Goal: Task Accomplishment & Management: Use online tool/utility

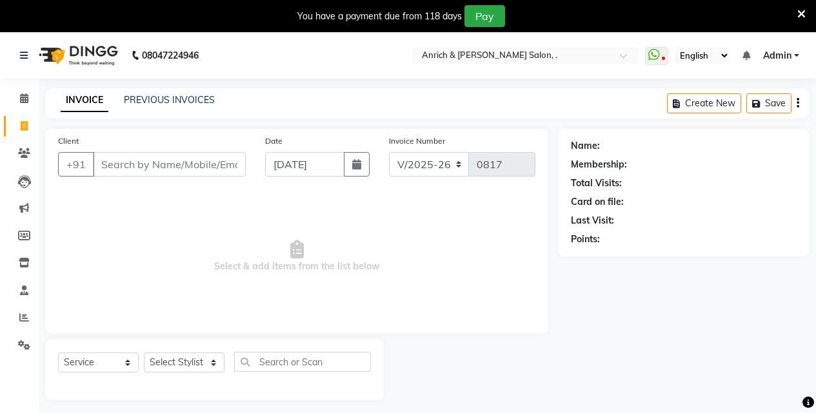
select select "5924"
select select "service"
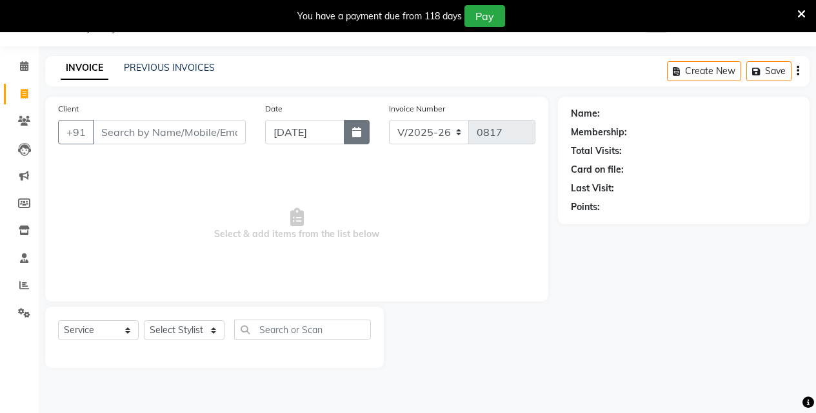
click at [362, 135] on button "button" at bounding box center [357, 132] width 26 height 24
select select "9"
select select "2025"
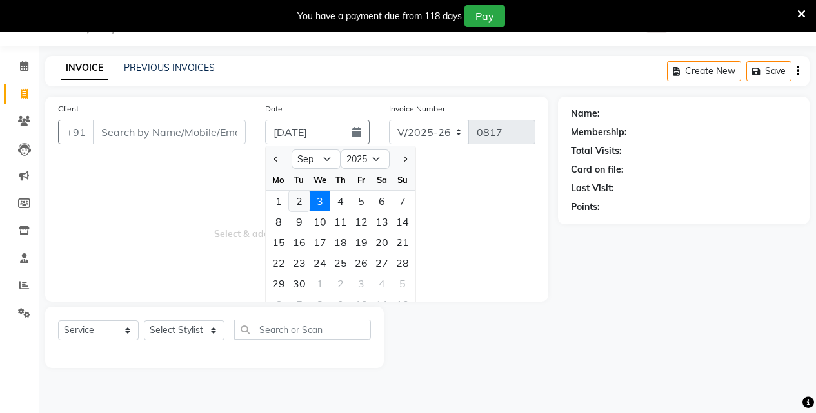
click at [298, 201] on div "2" at bounding box center [299, 201] width 21 height 21
type input "02-09-2025"
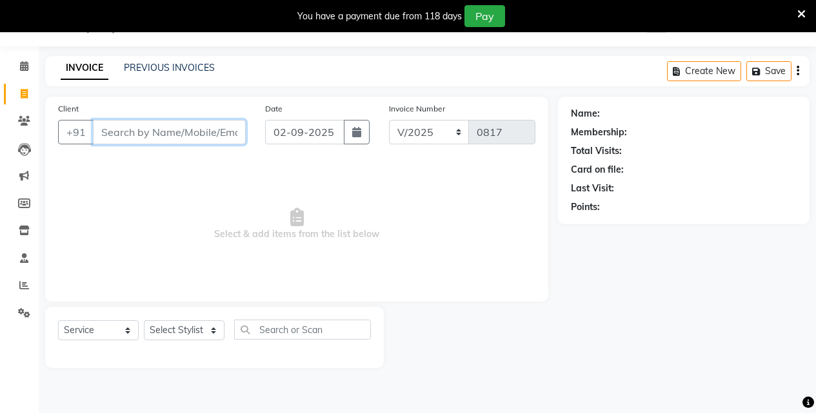
click at [194, 135] on input "Client" at bounding box center [169, 132] width 153 height 24
click at [190, 141] on input "Client" at bounding box center [169, 132] width 153 height 24
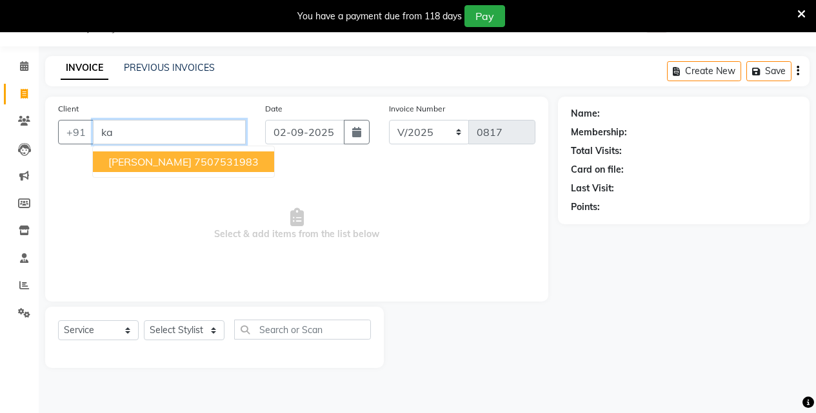
type input "k"
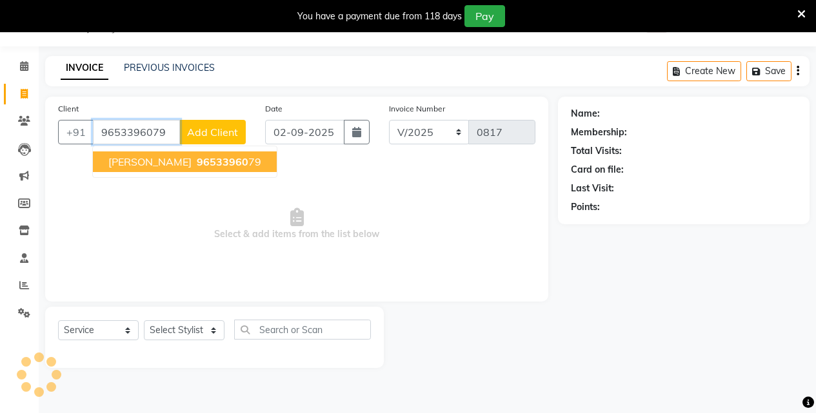
type input "9653396079"
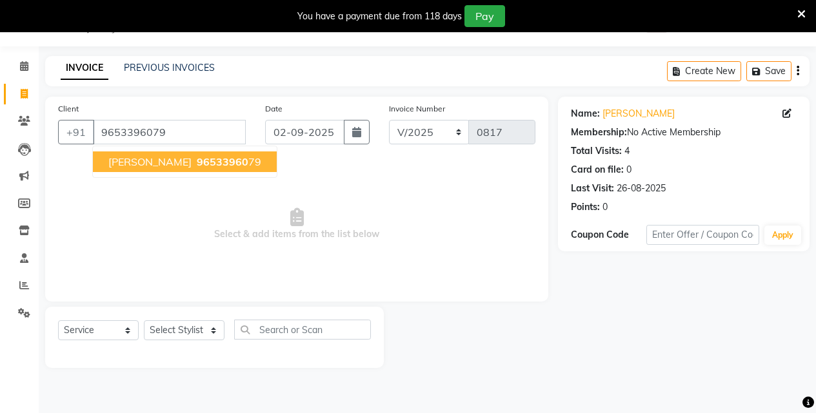
click at [171, 161] on span "Kavita Utwani" at bounding box center [149, 161] width 83 height 13
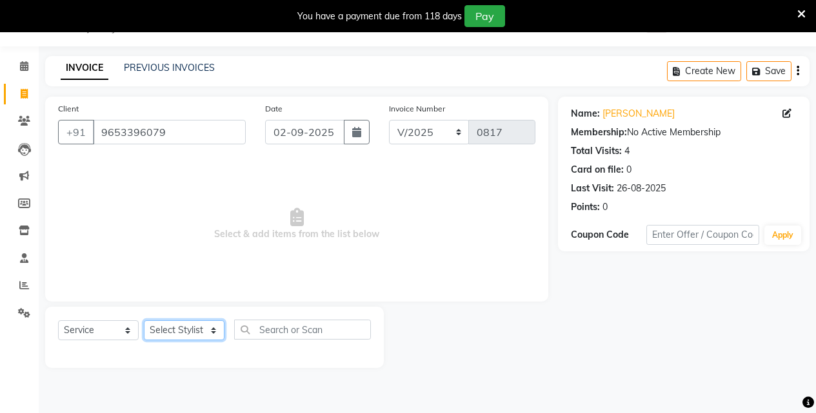
click at [209, 336] on select "Select Stylist Akansha Singh Aparna borate GEETA ANIL KUMAR BOYIRI Kavita SACHI…" at bounding box center [184, 330] width 81 height 20
click at [144, 320] on select "Select Stylist Akansha Singh Aparna borate GEETA ANIL KUMAR BOYIRI Kavita SACHI…" at bounding box center [184, 330] width 81 height 20
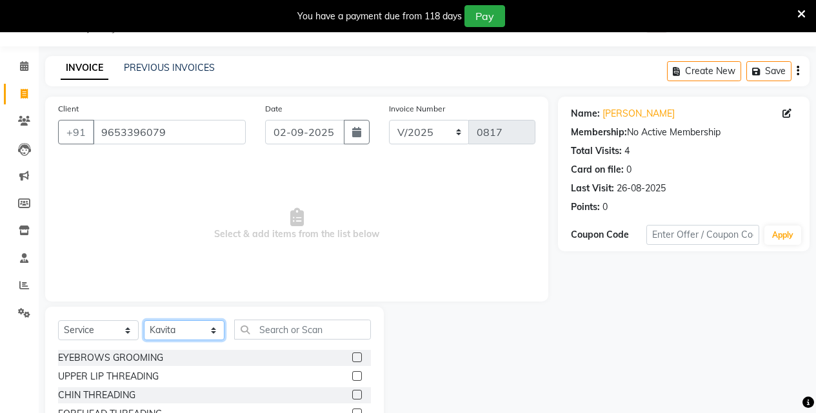
click at [206, 331] on select "Select Stylist Akansha Singh Aparna borate GEETA ANIL KUMAR BOYIRI Kavita SACHI…" at bounding box center [184, 330] width 81 height 20
select select "88950"
click at [144, 320] on select "Select Stylist Akansha Singh Aparna borate GEETA ANIL KUMAR BOYIRI Kavita SACHI…" at bounding box center [184, 330] width 81 height 20
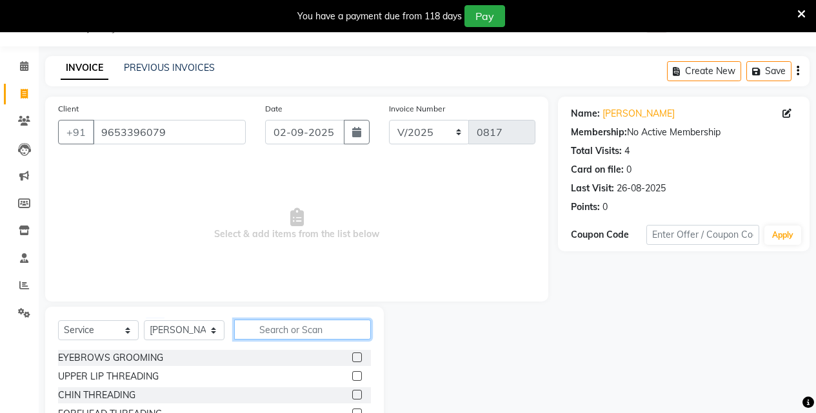
click at [301, 322] on input "text" at bounding box center [302, 330] width 137 height 20
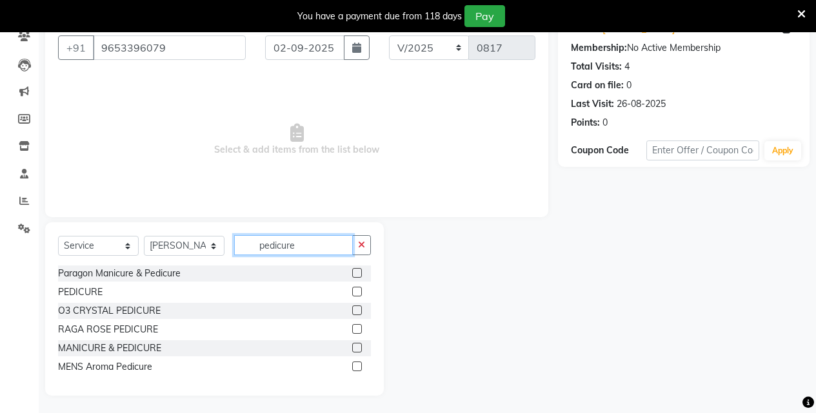
scroll to position [119, 0]
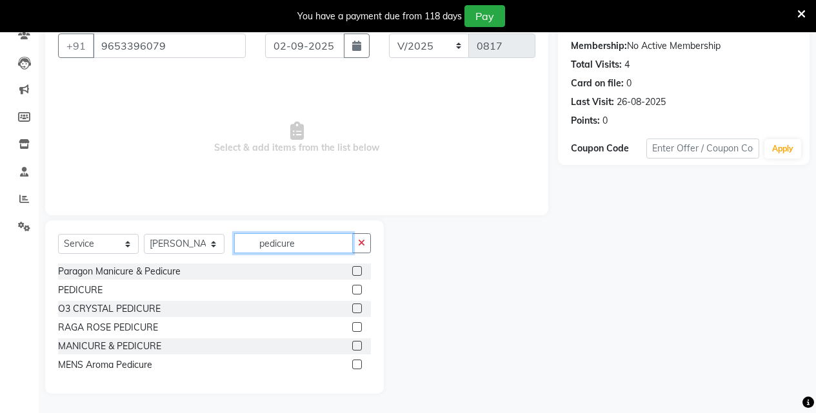
type input "pedicure"
click at [358, 291] on label at bounding box center [357, 290] width 10 height 10
click at [358, 291] on input "checkbox" at bounding box center [356, 290] width 8 height 8
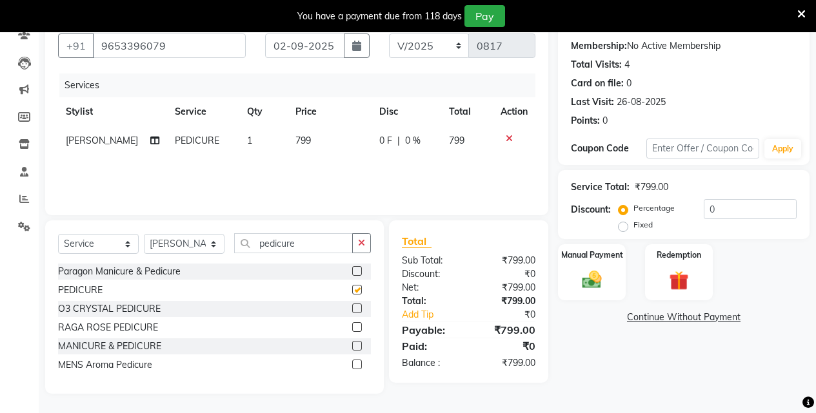
checkbox input "false"
click at [315, 138] on td "799" at bounding box center [330, 140] width 84 height 29
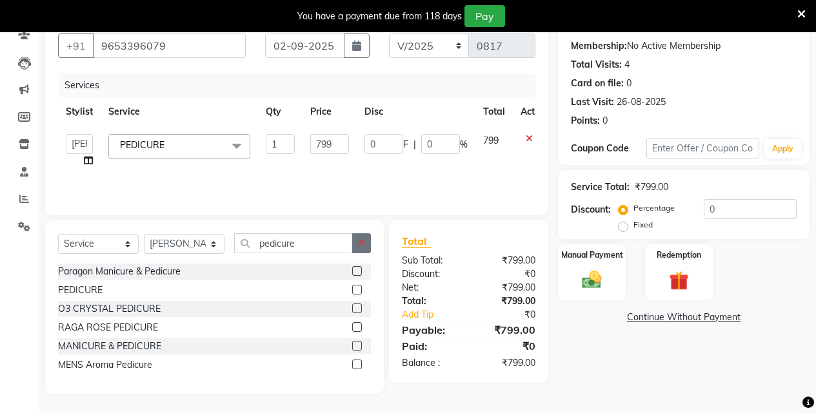
click at [362, 240] on icon "button" at bounding box center [361, 243] width 7 height 9
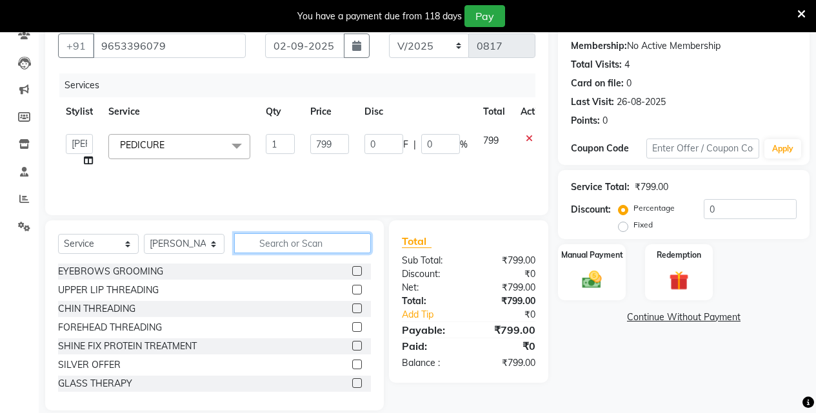
click at [317, 246] on input "text" at bounding box center [302, 243] width 137 height 20
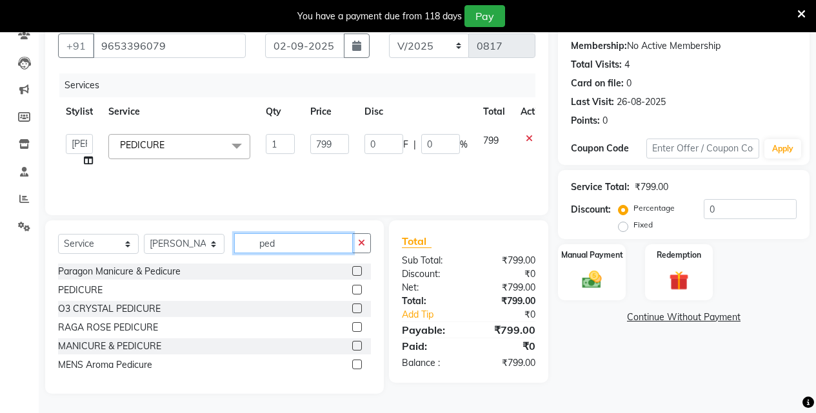
type input "ped"
click at [353, 327] on label at bounding box center [357, 327] width 10 height 10
click at [353, 327] on input "checkbox" at bounding box center [356, 328] width 8 height 8
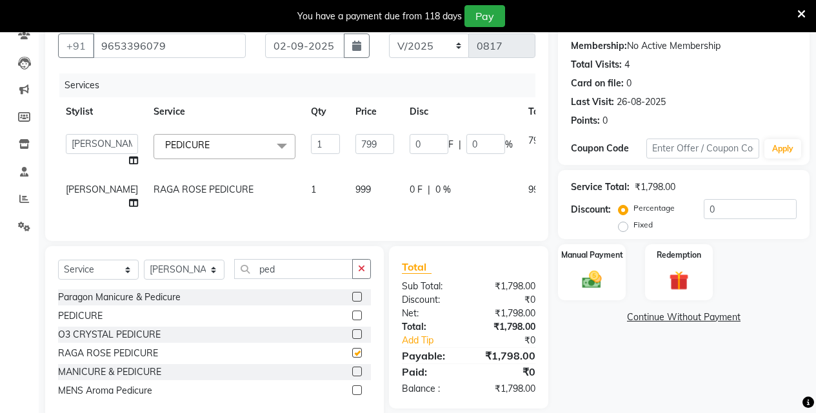
checkbox input "false"
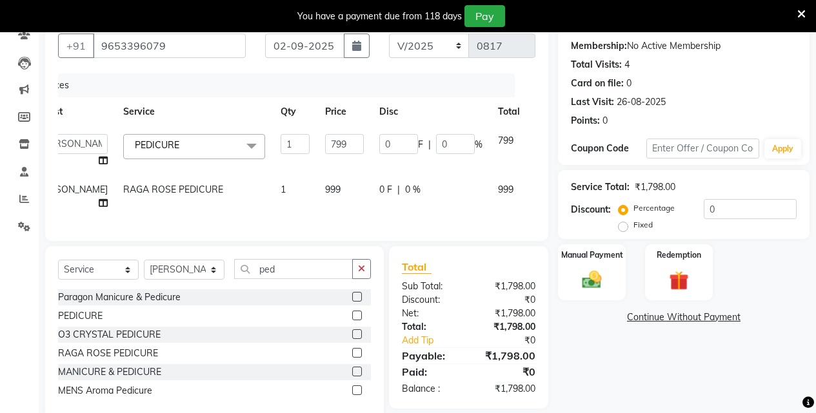
click at [540, 135] on icon at bounding box center [543, 138] width 7 height 9
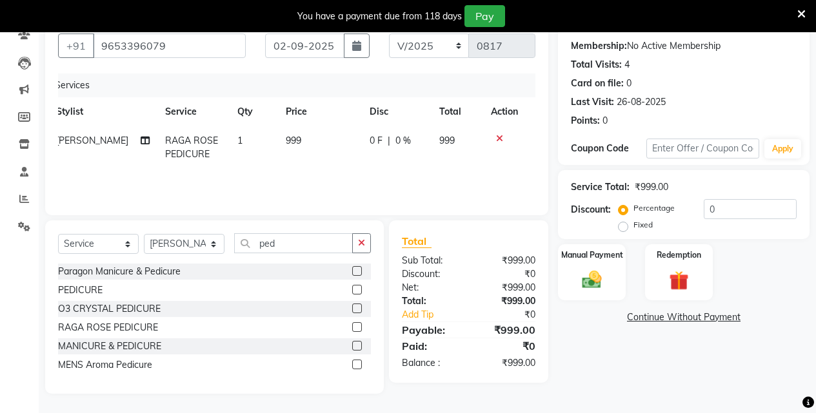
scroll to position [0, 10]
click at [496, 134] on icon at bounding box center [499, 138] width 7 height 9
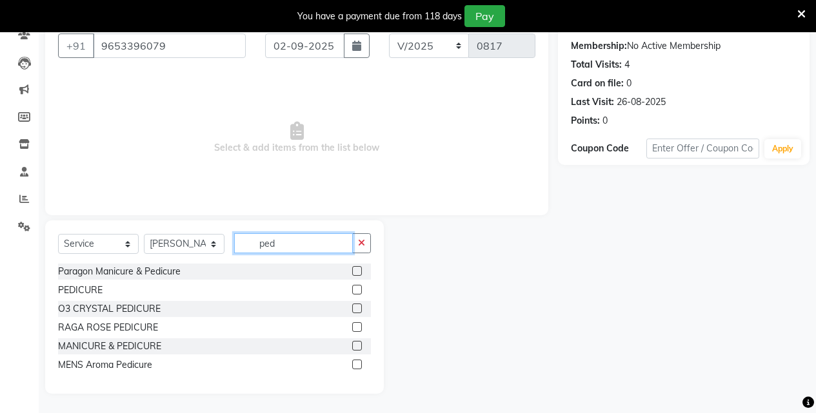
click at [320, 237] on input "ped" at bounding box center [293, 243] width 119 height 20
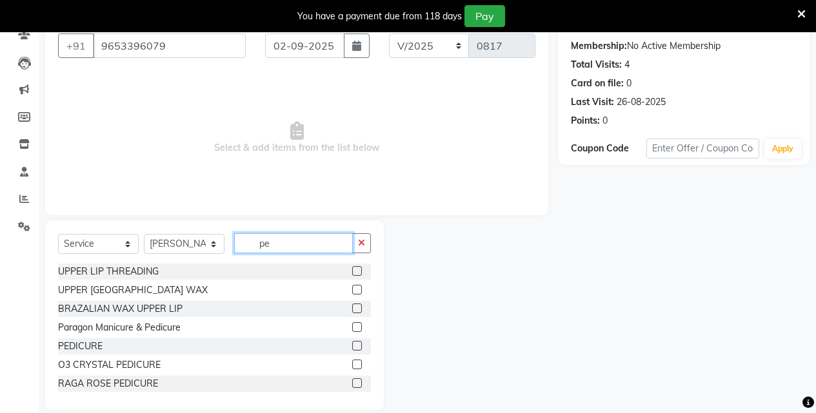
type input "p"
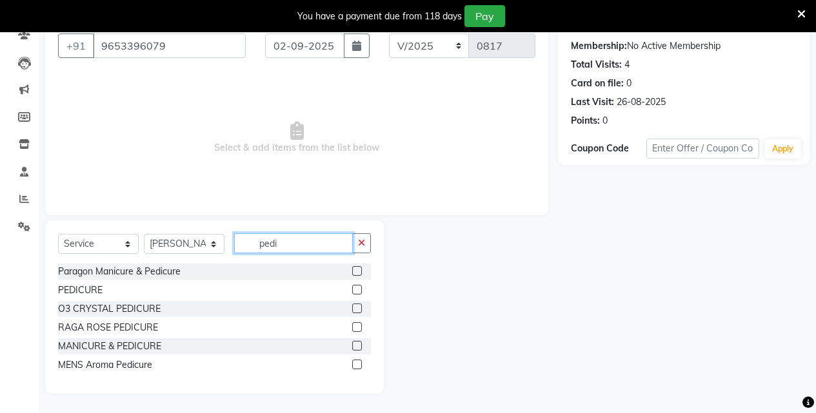
type input "pedi"
click at [357, 291] on label at bounding box center [357, 290] width 10 height 10
click at [357, 291] on input "checkbox" at bounding box center [356, 290] width 8 height 8
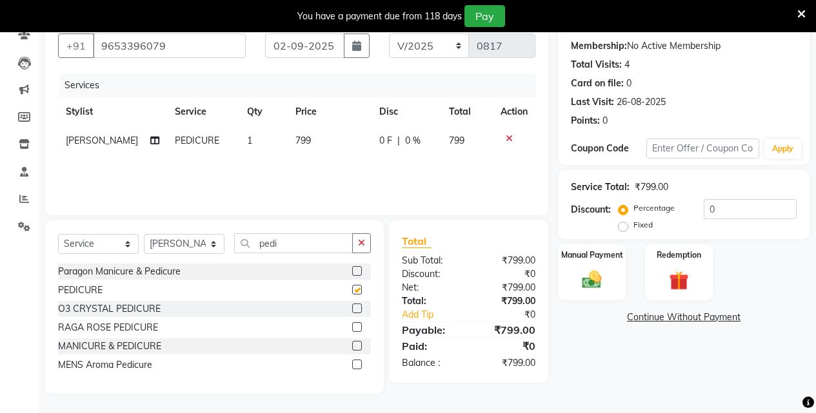
checkbox input "false"
click at [366, 245] on button "button" at bounding box center [361, 243] width 19 height 20
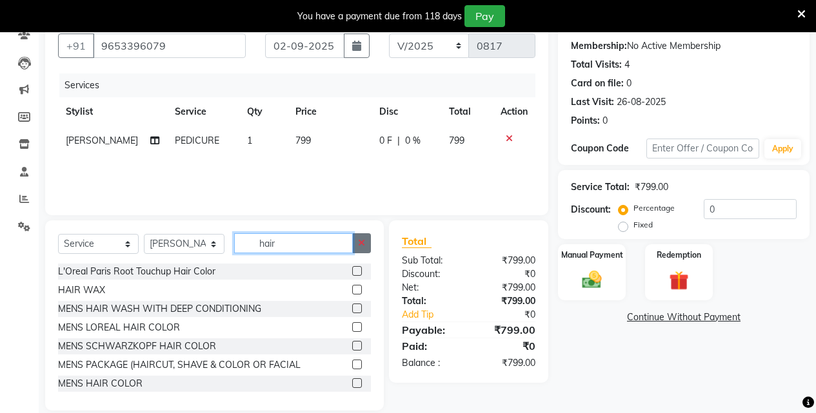
scroll to position [135, 0]
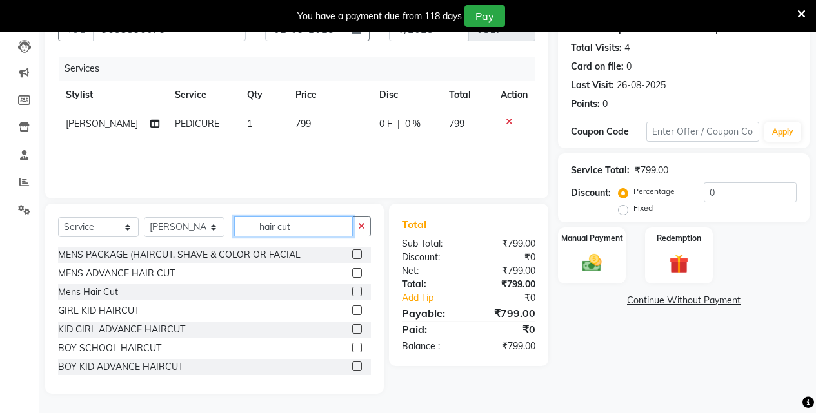
type input "hair cut"
click at [352, 346] on label at bounding box center [357, 348] width 10 height 10
click at [352, 346] on input "checkbox" at bounding box center [356, 348] width 8 height 8
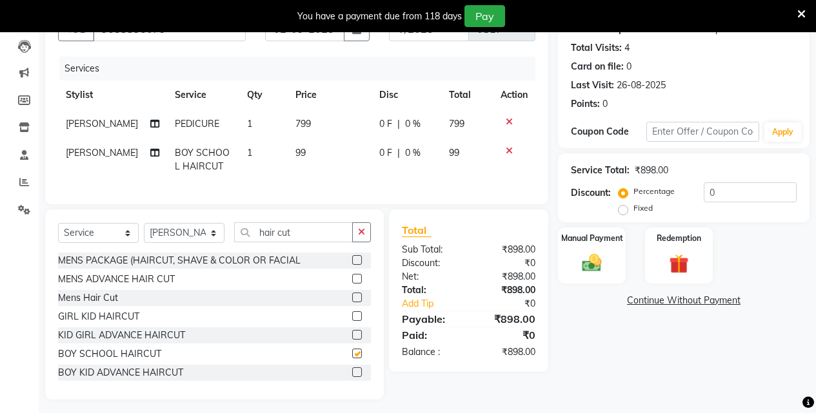
checkbox input "false"
click at [596, 260] on img at bounding box center [591, 262] width 33 height 23
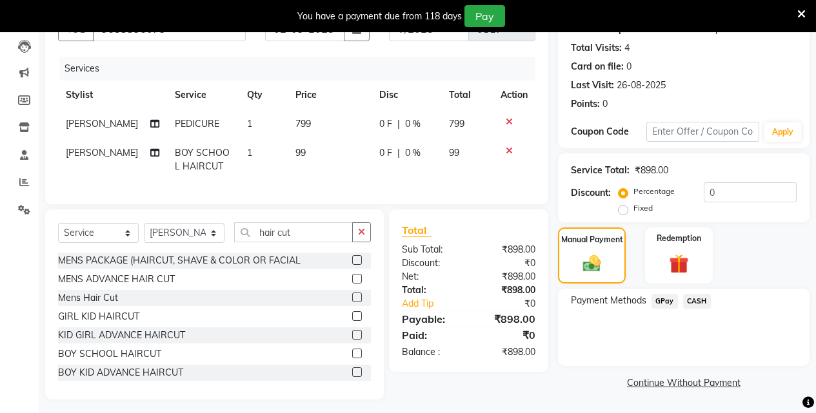
click at [660, 298] on span "GPay" at bounding box center [664, 301] width 26 height 15
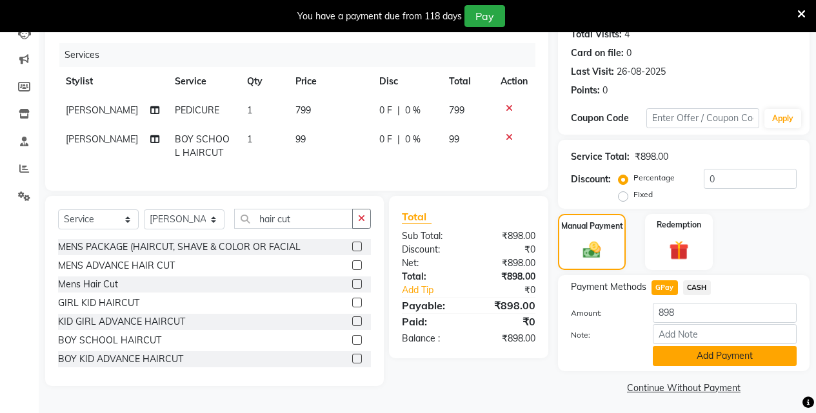
scroll to position [153, 0]
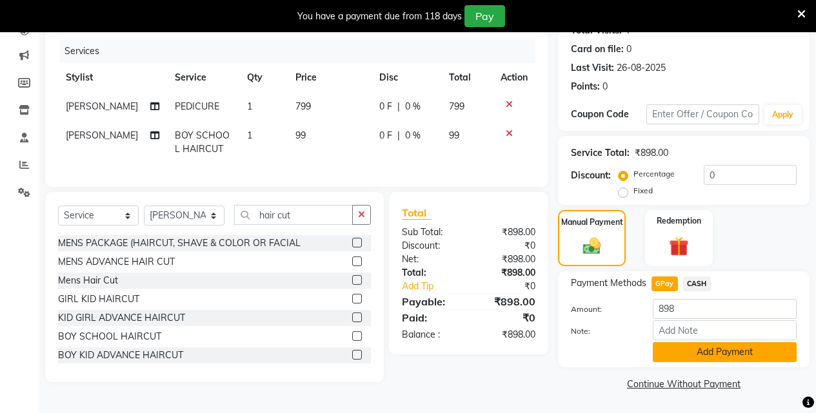
click at [701, 355] on button "Add Payment" at bounding box center [724, 352] width 144 height 20
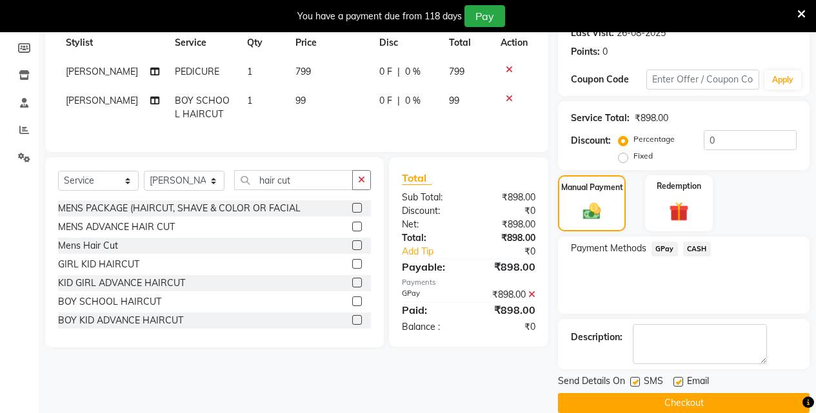
scroll to position [207, 0]
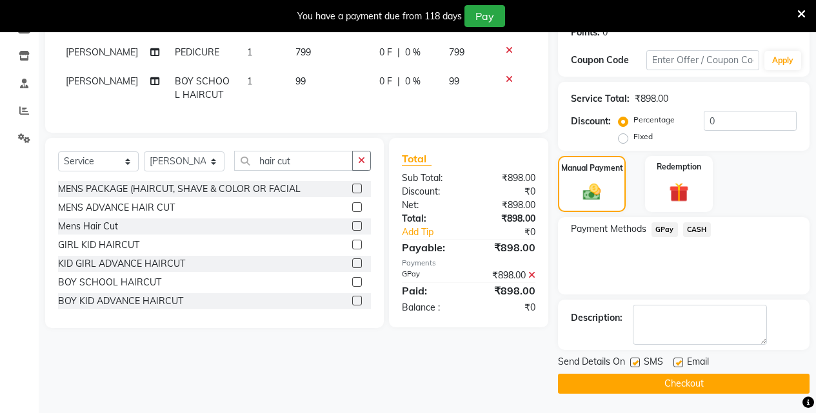
click at [696, 386] on button "Checkout" at bounding box center [683, 384] width 251 height 20
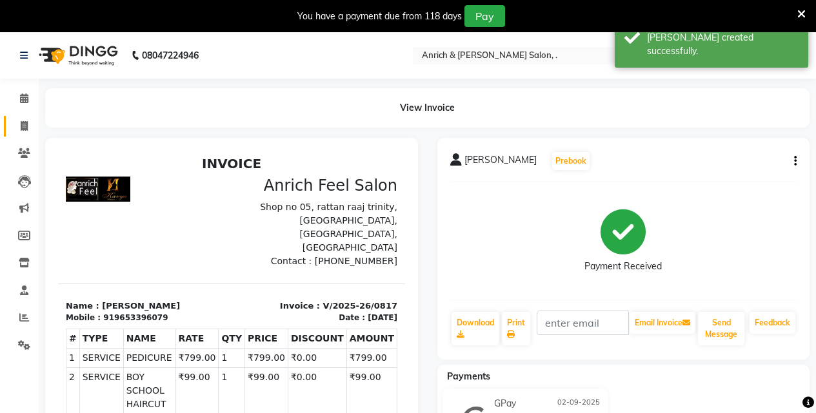
click at [28, 118] on link "Invoice" at bounding box center [19, 126] width 31 height 21
select select "5924"
select select "service"
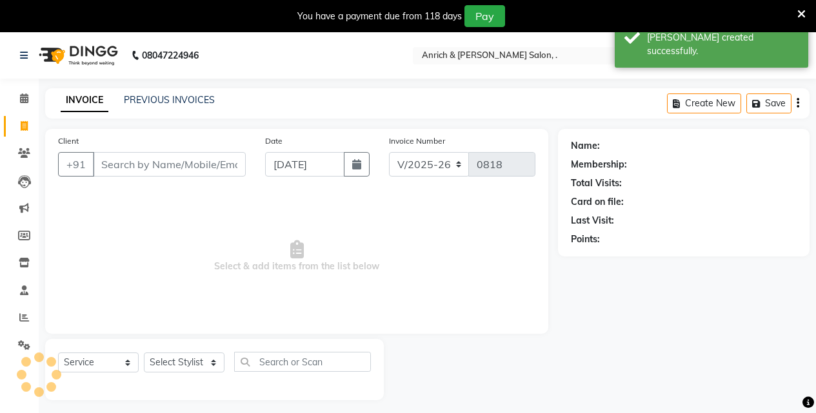
scroll to position [32, 0]
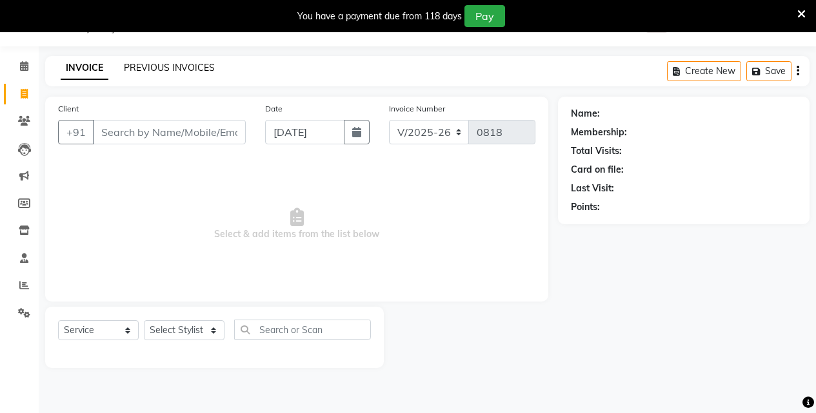
click at [137, 66] on link "PREVIOUS INVOICES" at bounding box center [169, 68] width 91 height 12
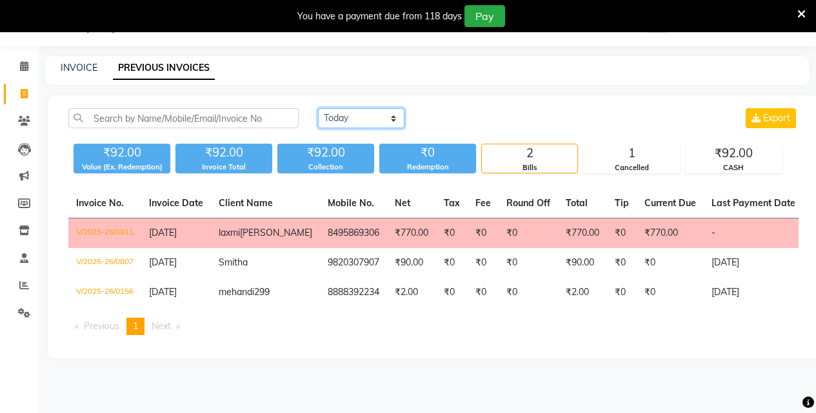
click at [362, 117] on select "Today Yesterday Custom Range" at bounding box center [361, 118] width 86 height 20
click at [318, 108] on select "Today Yesterday Custom Range" at bounding box center [361, 118] width 86 height 20
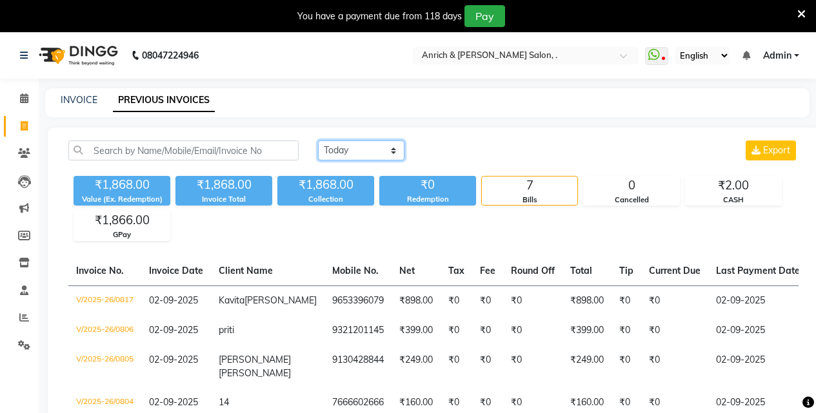
click at [355, 150] on select "Today Yesterday Custom Range" at bounding box center [361, 151] width 86 height 20
select select "range"
click at [318, 141] on select "Today Yesterday Custom Range" at bounding box center [361, 151] width 86 height 20
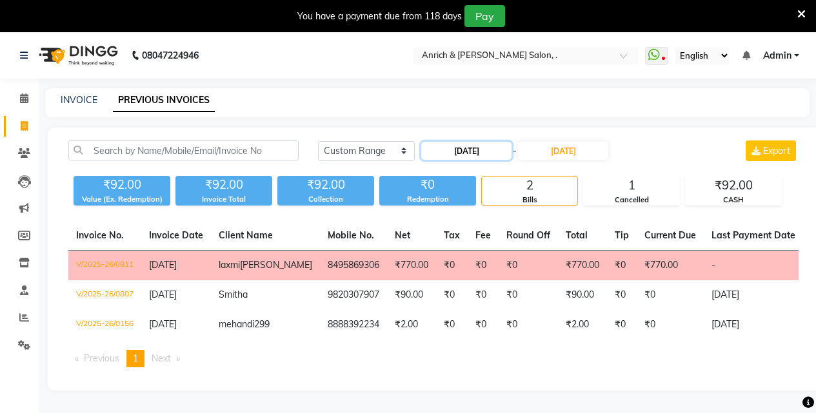
drag, startPoint x: 487, startPoint y: 149, endPoint x: 482, endPoint y: 153, distance: 7.0
click at [487, 148] on input "[DATE]" at bounding box center [466, 151] width 90 height 18
select select "9"
select select "2025"
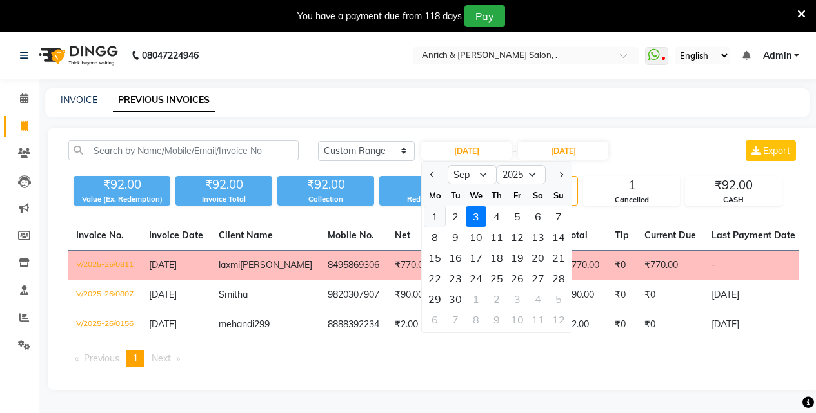
click at [435, 217] on div "1" at bounding box center [434, 216] width 21 height 21
type input "01-09-2025"
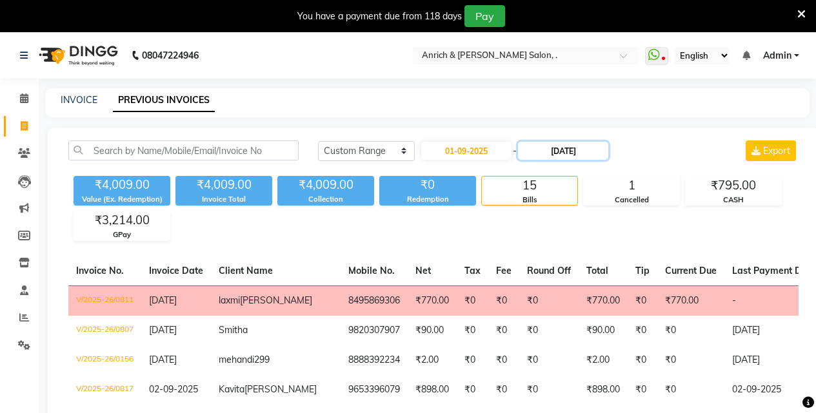
click at [565, 147] on input "[DATE]" at bounding box center [563, 151] width 90 height 18
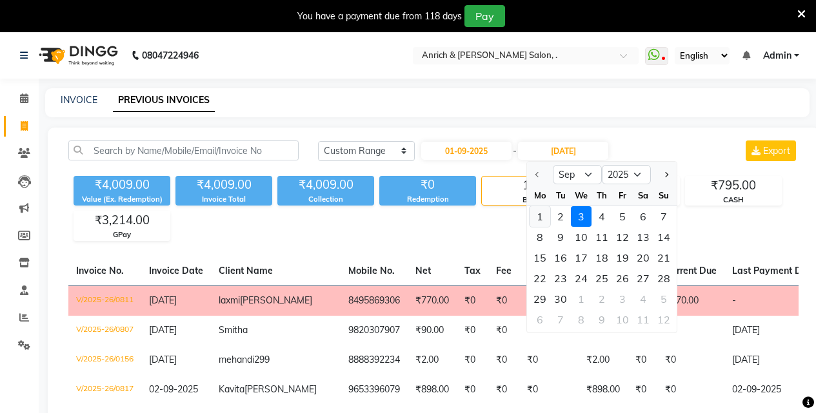
click at [540, 215] on div "1" at bounding box center [539, 216] width 21 height 21
type input "01-09-2025"
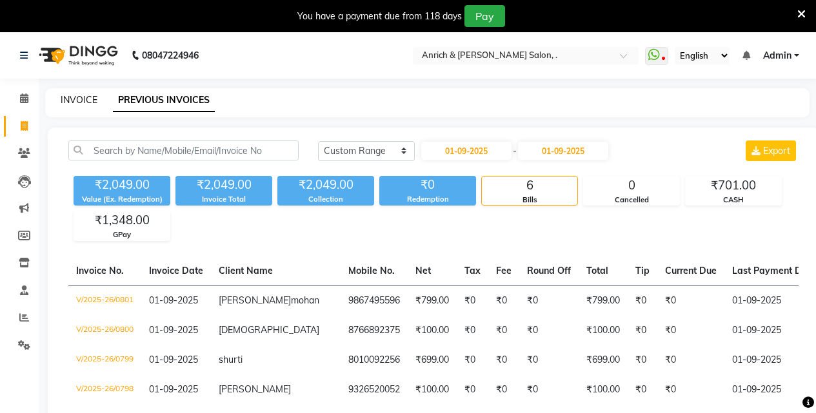
click at [77, 98] on link "INVOICE" at bounding box center [79, 100] width 37 height 12
select select "service"
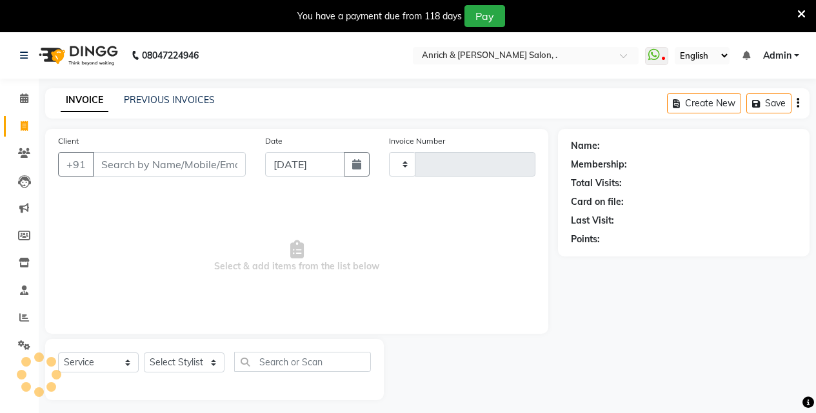
scroll to position [32, 0]
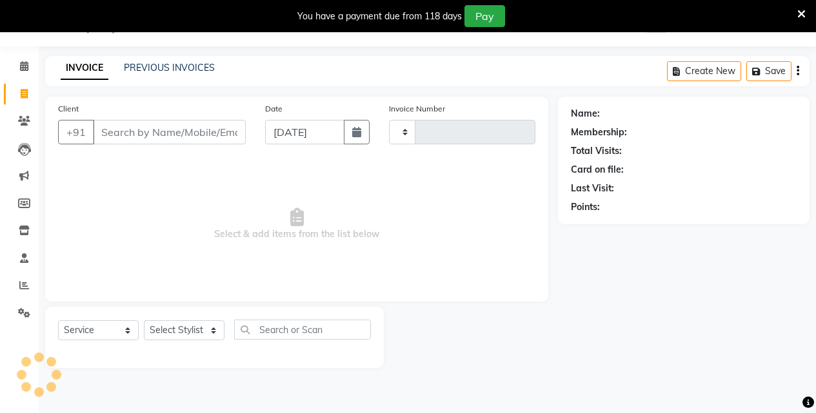
type input "0818"
select select "5924"
click at [26, 120] on icon at bounding box center [24, 121] width 12 height 10
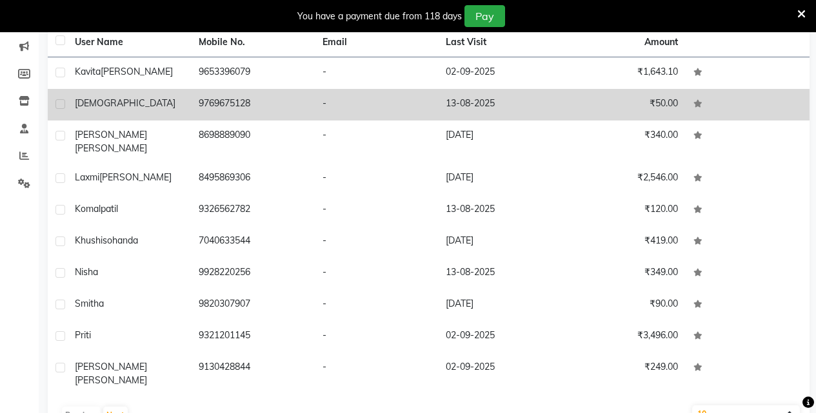
scroll to position [177, 0]
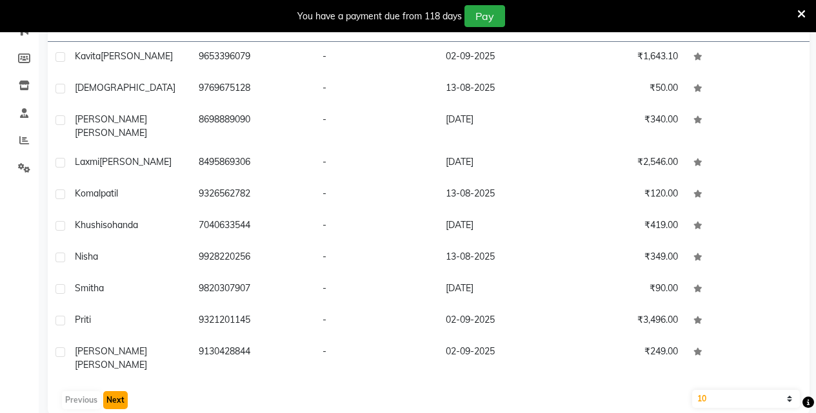
click at [115, 391] on button "Next" at bounding box center [115, 400] width 24 height 18
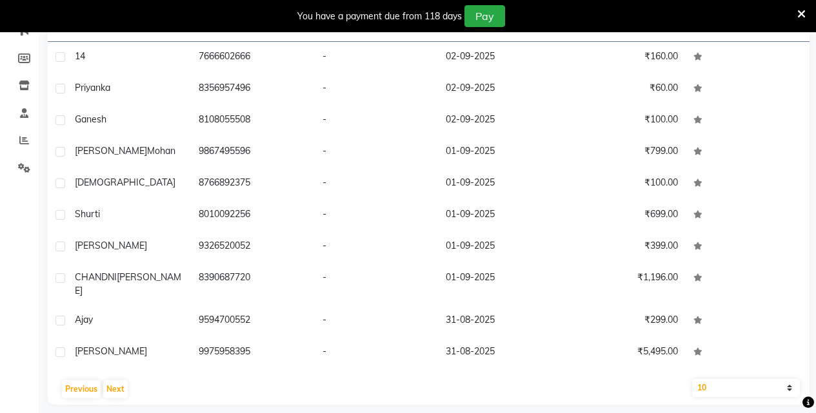
click at [736, 379] on select "10 50 100" at bounding box center [746, 388] width 108 height 18
select select "100"
click at [692, 379] on select "10 50 100" at bounding box center [746, 388] width 108 height 18
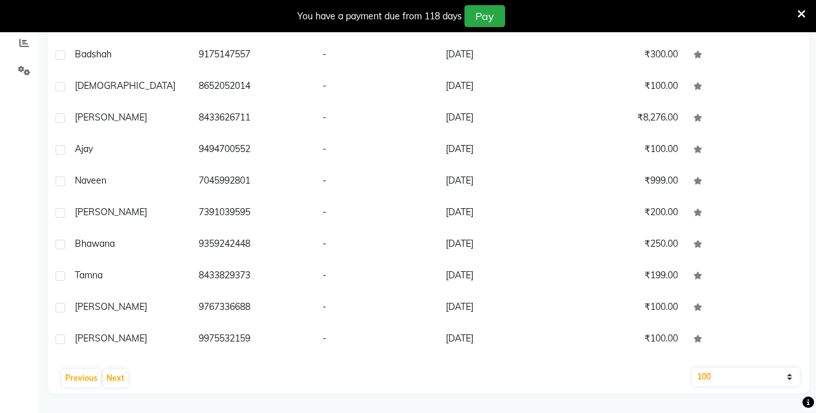
scroll to position [1972, 0]
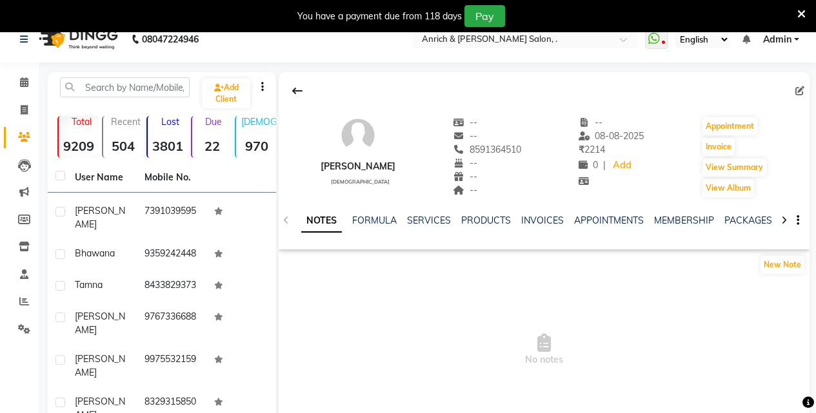
scroll to position [6, 0]
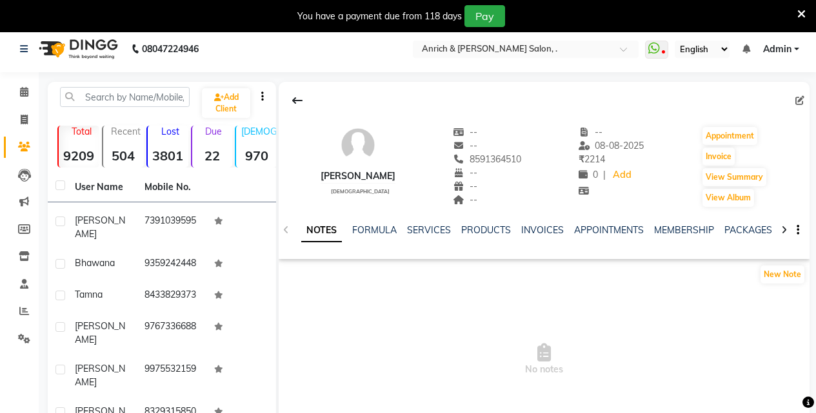
click at [257, 149] on strong "970" at bounding box center [256, 156] width 41 height 16
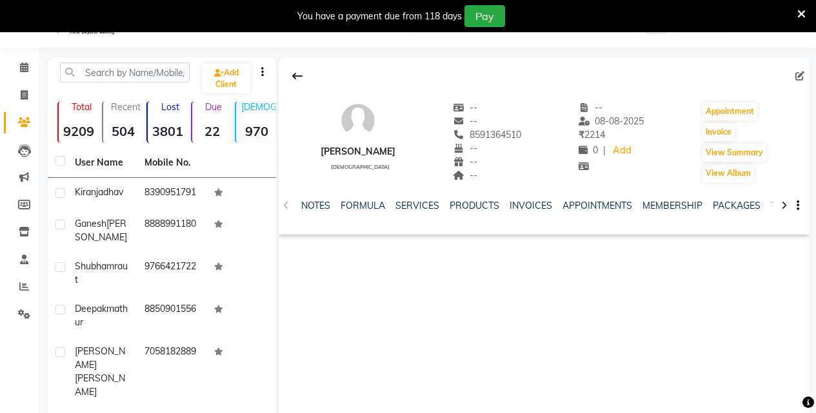
scroll to position [6, 0]
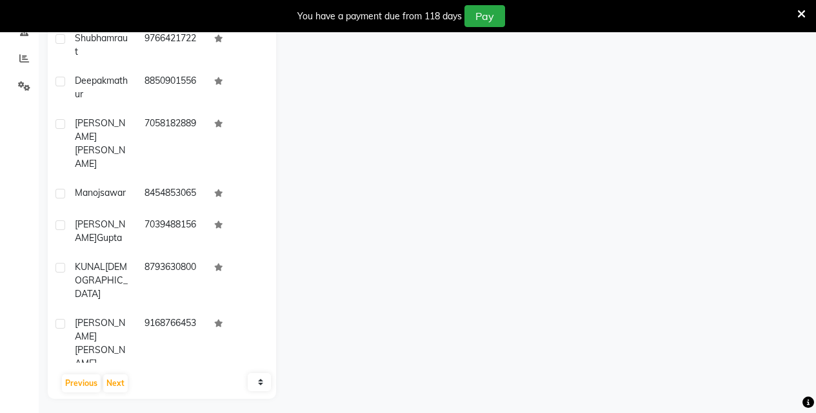
scroll to position [264, 0]
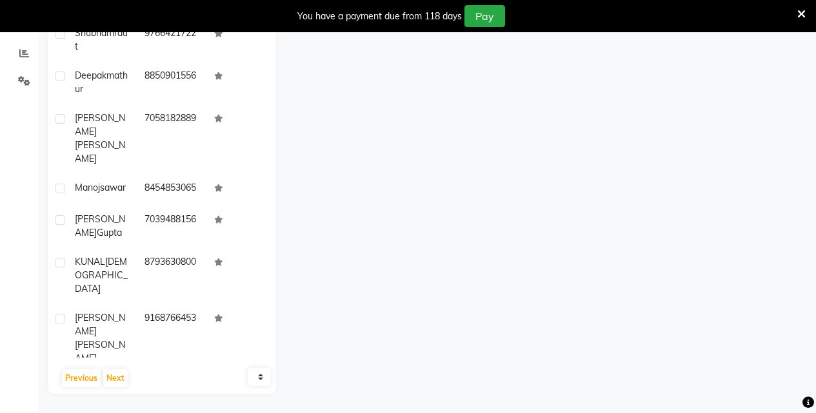
select select "5924"
select select "service"
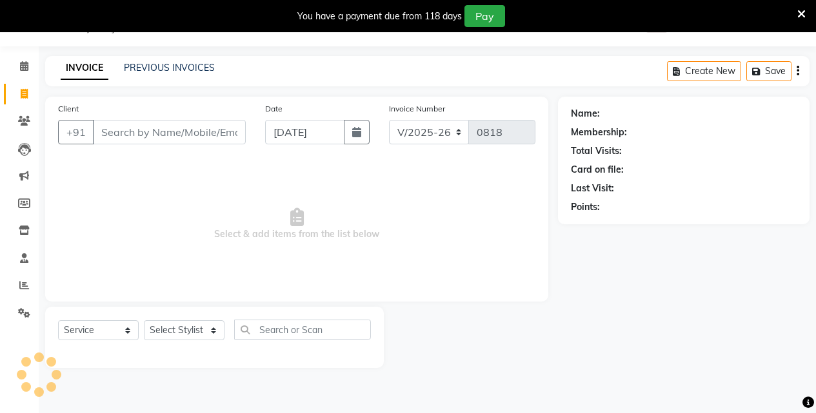
scroll to position [32, 0]
click at [24, 123] on icon at bounding box center [24, 121] width 12 height 10
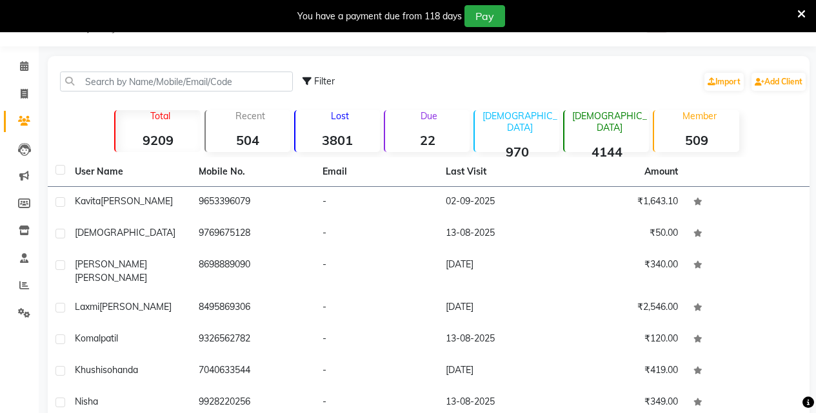
click at [617, 131] on div "Female 4144" at bounding box center [606, 131] width 86 height 42
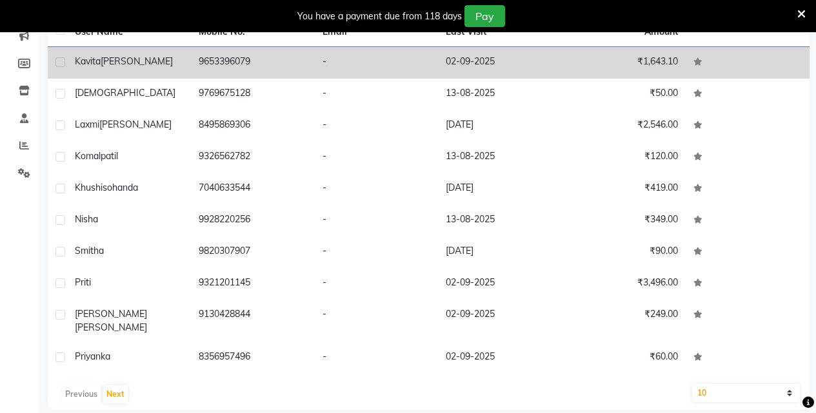
scroll to position [177, 0]
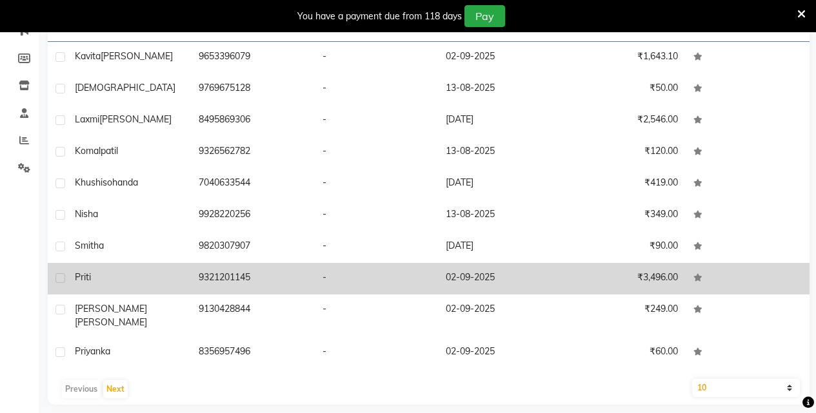
click at [590, 273] on td "₹3,496.00" at bounding box center [624, 279] width 124 height 32
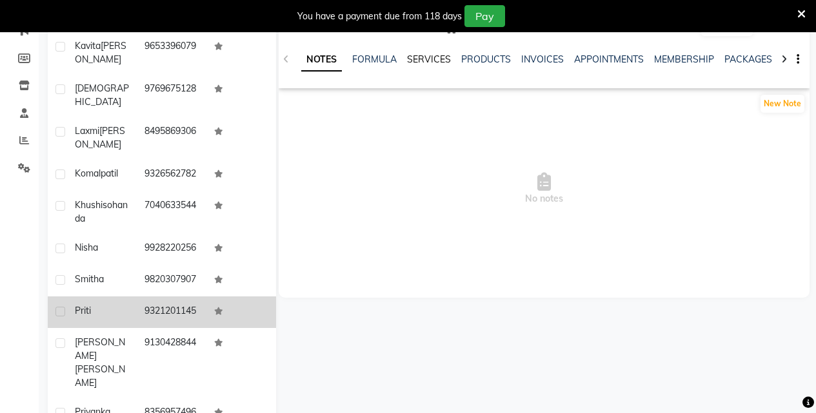
click at [429, 64] on link "SERVICES" at bounding box center [429, 60] width 44 height 12
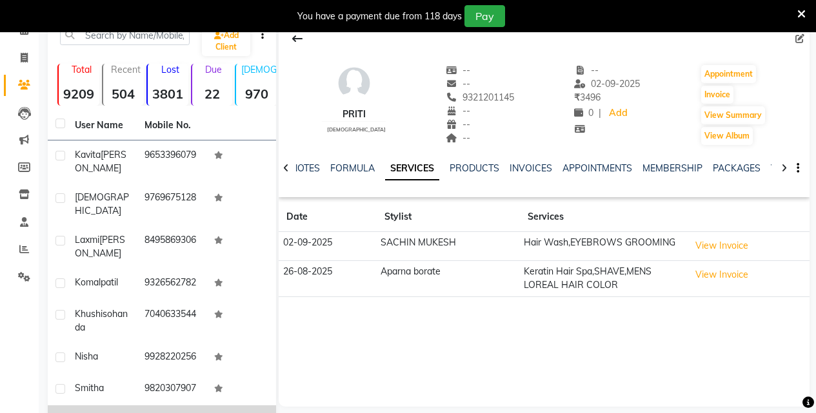
scroll to position [64, 0]
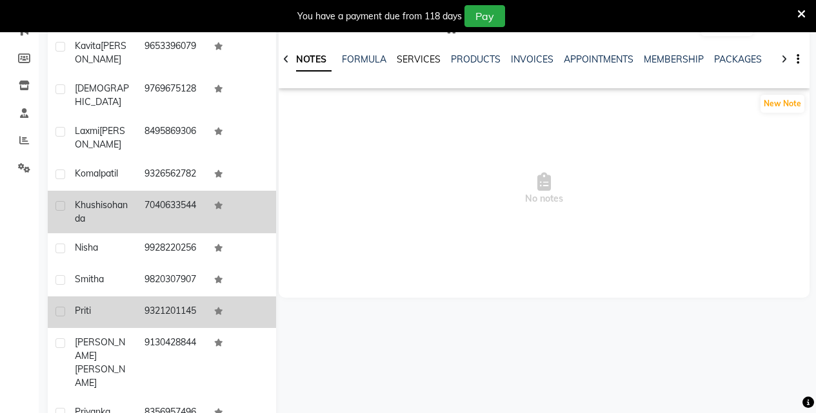
scroll to position [12, 0]
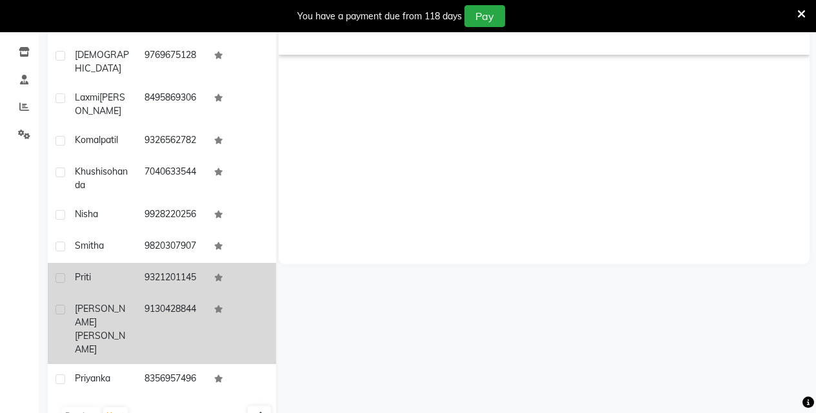
scroll to position [264, 0]
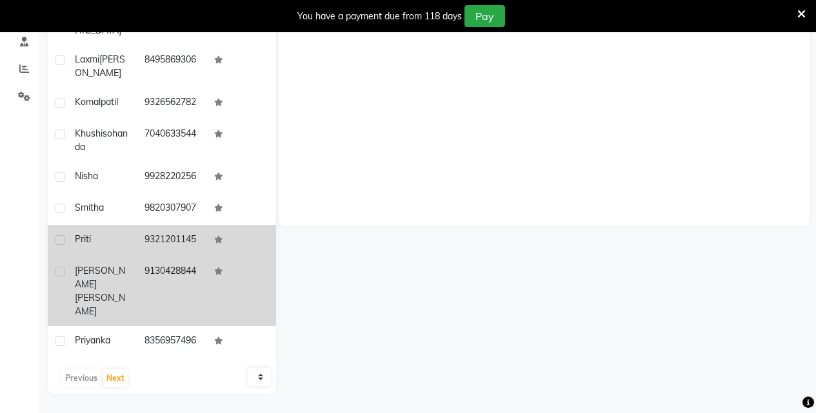
click at [177, 300] on td "9130428844" at bounding box center [172, 292] width 70 height 70
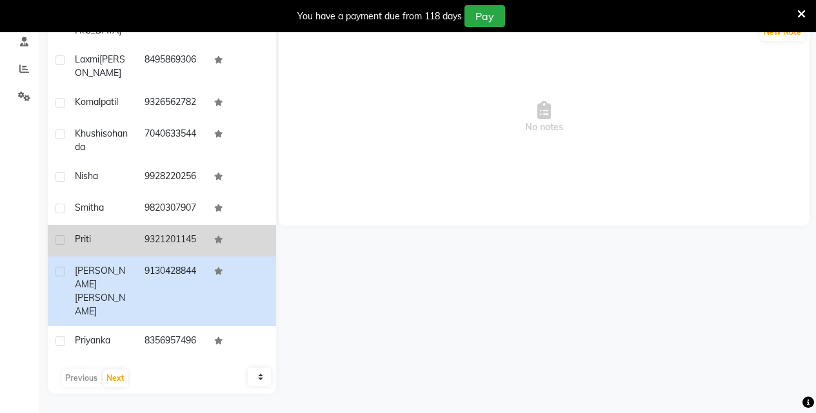
click at [214, 244] on icon at bounding box center [218, 240] width 9 height 8
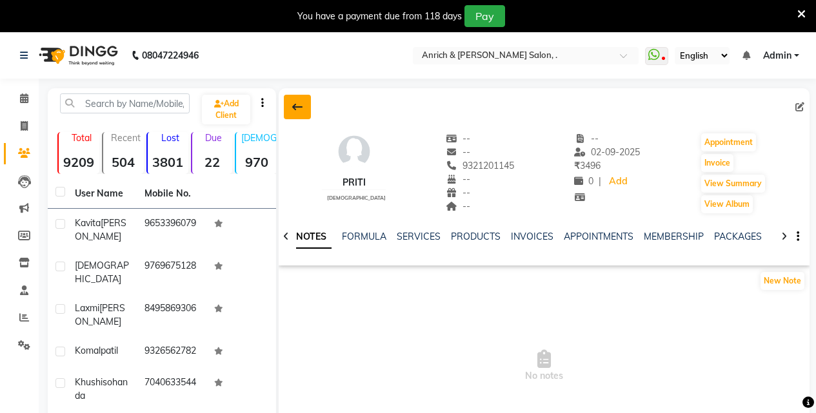
click at [291, 108] on button at bounding box center [297, 107] width 27 height 24
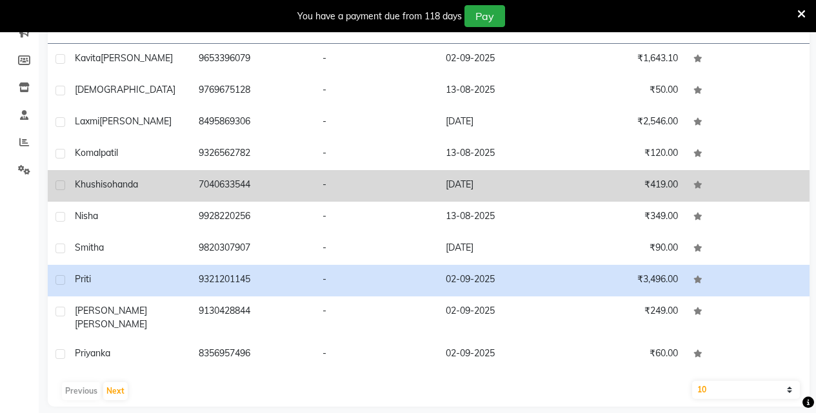
scroll to position [177, 0]
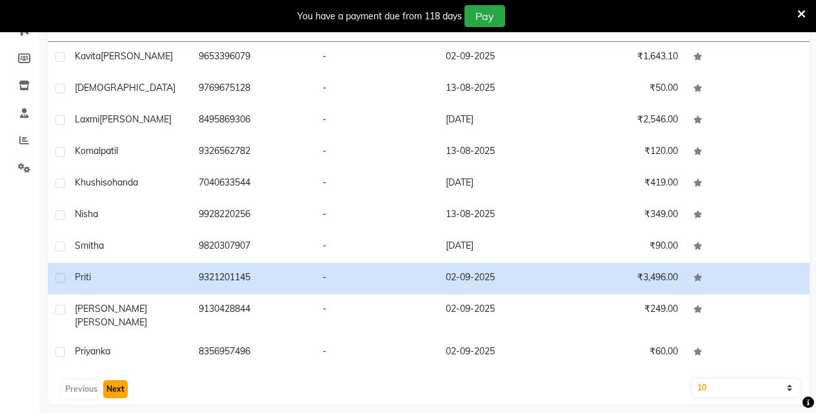
click at [122, 380] on button "Next" at bounding box center [115, 389] width 24 height 18
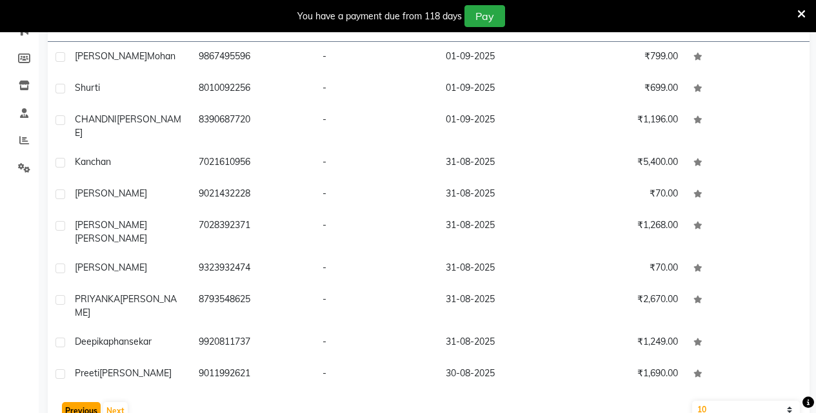
click at [93, 402] on button "Previous" at bounding box center [81, 411] width 39 height 18
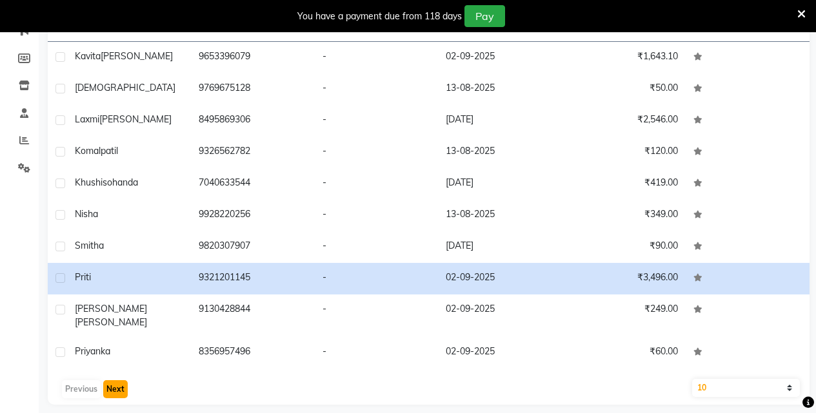
click at [119, 381] on button "Next" at bounding box center [115, 389] width 24 height 18
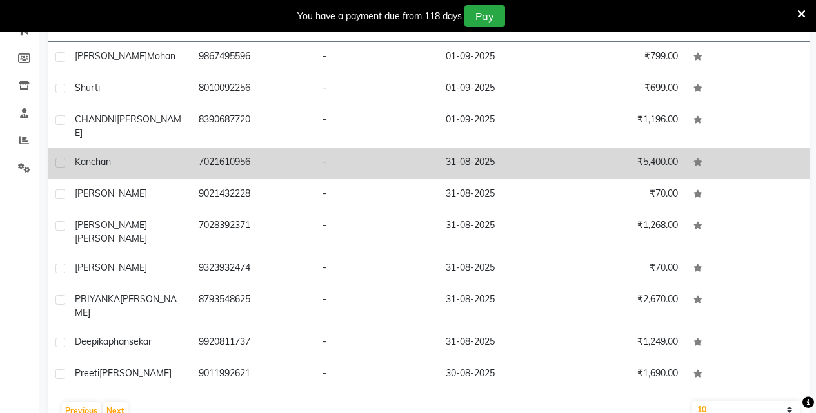
click at [324, 157] on td "-" at bounding box center [377, 164] width 124 height 32
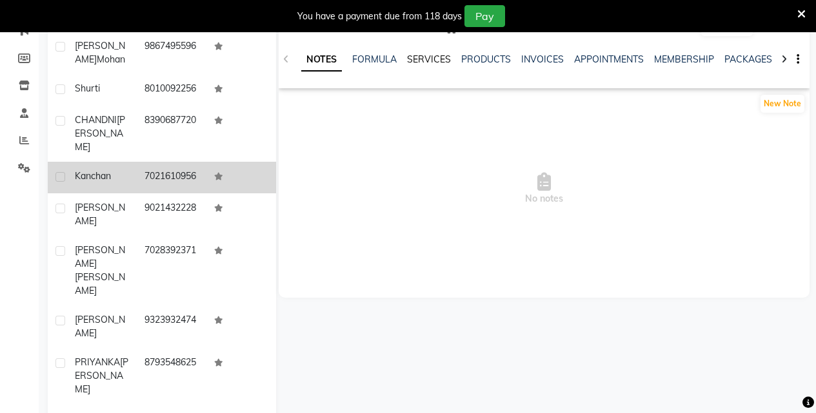
click at [420, 56] on link "SERVICES" at bounding box center [429, 60] width 44 height 12
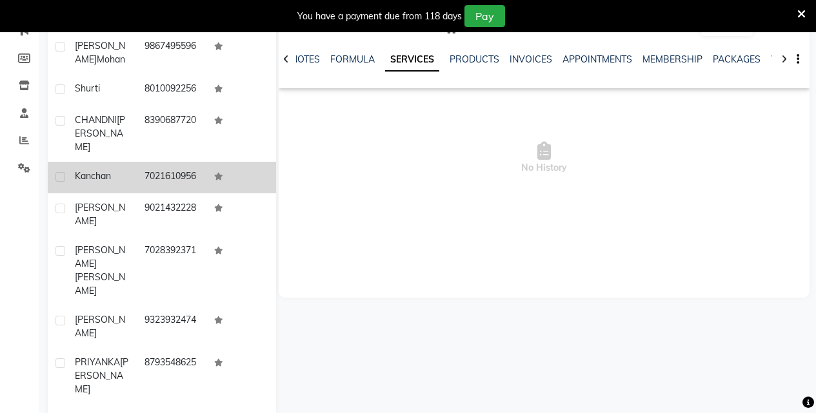
click at [410, 56] on link "SERVICES" at bounding box center [412, 59] width 54 height 23
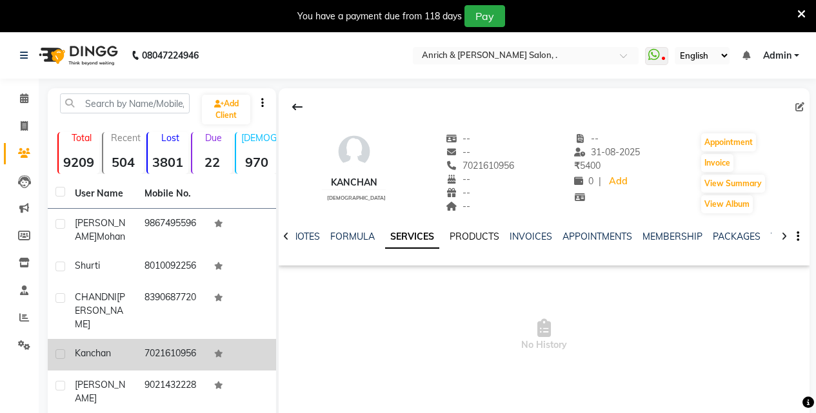
click at [482, 240] on link "PRODUCTS" at bounding box center [474, 237] width 50 height 12
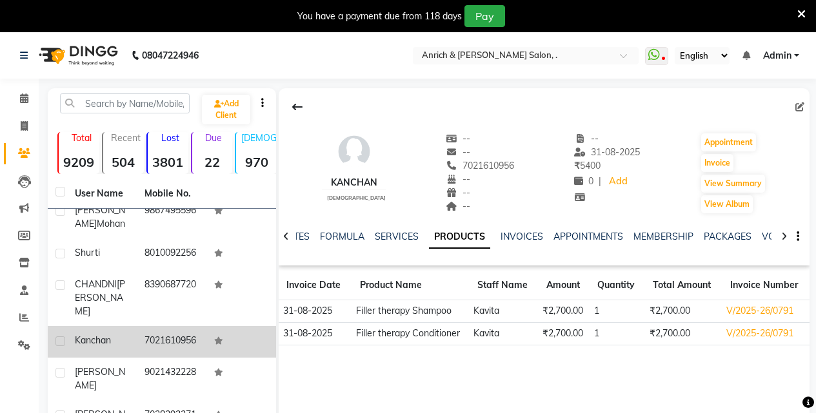
scroll to position [26, 0]
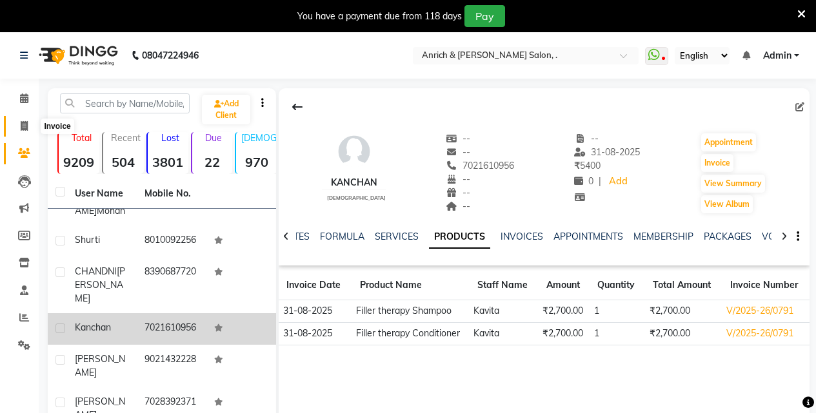
click at [26, 125] on icon at bounding box center [24, 126] width 7 height 10
select select "5924"
select select "service"
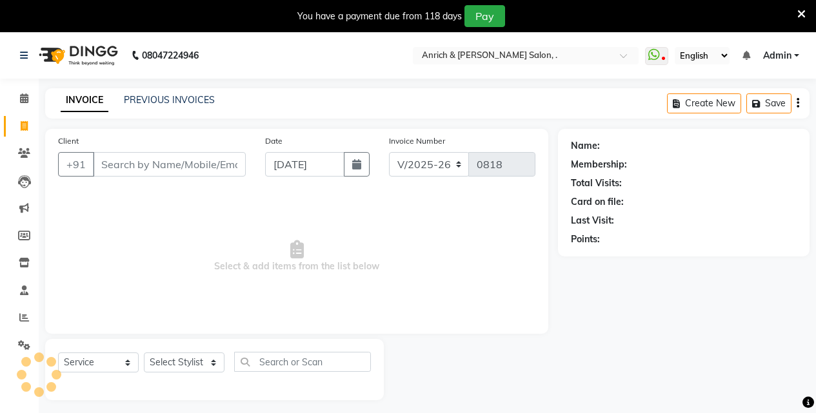
scroll to position [32, 0]
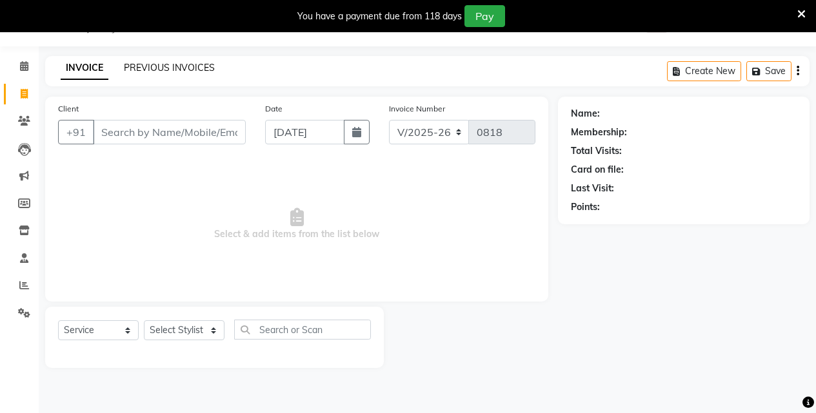
click at [192, 70] on link "PREVIOUS INVOICES" at bounding box center [169, 68] width 91 height 12
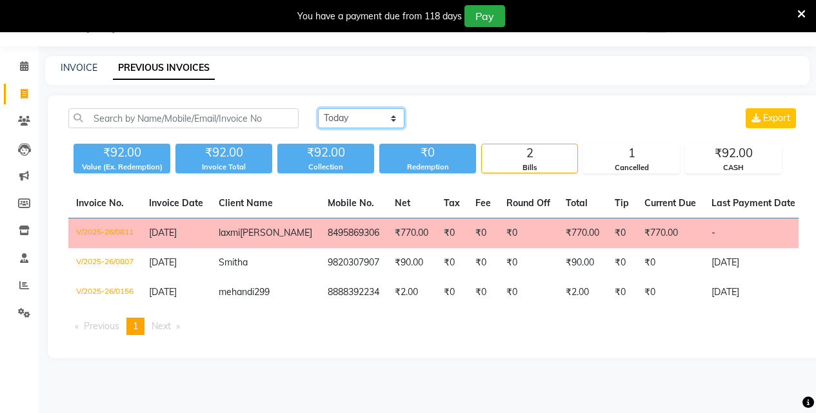
drag, startPoint x: 389, startPoint y: 113, endPoint x: 379, endPoint y: 115, distance: 9.9
click at [387, 113] on select "[DATE] [DATE] Custom Range" at bounding box center [361, 118] width 86 height 20
select select "range"
click at [318, 108] on select "[DATE] [DATE] Custom Range" at bounding box center [361, 118] width 86 height 20
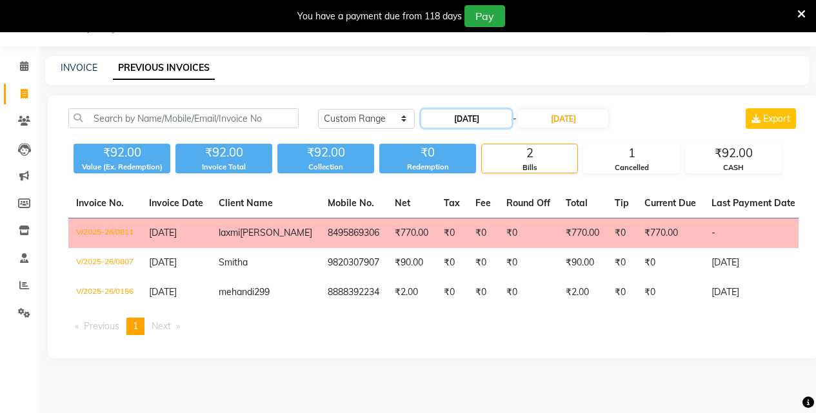
click at [453, 119] on input "[DATE]" at bounding box center [466, 119] width 90 height 18
select select "9"
select select "2025"
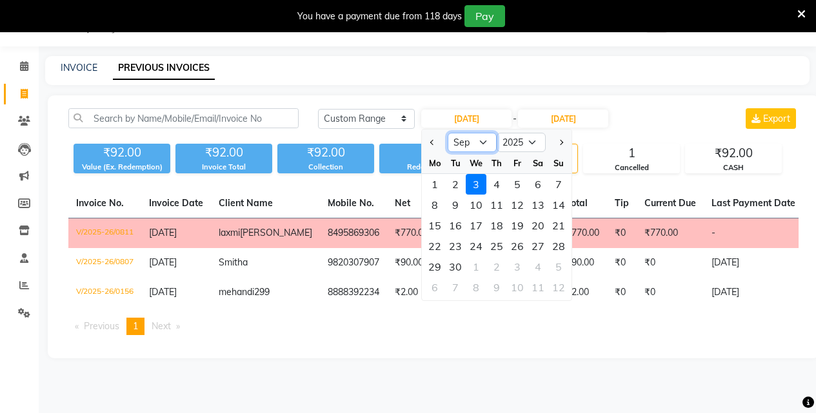
click at [471, 140] on select "Jan Feb Mar Apr May Jun [DATE] Aug Sep Oct Nov Dec" at bounding box center [471, 142] width 49 height 19
select select "8"
click at [447, 133] on select "Jan Feb Mar Apr May Jun [DATE] Aug Sep Oct Nov Dec" at bounding box center [471, 142] width 49 height 19
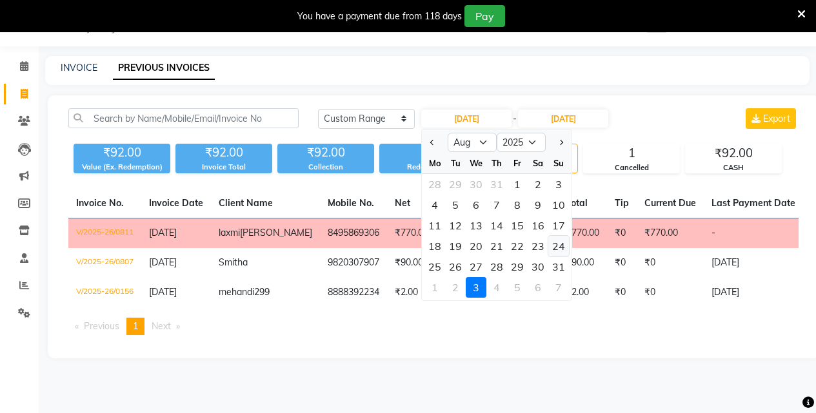
click at [560, 246] on div "24" at bounding box center [558, 246] width 21 height 21
type input "24-08-2025"
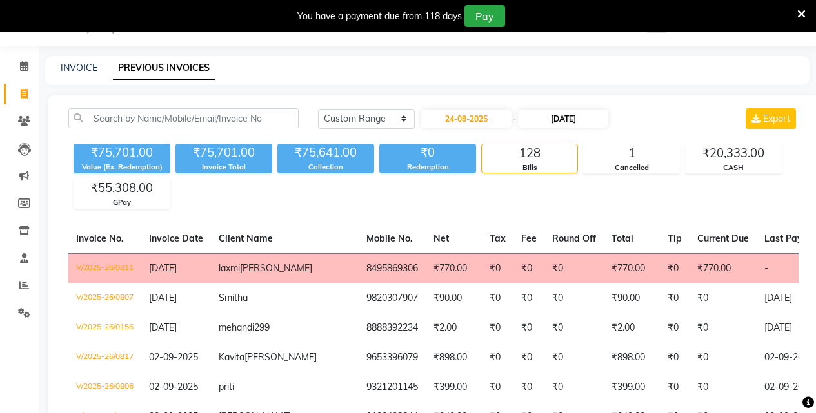
click at [576, 120] on input "[DATE]" at bounding box center [563, 119] width 90 height 18
select select "9"
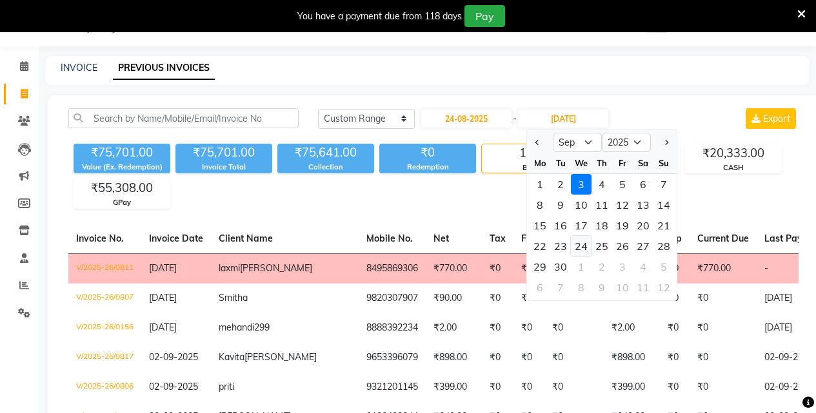
click at [586, 247] on div "24" at bounding box center [581, 246] width 21 height 21
type input "[DATE]"
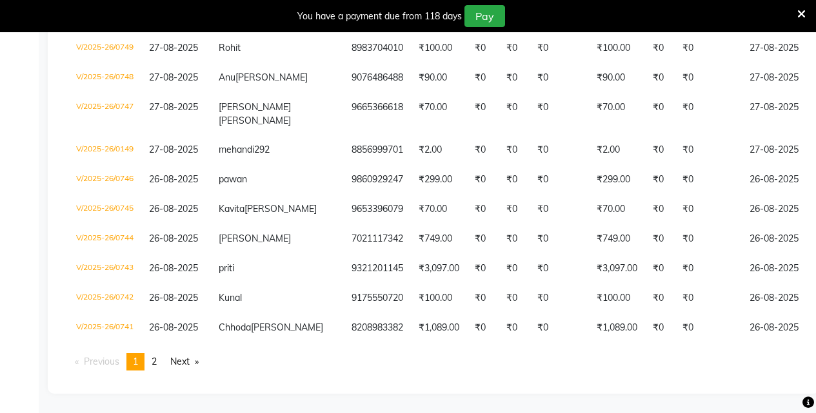
scroll to position [3163, 0]
click at [190, 362] on link "Next page" at bounding box center [184, 361] width 41 height 17
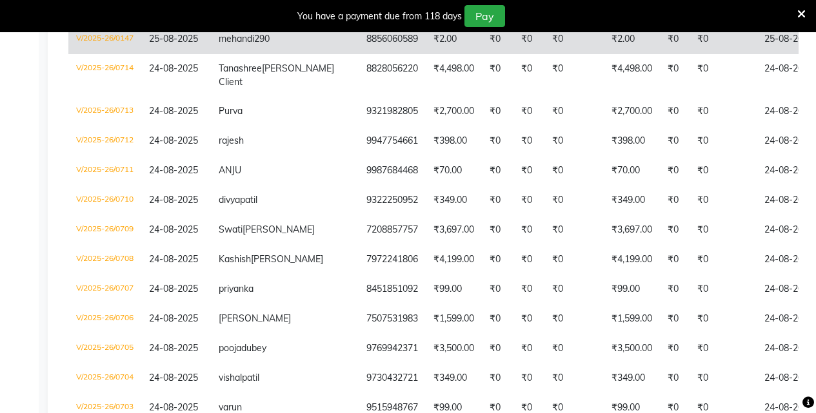
scroll to position [1082, 0]
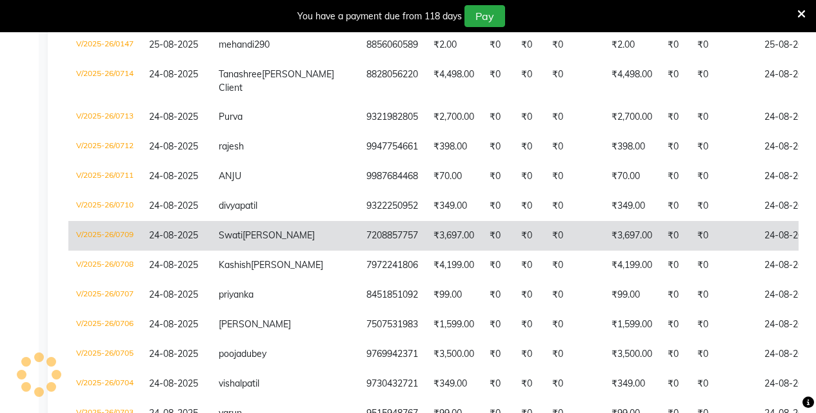
click at [358, 251] on td "7208857757" at bounding box center [391, 236] width 67 height 30
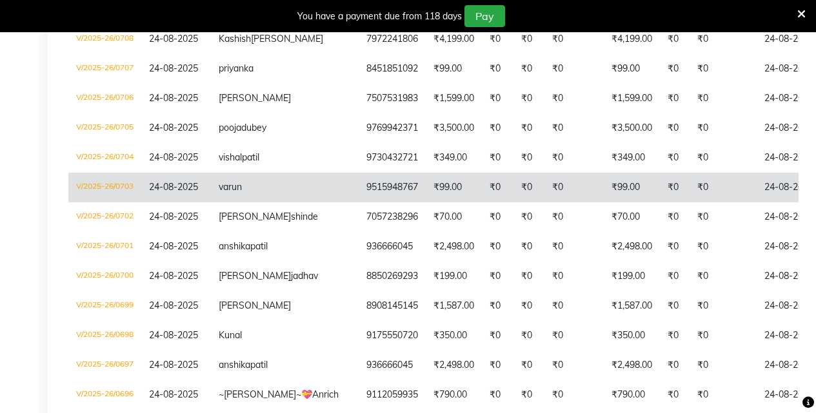
scroll to position [1340, 0]
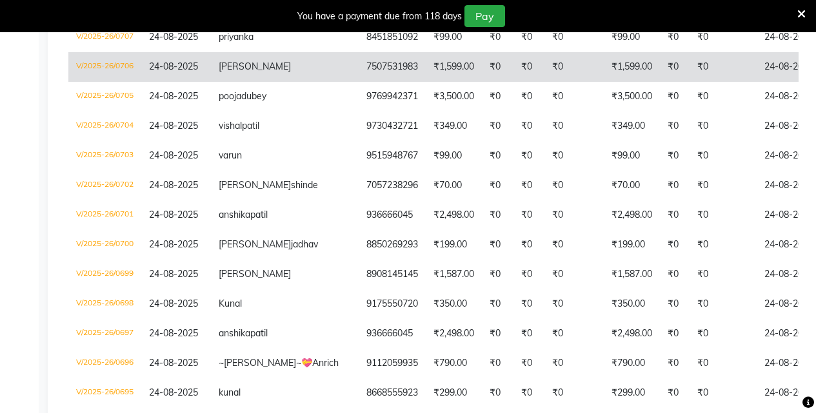
click at [425, 82] on td "₹1,599.00" at bounding box center [453, 67] width 56 height 30
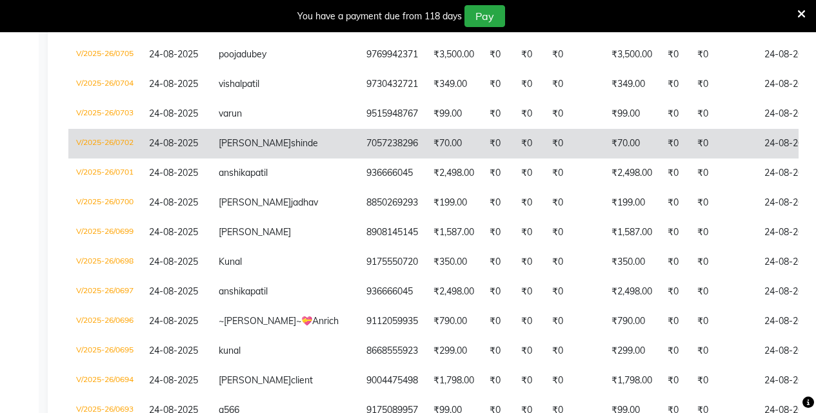
scroll to position [1405, 0]
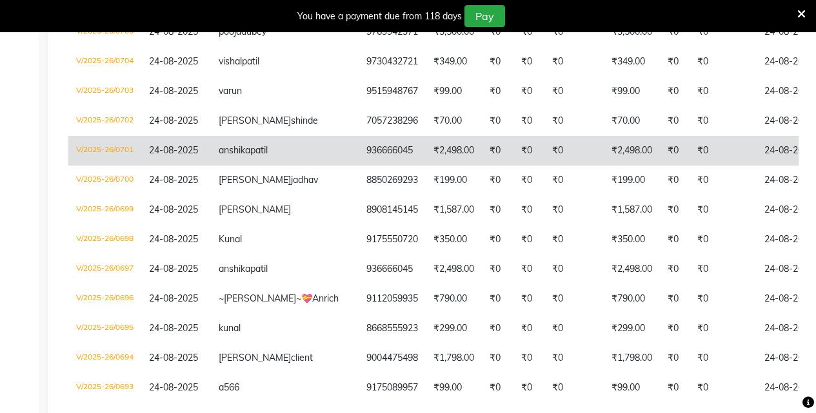
click at [358, 166] on td "936666045" at bounding box center [391, 151] width 67 height 30
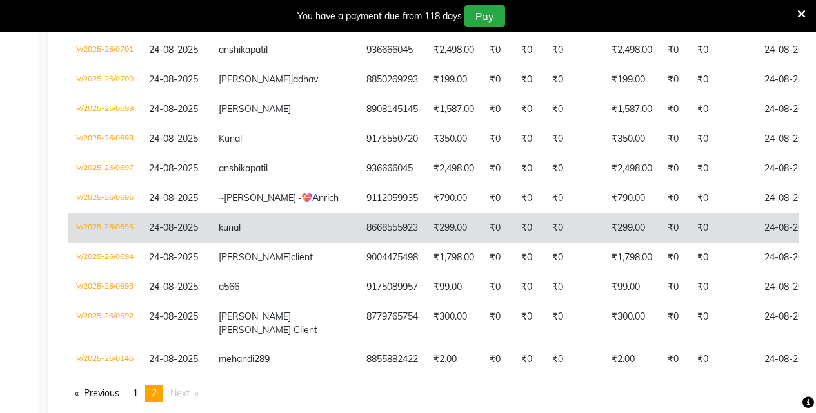
scroll to position [1534, 0]
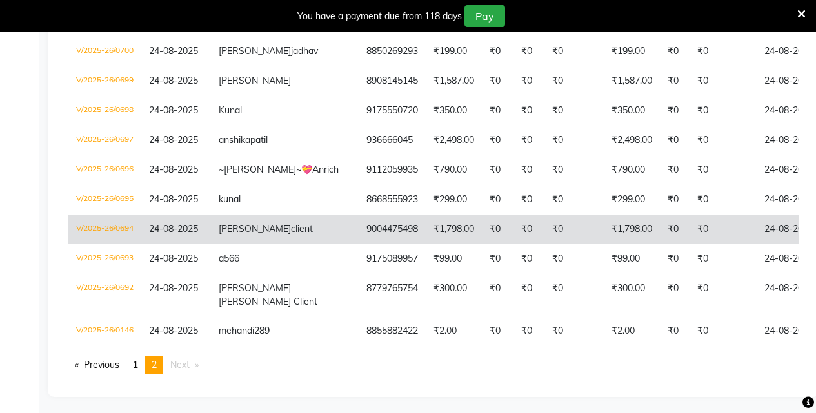
click at [425, 244] on td "₹1,798.00" at bounding box center [453, 230] width 56 height 30
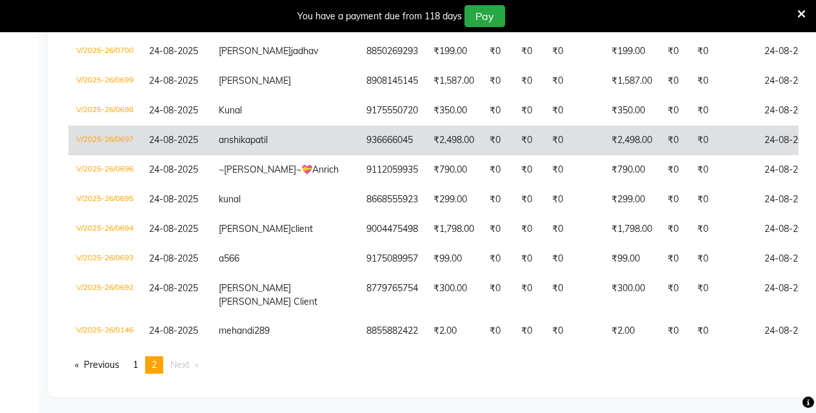
click at [358, 155] on td "936666045" at bounding box center [391, 141] width 67 height 30
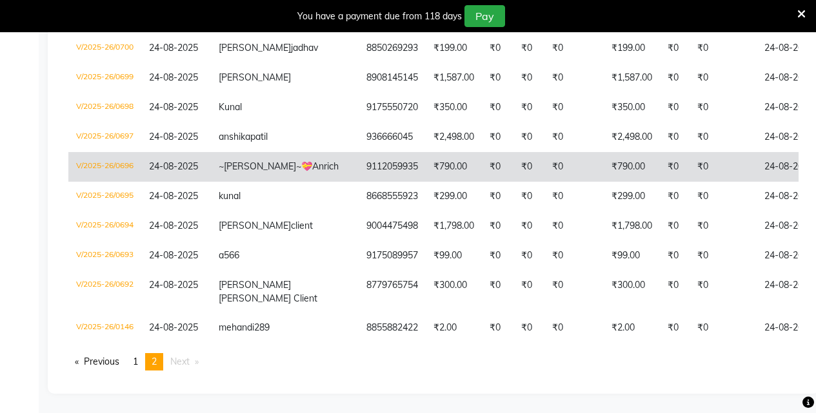
scroll to position [1663, 0]
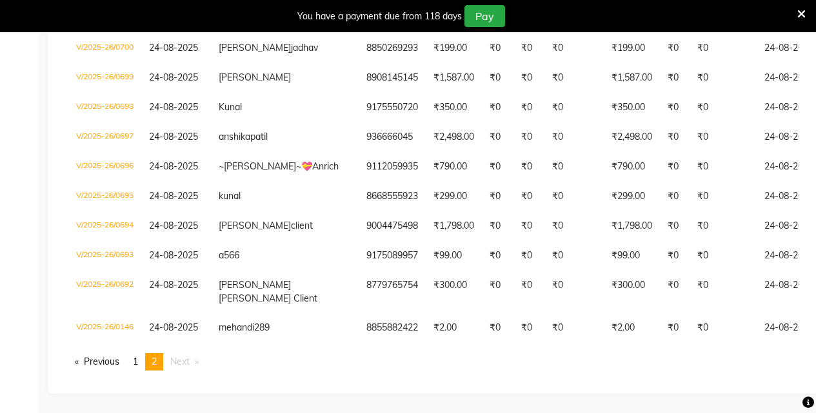
drag, startPoint x: 185, startPoint y: 360, endPoint x: 160, endPoint y: 372, distance: 28.0
click at [179, 369] on li "Next page" at bounding box center [184, 361] width 41 height 17
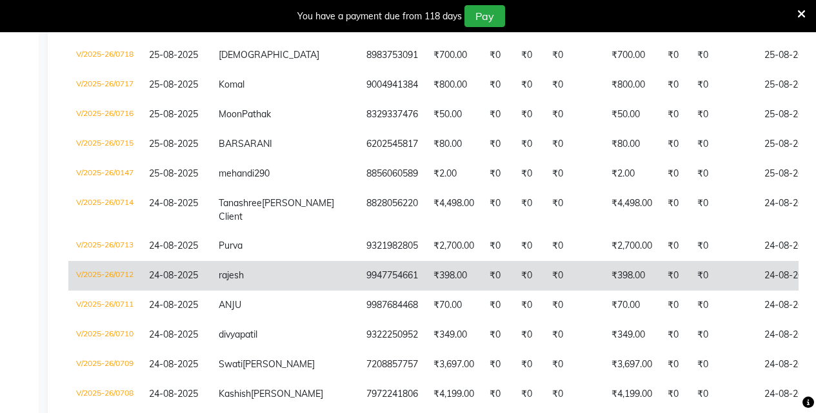
scroll to position [1018, 0]
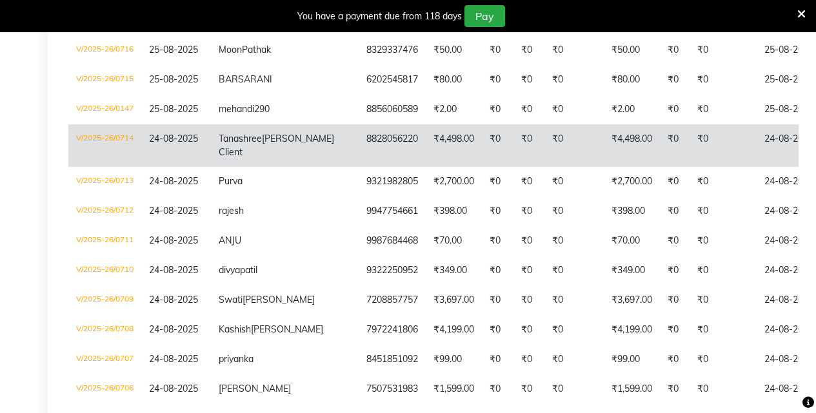
click at [279, 167] on td "Tanashree Rasal Client" at bounding box center [285, 145] width 148 height 43
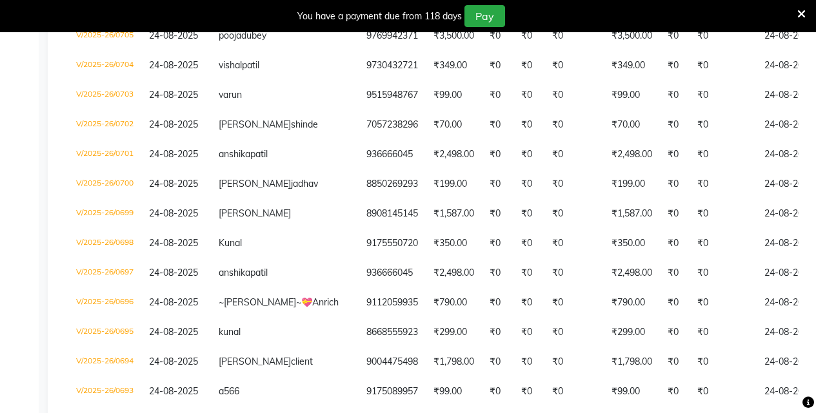
scroll to position [1405, 0]
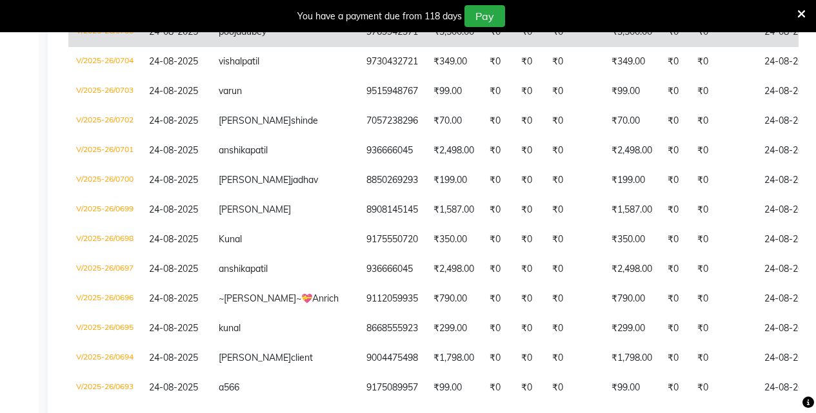
click at [358, 47] on td "9769942371" at bounding box center [391, 32] width 67 height 30
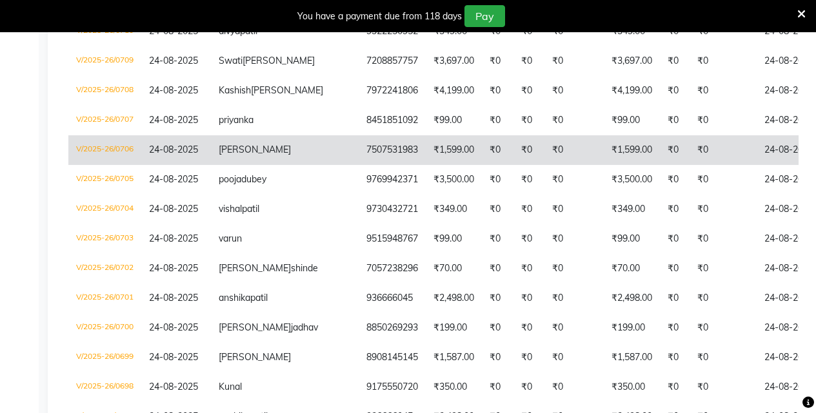
scroll to position [1211, 0]
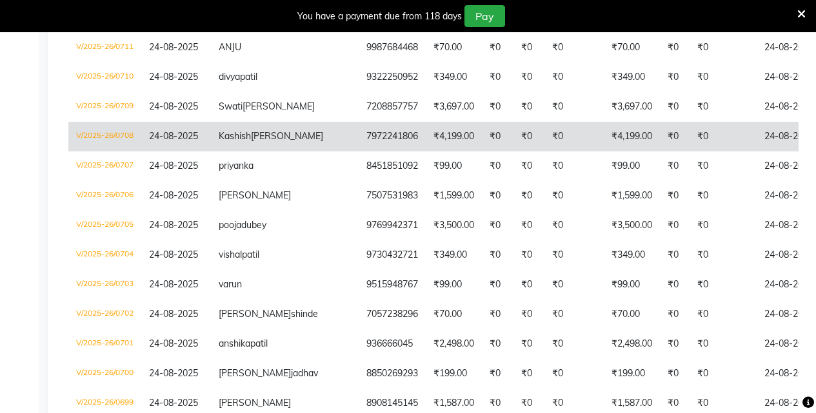
click at [425, 152] on td "₹4,199.00" at bounding box center [453, 137] width 56 height 30
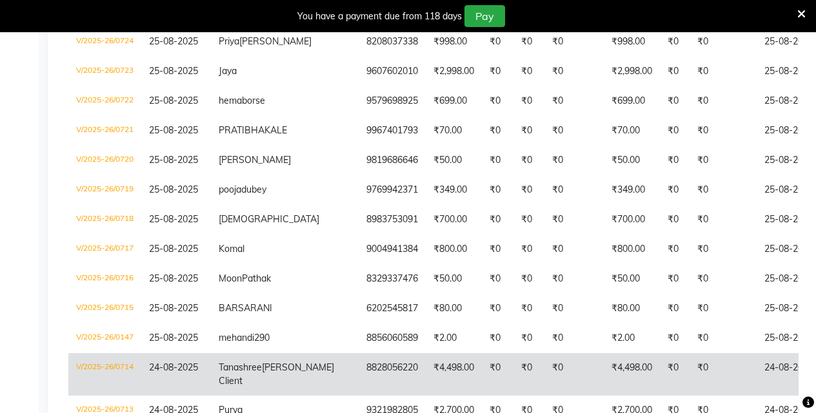
scroll to position [760, 0]
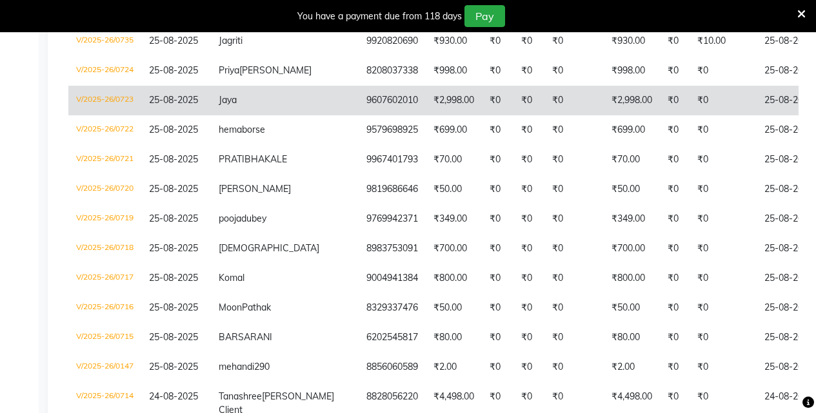
click at [358, 115] on td "9607602010" at bounding box center [391, 101] width 67 height 30
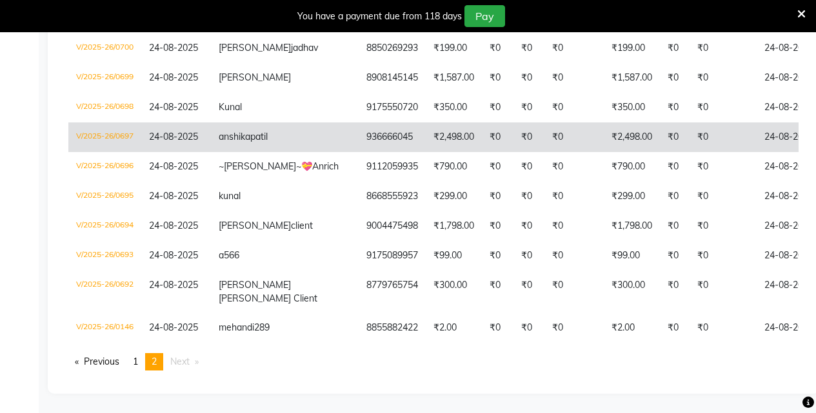
scroll to position [1663, 0]
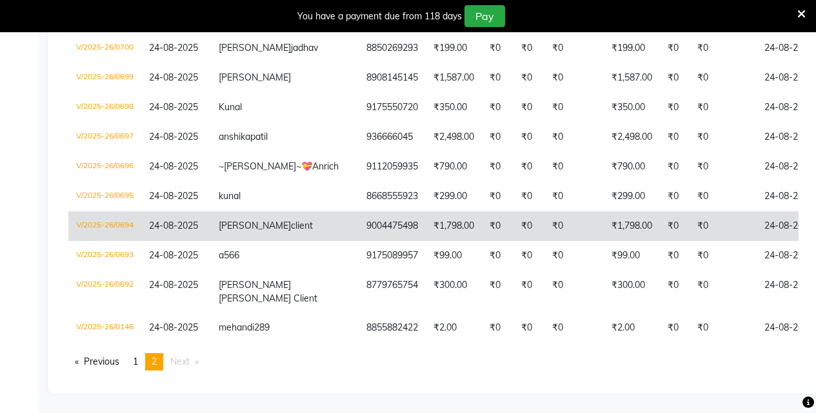
click at [358, 222] on td "9004475498" at bounding box center [391, 226] width 67 height 30
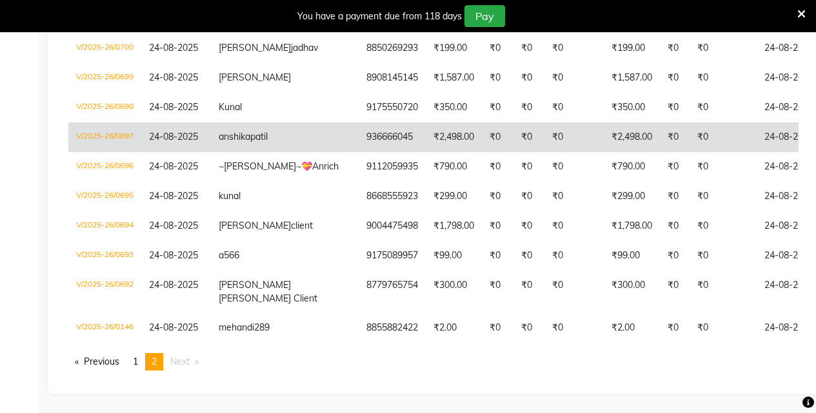
scroll to position [1534, 0]
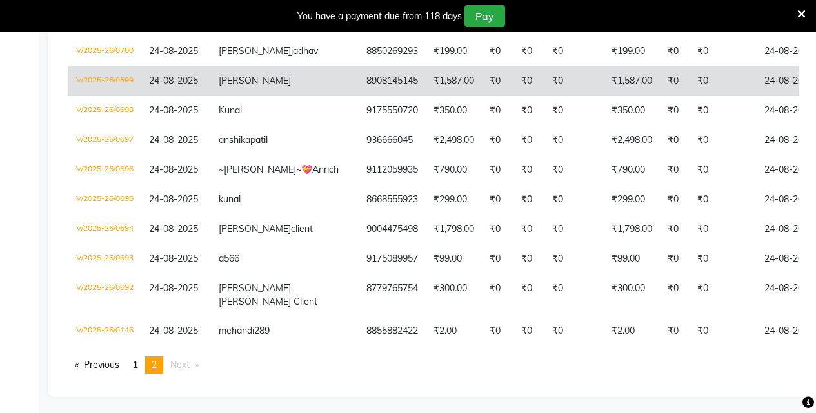
click at [425, 96] on td "₹1,587.00" at bounding box center [453, 81] width 56 height 30
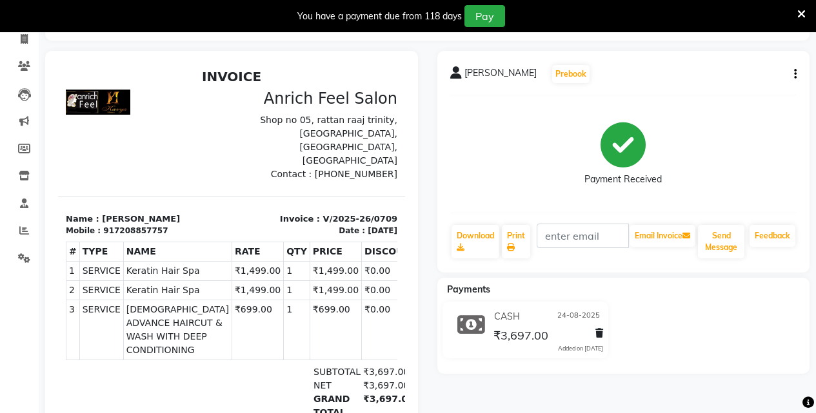
scroll to position [64, 0]
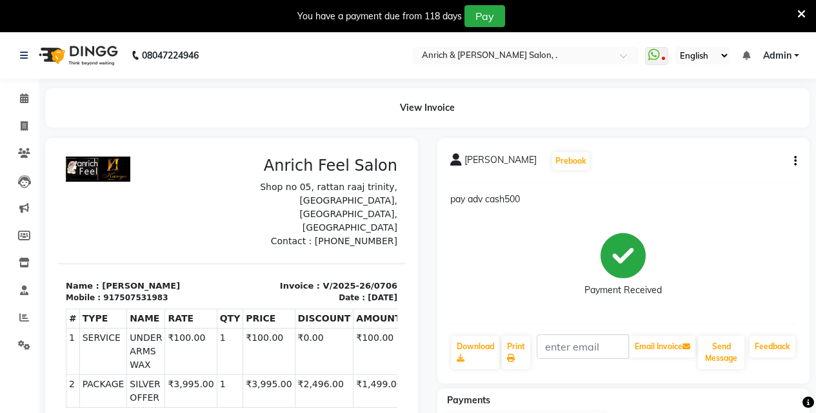
scroll to position [173, 0]
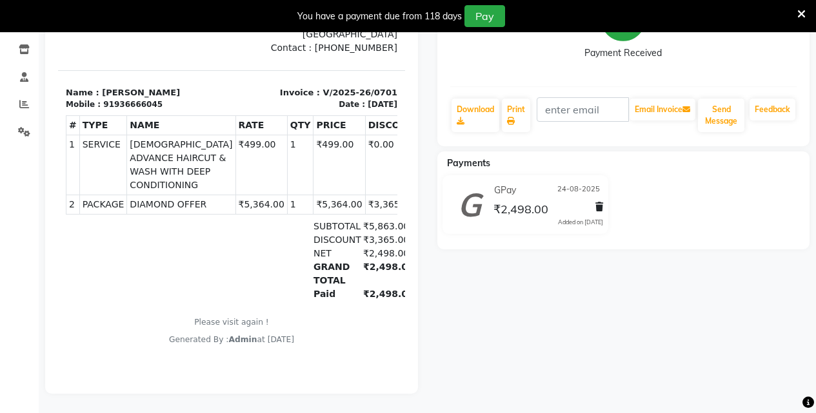
scroll to position [159, 0]
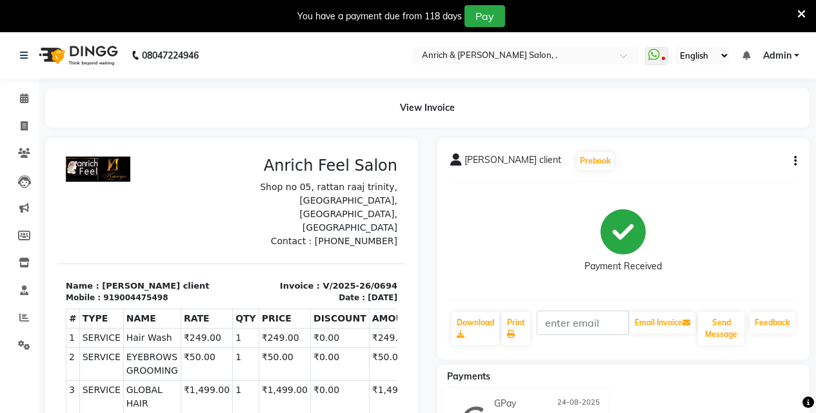
scroll to position [64, 0]
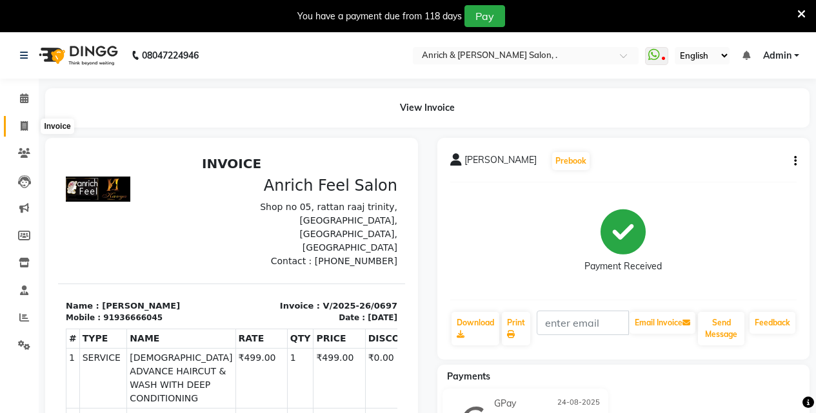
click at [21, 122] on icon at bounding box center [24, 126] width 7 height 10
select select "5924"
select select "service"
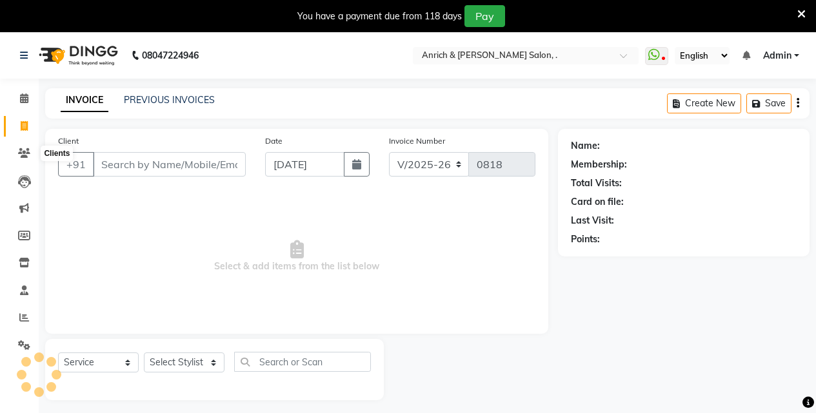
scroll to position [32, 0]
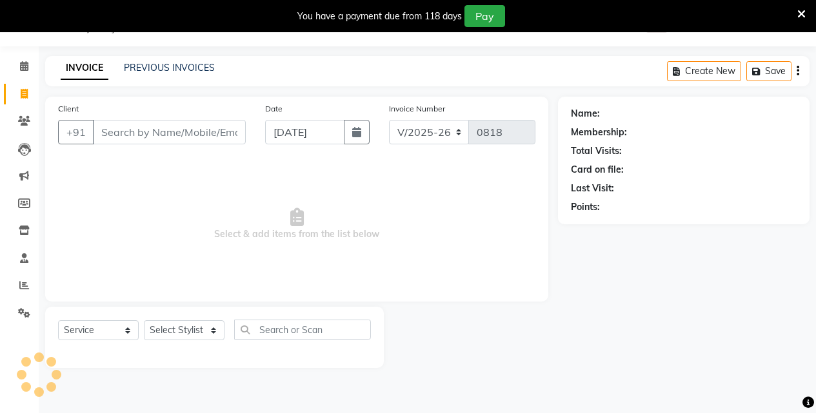
click at [197, 132] on input "Client" at bounding box center [169, 132] width 153 height 24
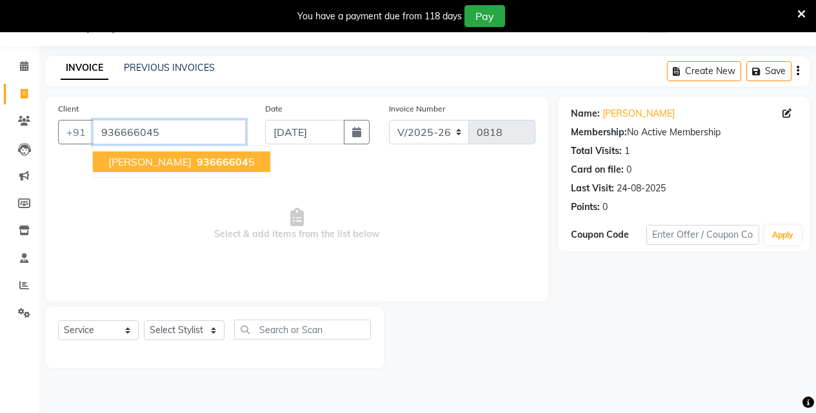
drag, startPoint x: 204, startPoint y: 126, endPoint x: 204, endPoint y: 133, distance: 7.8
click at [204, 133] on input "936666045" at bounding box center [169, 132] width 153 height 24
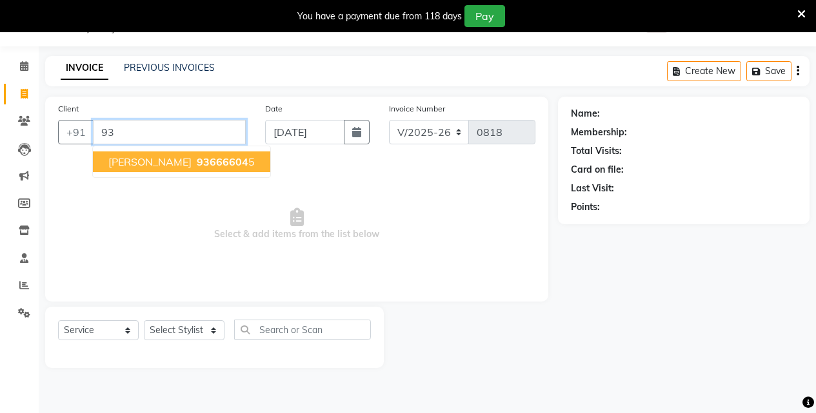
type input "9"
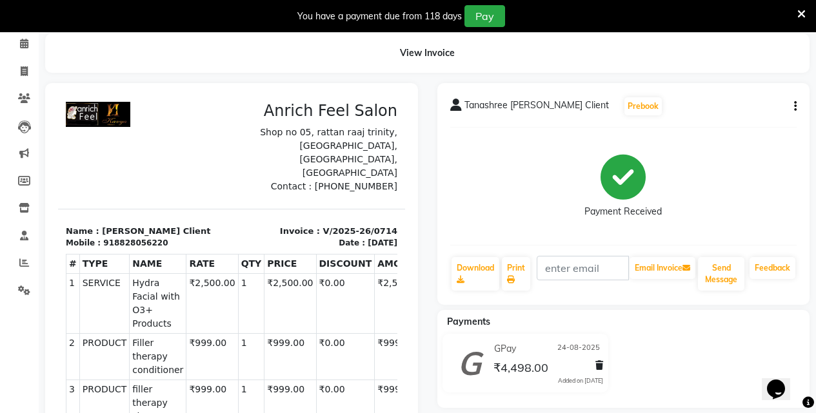
scroll to position [129, 0]
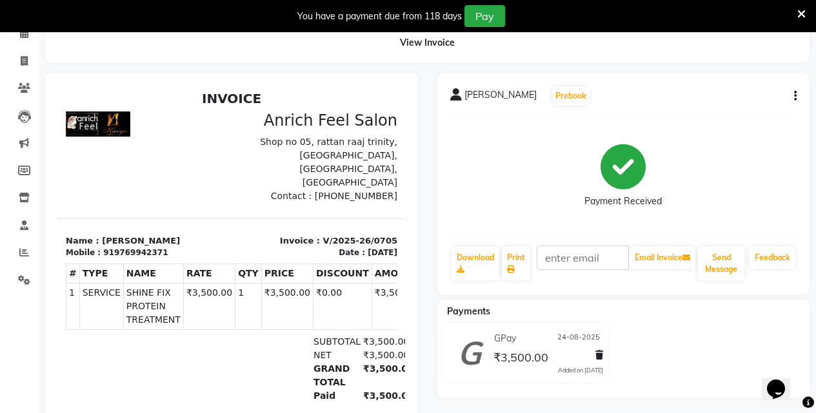
scroll to position [126, 0]
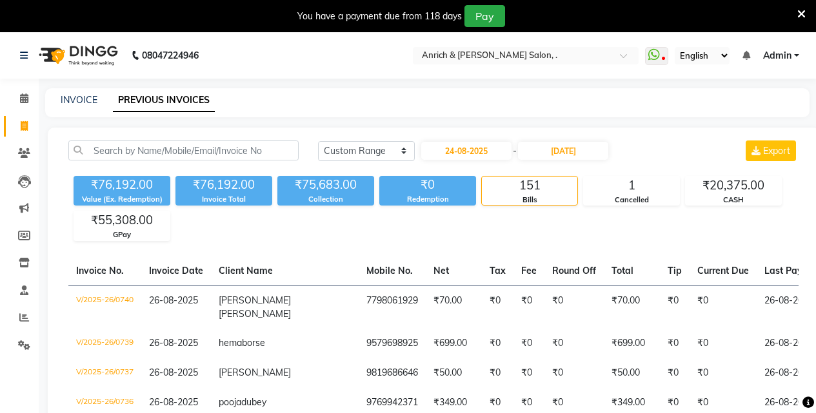
select select "range"
click at [32, 122] on span at bounding box center [24, 126] width 23 height 15
select select "5924"
select select "service"
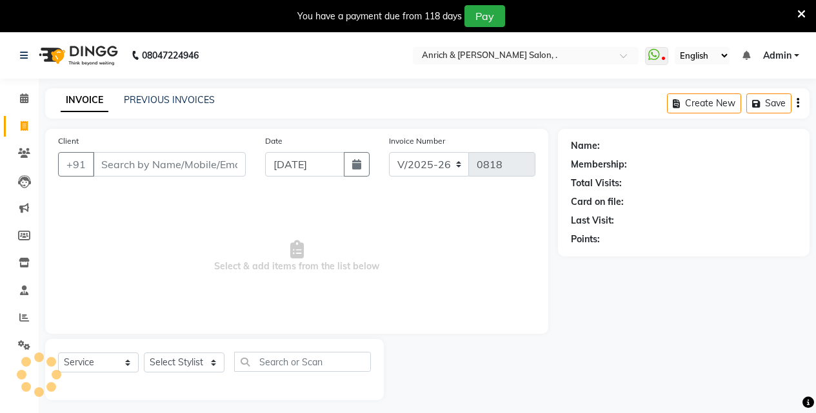
scroll to position [32, 0]
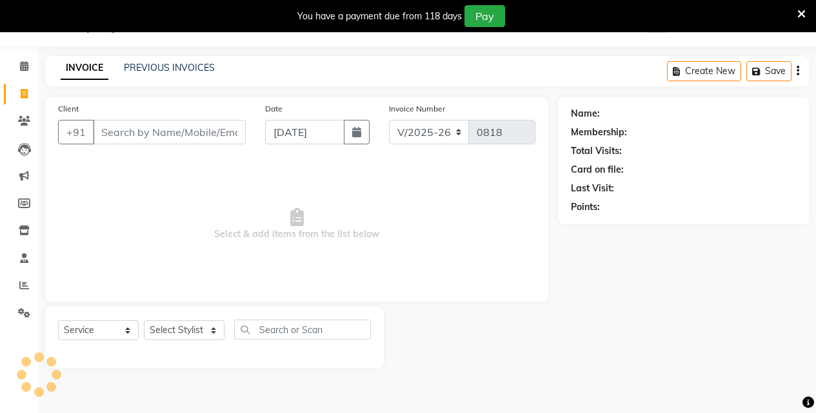
click at [131, 128] on input "Client" at bounding box center [169, 132] width 153 height 24
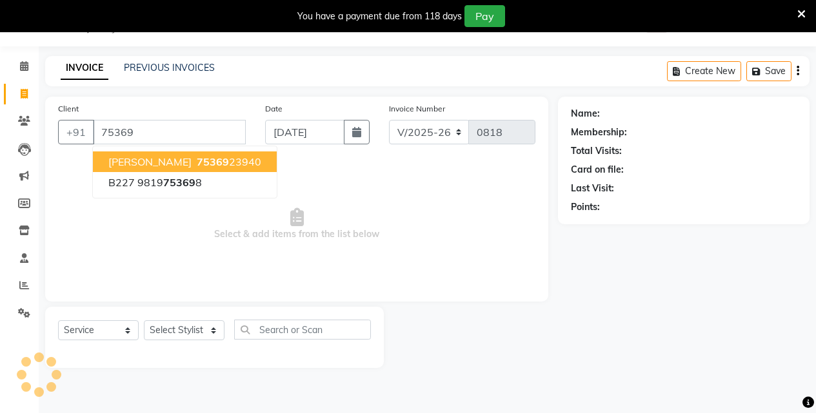
click at [197, 163] on span "75369" at bounding box center [213, 161] width 32 height 13
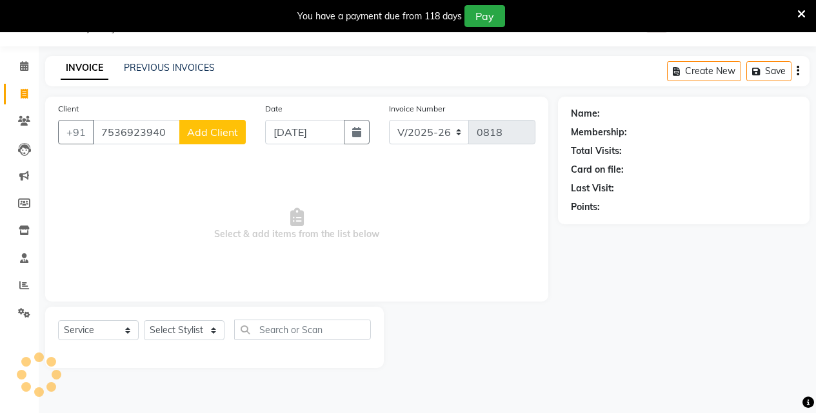
type input "7536923940"
click at [177, 333] on select "Select Stylist [PERSON_NAME] Aparna borate GEETA [PERSON_NAME] [PERSON_NAME] SA…" at bounding box center [184, 330] width 81 height 20
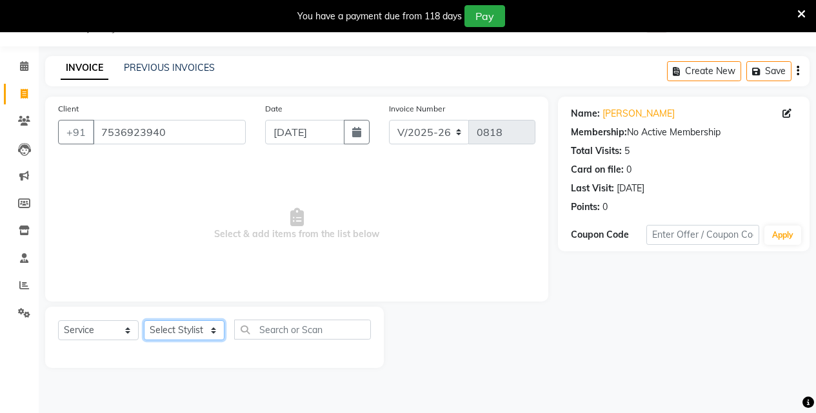
select select "88948"
click at [144, 320] on select "Select Stylist [PERSON_NAME] Aparna borate GEETA [PERSON_NAME] [PERSON_NAME] SA…" at bounding box center [184, 330] width 81 height 20
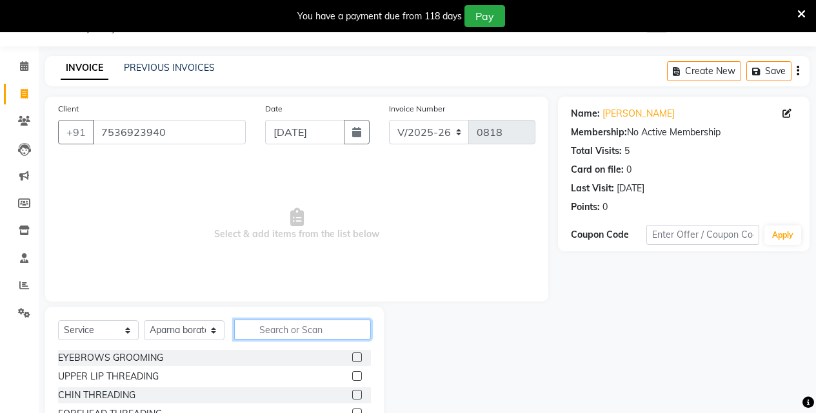
click at [285, 334] on input "text" at bounding box center [302, 330] width 137 height 20
click at [352, 355] on label at bounding box center [357, 358] width 10 height 10
click at [352, 355] on input "checkbox" at bounding box center [356, 358] width 8 height 8
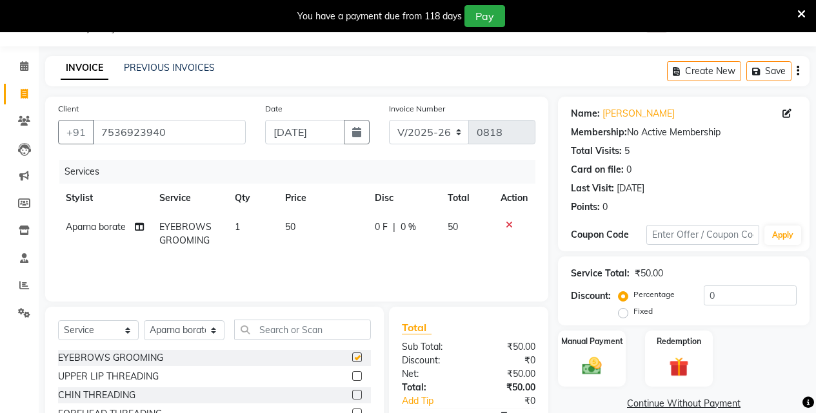
checkbox input "false"
click at [352, 375] on label at bounding box center [357, 376] width 10 height 10
click at [352, 375] on input "checkbox" at bounding box center [356, 377] width 8 height 8
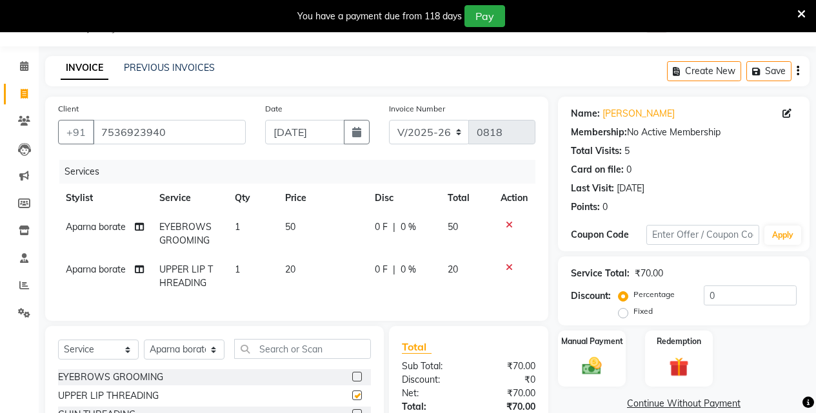
checkbox input "false"
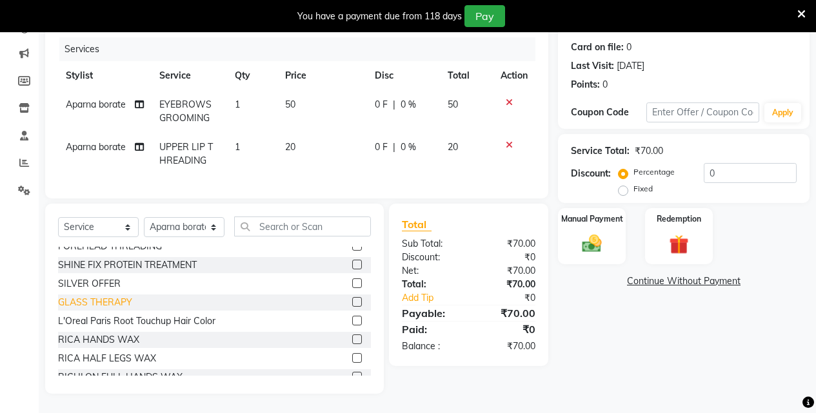
scroll to position [0, 0]
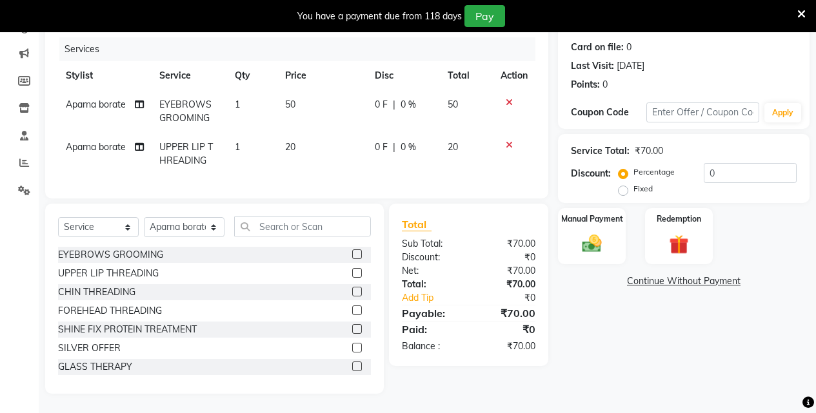
click at [352, 308] on label at bounding box center [357, 311] width 10 height 10
click at [352, 308] on input "checkbox" at bounding box center [356, 311] width 8 height 8
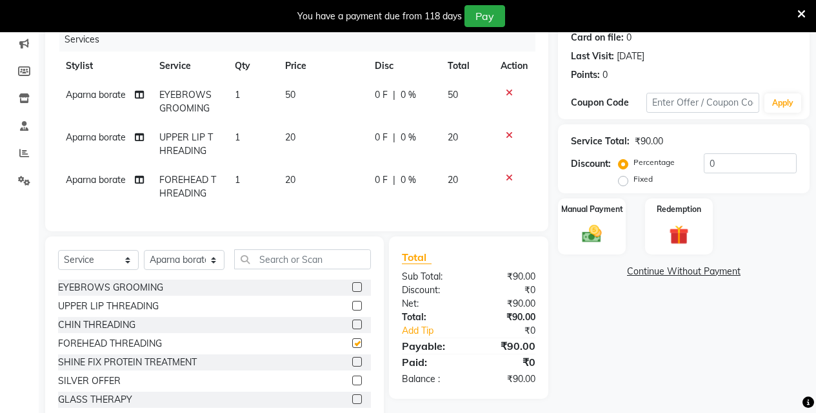
checkbox input "false"
click at [614, 221] on div "Manual Payment" at bounding box center [591, 226] width 70 height 59
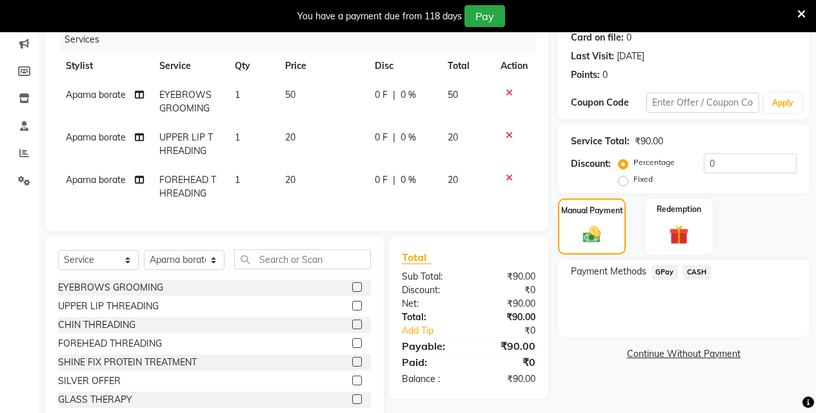
click at [660, 275] on span "GPay" at bounding box center [664, 272] width 26 height 15
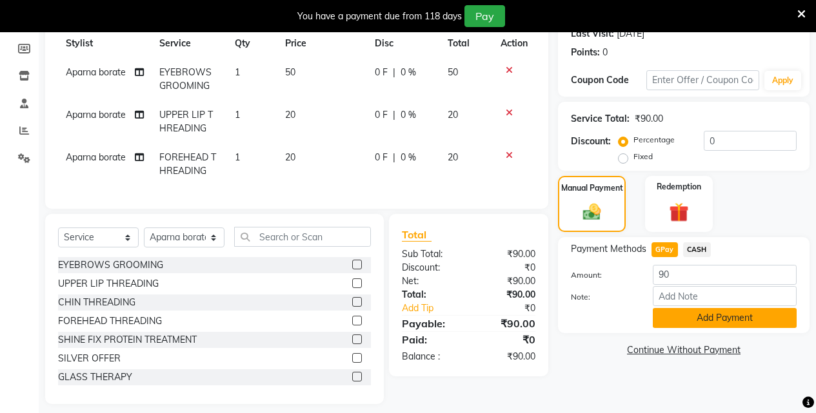
scroll to position [207, 0]
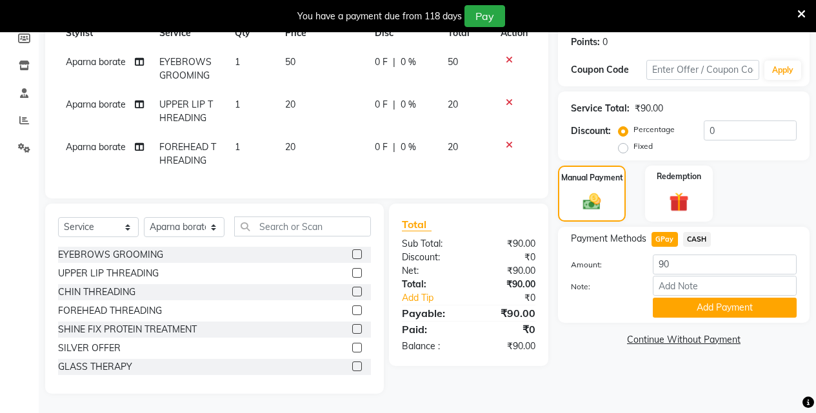
click at [743, 298] on button "Add Payment" at bounding box center [724, 308] width 144 height 20
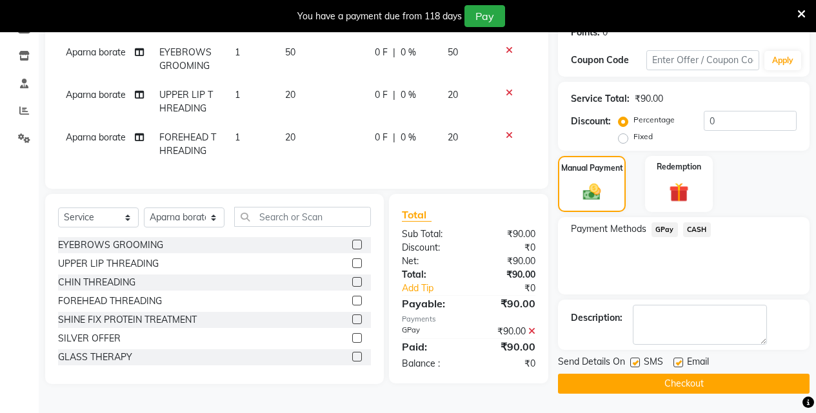
click at [741, 386] on button "Checkout" at bounding box center [683, 384] width 251 height 20
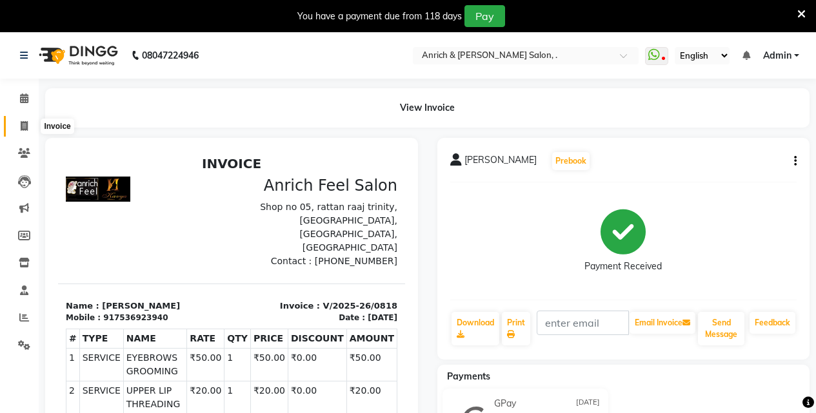
click at [28, 125] on icon at bounding box center [24, 126] width 7 height 10
select select "5924"
select select "service"
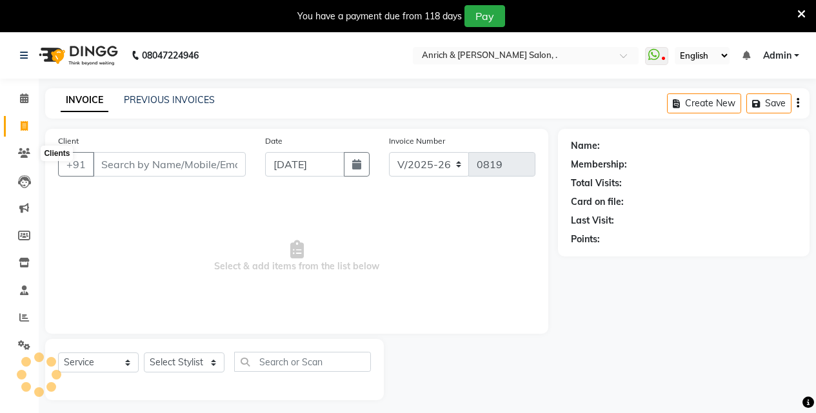
scroll to position [32, 0]
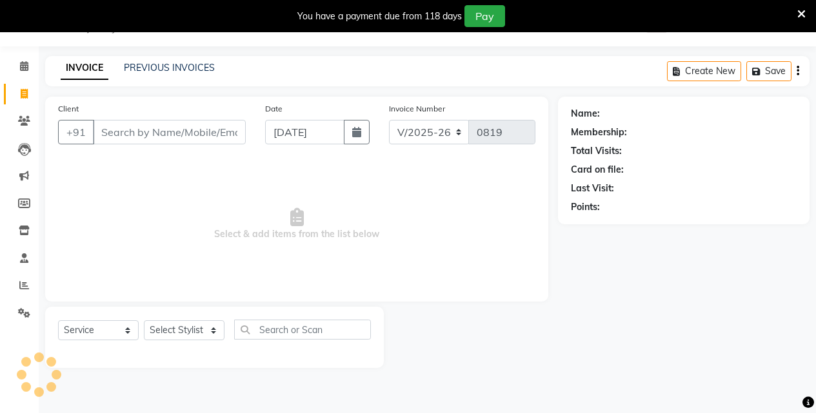
click at [152, 135] on input "Client" at bounding box center [169, 132] width 153 height 24
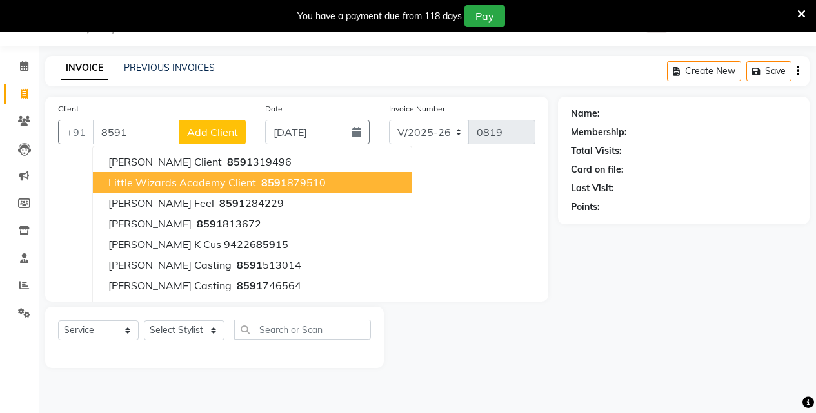
click at [279, 186] on span "8591" at bounding box center [274, 182] width 26 height 13
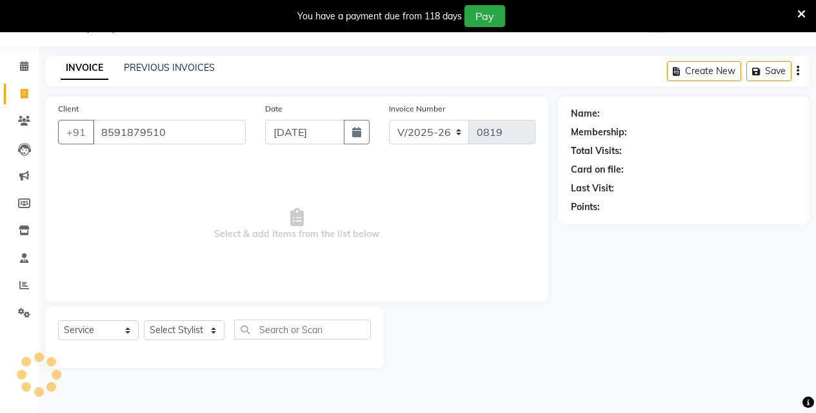
click at [218, 132] on input "8591879510" at bounding box center [169, 132] width 153 height 24
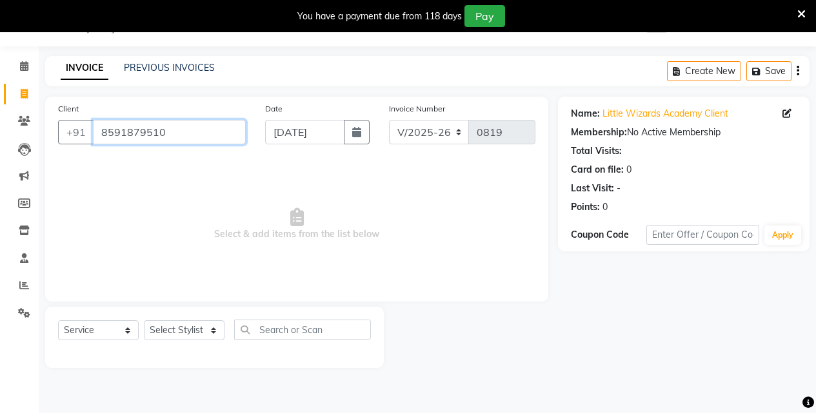
click at [220, 131] on input "8591879510" at bounding box center [169, 132] width 153 height 24
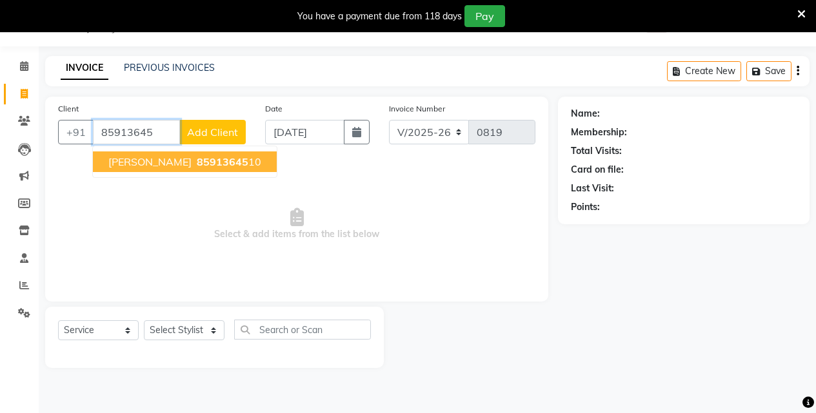
click at [223, 157] on span "85913645" at bounding box center [223, 161] width 52 height 13
type input "8591364510"
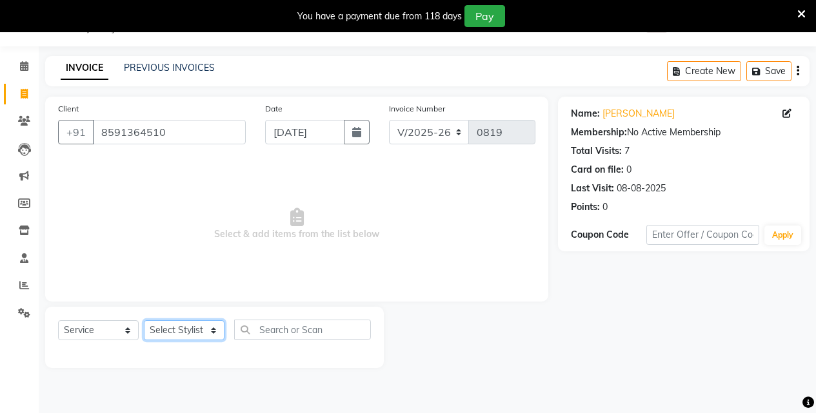
click at [161, 326] on select "Select Stylist [PERSON_NAME] Aparna borate GEETA [PERSON_NAME] [PERSON_NAME] SA…" at bounding box center [184, 330] width 81 height 20
select select "58402"
click at [144, 320] on select "Select Stylist [PERSON_NAME] Aparna borate GEETA [PERSON_NAME] [PERSON_NAME] SA…" at bounding box center [184, 330] width 81 height 20
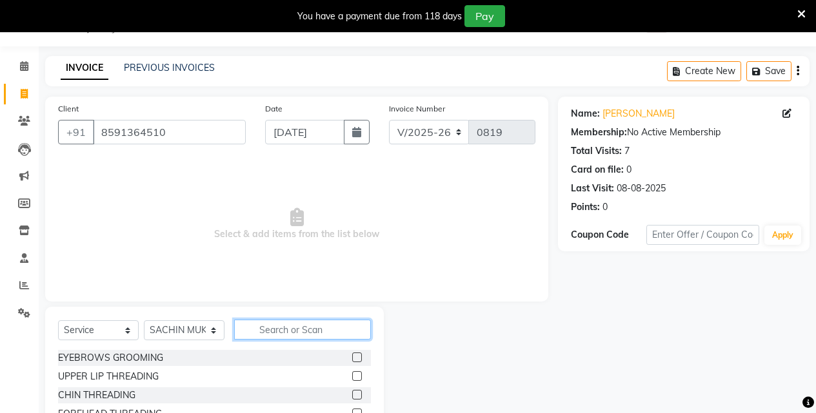
click at [265, 324] on input "text" at bounding box center [302, 330] width 137 height 20
type input "cut"
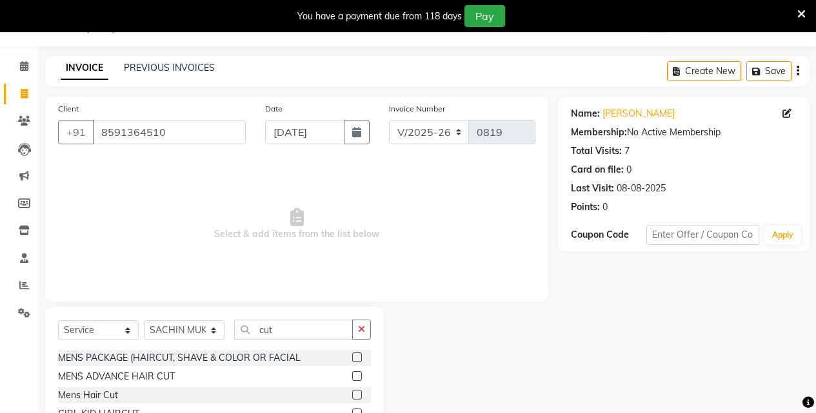
click at [352, 376] on label at bounding box center [357, 376] width 10 height 10
click at [352, 376] on input "checkbox" at bounding box center [356, 377] width 8 height 8
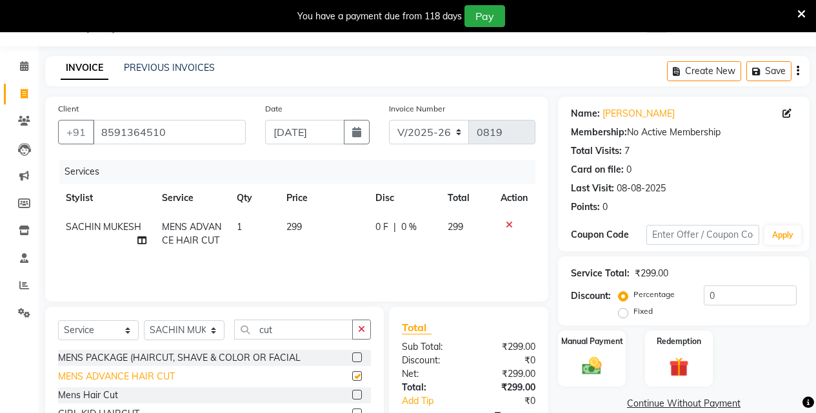
checkbox input "false"
click at [298, 226] on span "299" at bounding box center [293, 227] width 15 height 12
select select "58402"
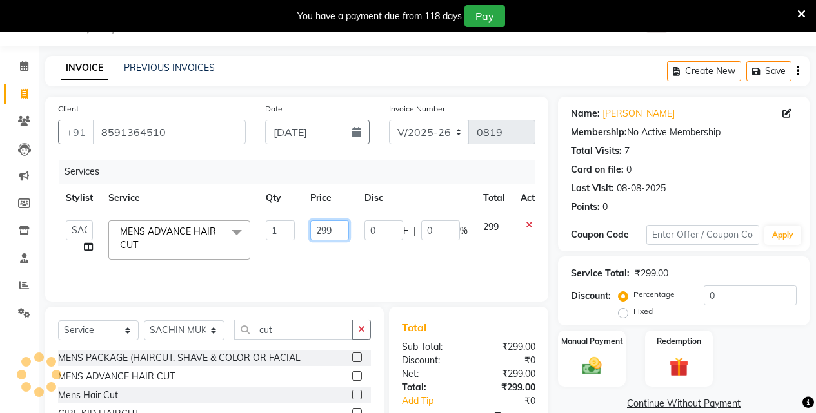
click at [327, 230] on input "299" at bounding box center [329, 230] width 39 height 20
type input "349"
click at [594, 393] on div "Name: [PERSON_NAME] Membership: No Active Membership Total Visits: 7 Card on fi…" at bounding box center [688, 297] width 261 height 400
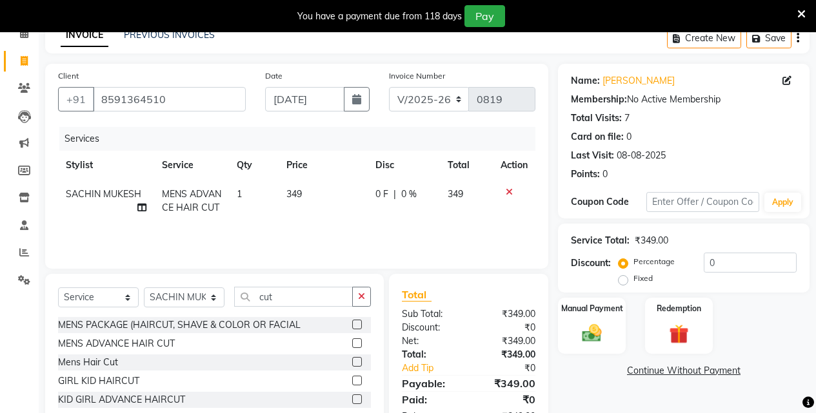
scroll to position [97, 0]
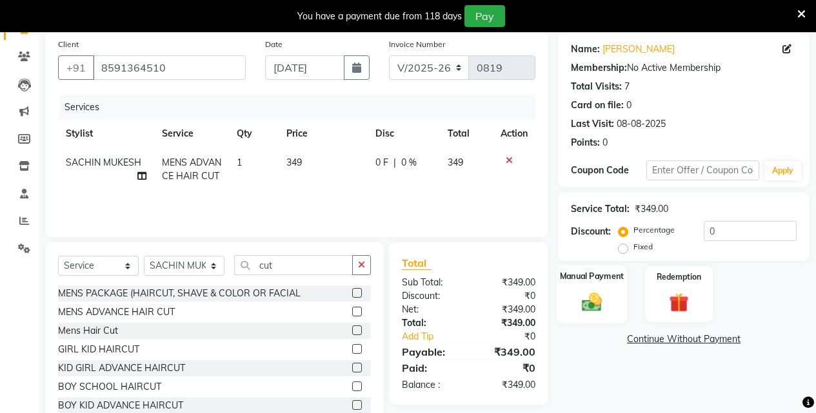
click at [581, 293] on img at bounding box center [591, 301] width 33 height 23
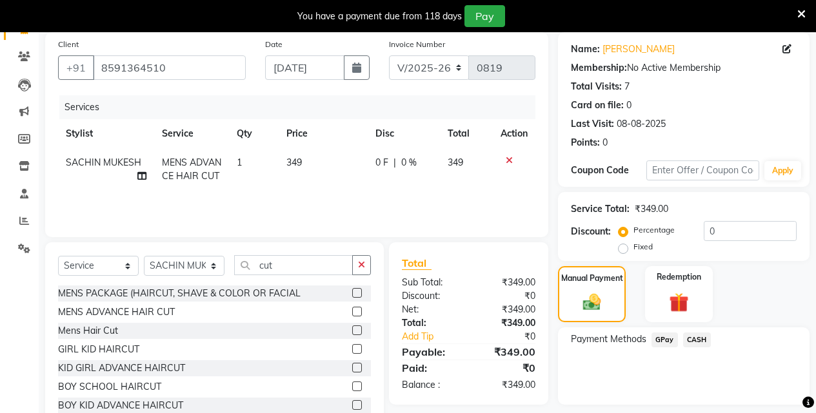
click at [312, 255] on div "Select Service Product Membership Package Voucher Prepaid Gift Card Select Styl…" at bounding box center [214, 337] width 338 height 190
click at [305, 267] on input "cut" at bounding box center [293, 265] width 119 height 20
click at [352, 310] on label at bounding box center [357, 312] width 10 height 10
click at [352, 310] on input "checkbox" at bounding box center [356, 312] width 8 height 8
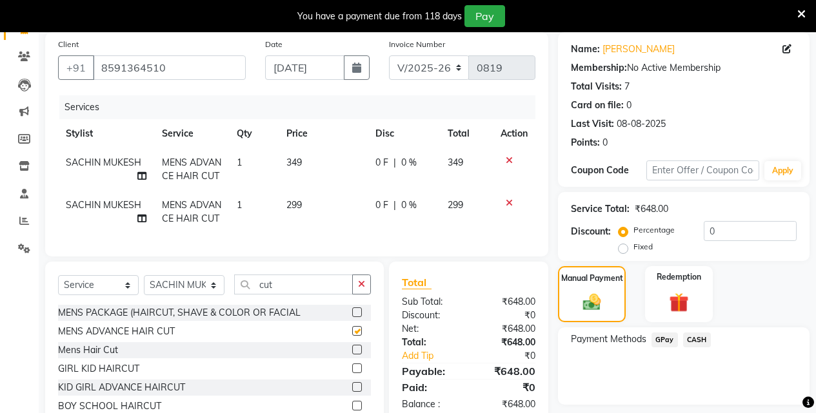
checkbox input "false"
click at [509, 159] on icon at bounding box center [508, 160] width 7 height 9
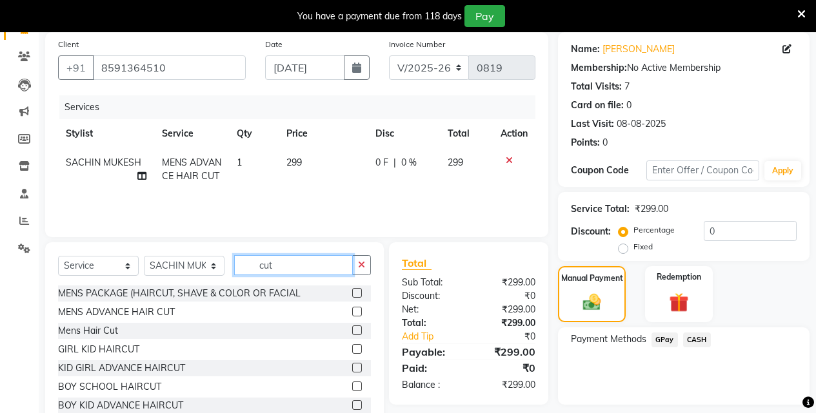
click at [304, 264] on input "cut" at bounding box center [293, 265] width 119 height 20
type input "c"
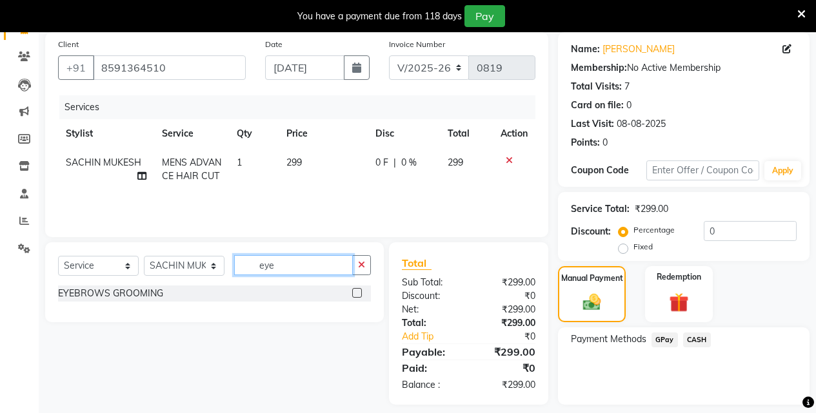
type input "eye"
click at [358, 294] on label at bounding box center [357, 293] width 10 height 10
click at [358, 294] on input "checkbox" at bounding box center [356, 293] width 8 height 8
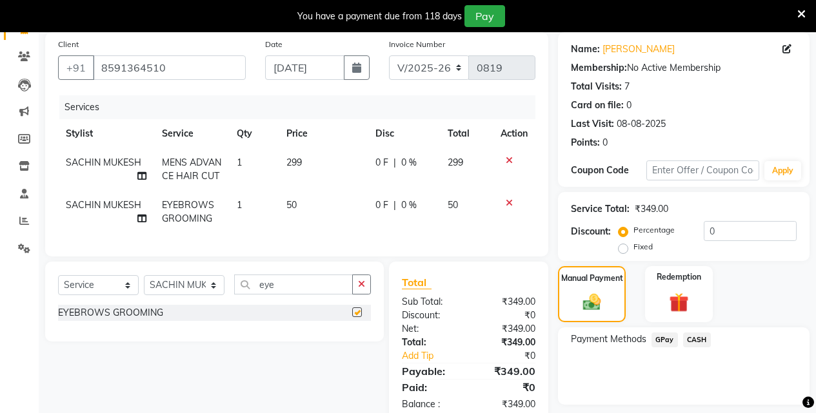
checkbox input "false"
click at [380, 163] on span "0 F" at bounding box center [381, 163] width 13 height 14
select select "58402"
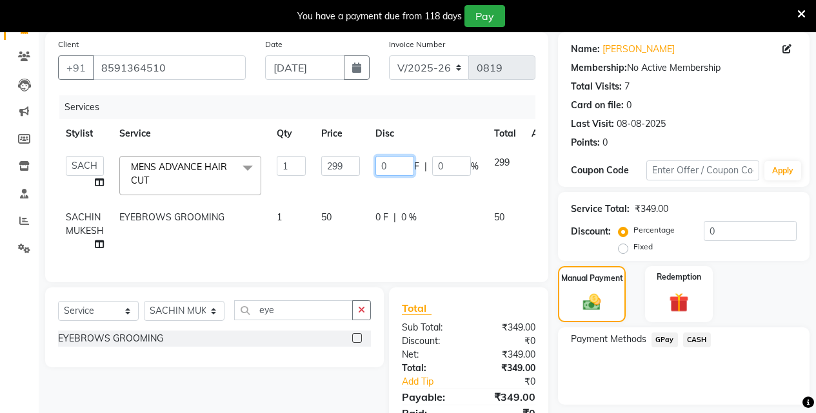
click at [390, 171] on input "0" at bounding box center [394, 166] width 39 height 20
type input "99"
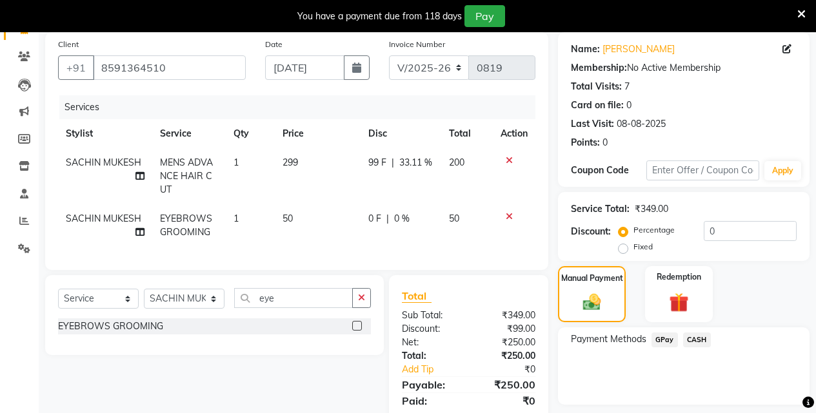
click at [398, 195] on td "99 F | 33.11 %" at bounding box center [400, 176] width 80 height 56
select select "58402"
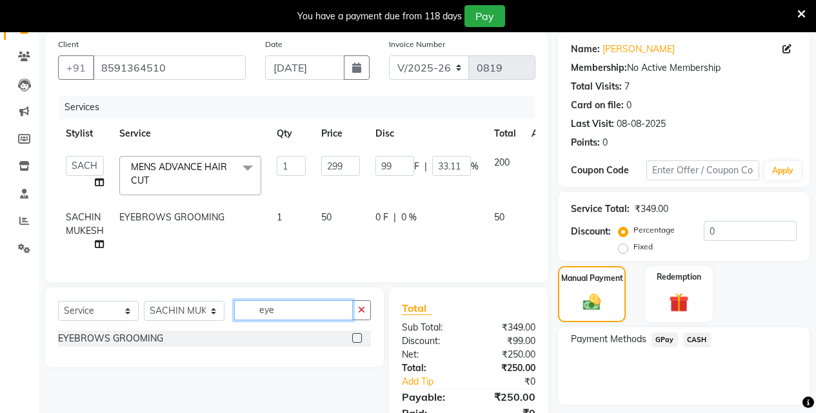
click at [315, 320] on input "eye" at bounding box center [293, 310] width 119 height 20
type input "e"
type input "beard"
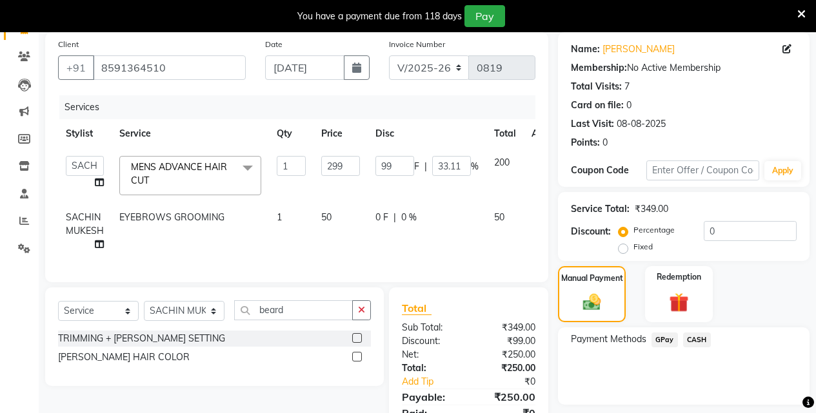
click at [357, 343] on label at bounding box center [357, 338] width 10 height 10
click at [357, 343] on input "checkbox" at bounding box center [356, 339] width 8 height 8
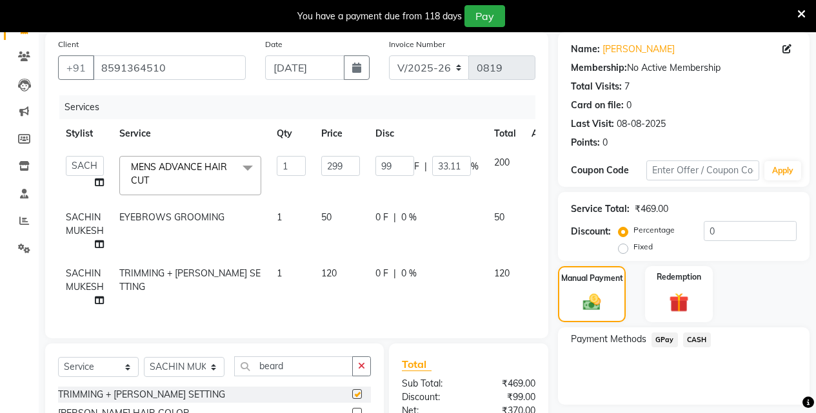
checkbox input "false"
click at [378, 271] on span "0 F" at bounding box center [381, 274] width 13 height 14
select select "58402"
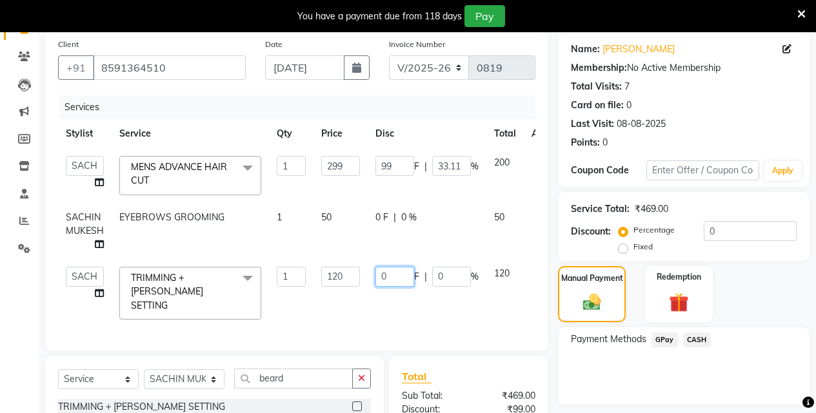
click at [388, 278] on input "0" at bounding box center [394, 277] width 39 height 20
type input "20"
click at [411, 303] on td "20 F | 0 %" at bounding box center [426, 293] width 119 height 68
select select "58402"
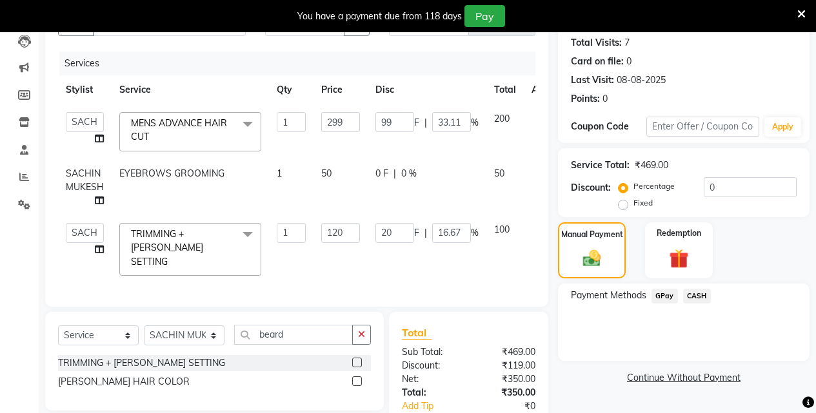
scroll to position [217, 0]
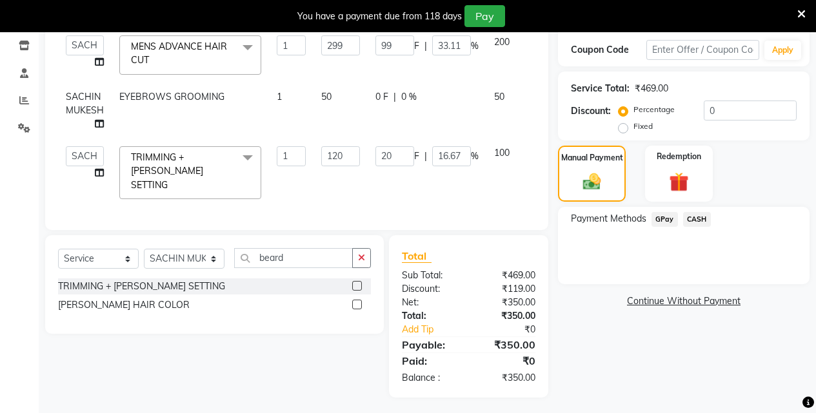
click at [665, 218] on span "GPay" at bounding box center [664, 219] width 26 height 15
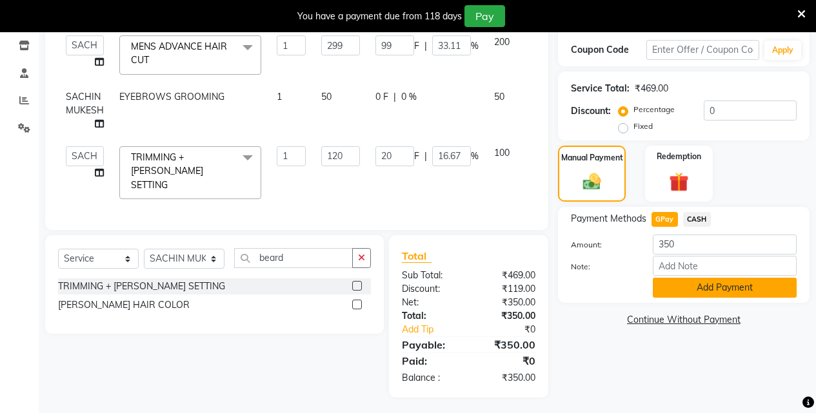
click at [709, 287] on button "Add Payment" at bounding box center [724, 288] width 144 height 20
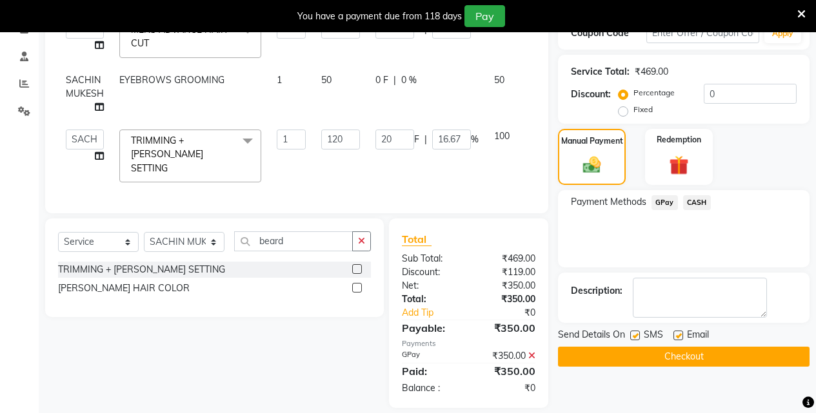
scroll to position [244, 0]
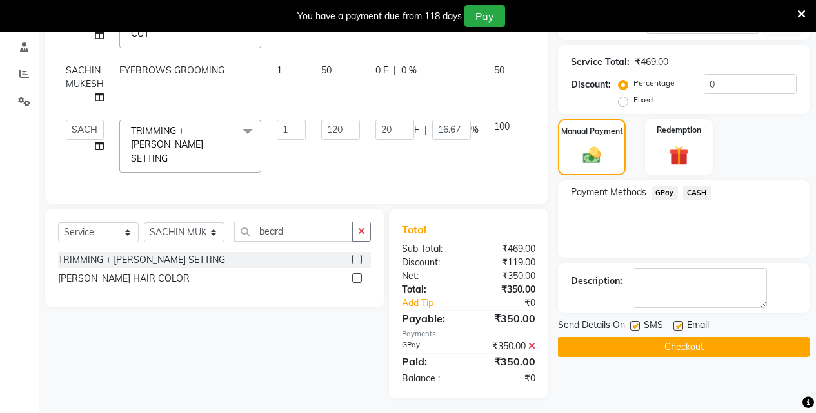
click at [701, 342] on button "Checkout" at bounding box center [683, 347] width 251 height 20
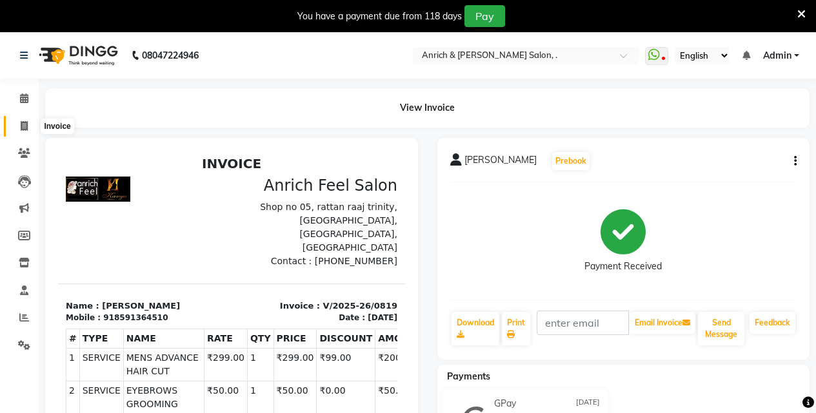
click at [21, 122] on icon at bounding box center [24, 126] width 7 height 10
select select "service"
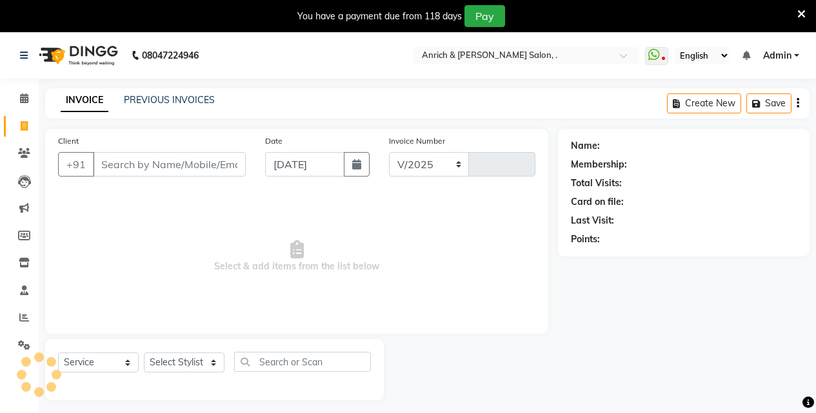
select select "5924"
type input "0820"
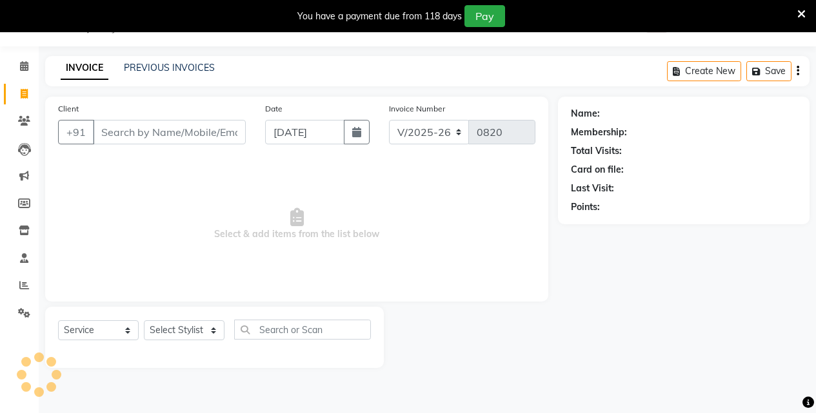
click at [149, 132] on input "Client" at bounding box center [169, 132] width 153 height 24
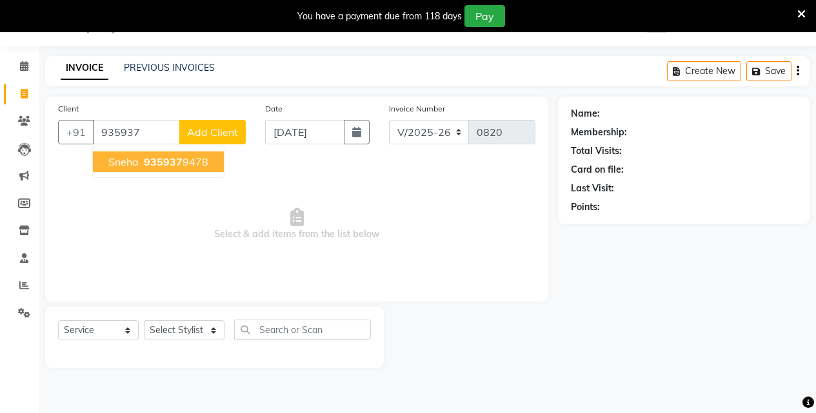
click at [176, 170] on button "Sneha 935937 9478" at bounding box center [158, 162] width 131 height 21
type input "9359379478"
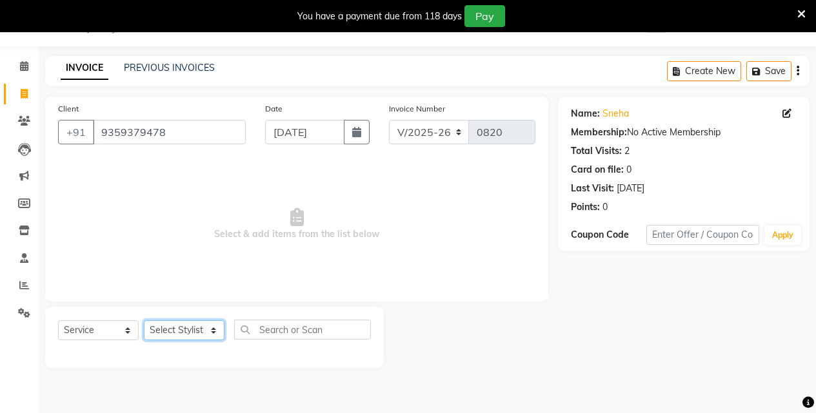
click at [207, 331] on select "Select Stylist [PERSON_NAME] Aparna borate GEETA [PERSON_NAME] [PERSON_NAME] SA…" at bounding box center [184, 330] width 81 height 20
select select "88948"
click at [144, 320] on select "Select Stylist [PERSON_NAME] Aparna borate GEETA [PERSON_NAME] [PERSON_NAME] SA…" at bounding box center [184, 330] width 81 height 20
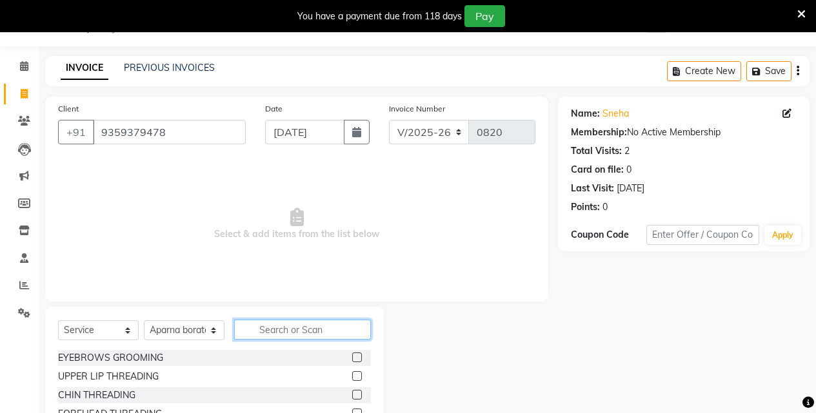
click at [313, 331] on input "text" at bounding box center [302, 330] width 137 height 20
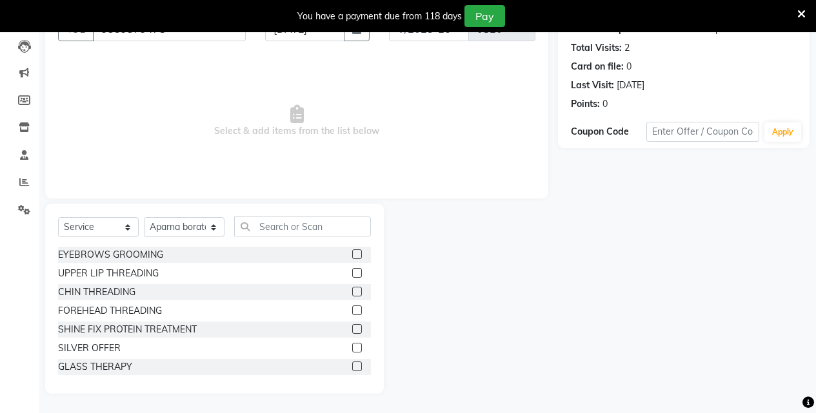
click at [352, 258] on label at bounding box center [357, 254] width 10 height 10
click at [352, 258] on input "checkbox" at bounding box center [356, 255] width 8 height 8
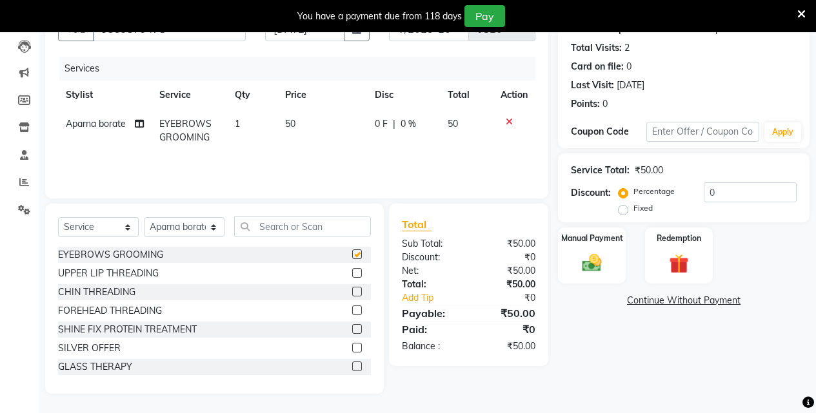
checkbox input "false"
click at [352, 311] on label at bounding box center [357, 311] width 10 height 10
click at [352, 311] on input "checkbox" at bounding box center [356, 311] width 8 height 8
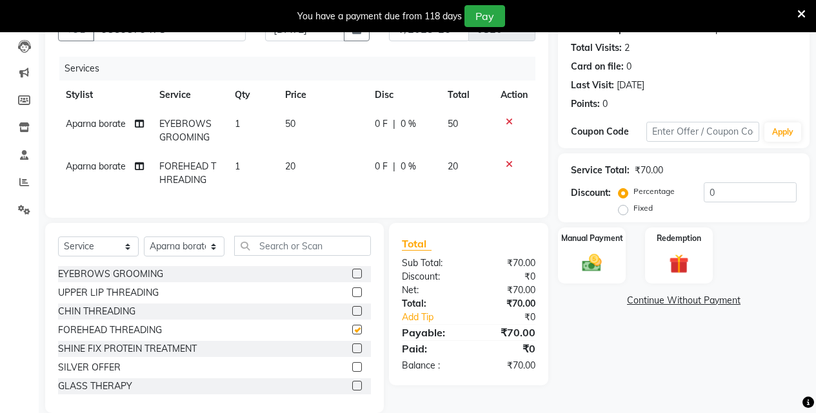
checkbox input "false"
click at [611, 267] on div "Manual Payment" at bounding box center [591, 255] width 70 height 59
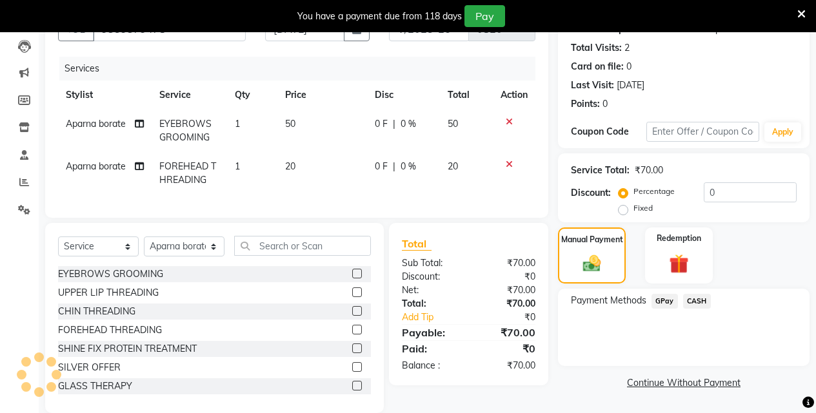
click at [661, 298] on span "GPay" at bounding box center [664, 301] width 26 height 15
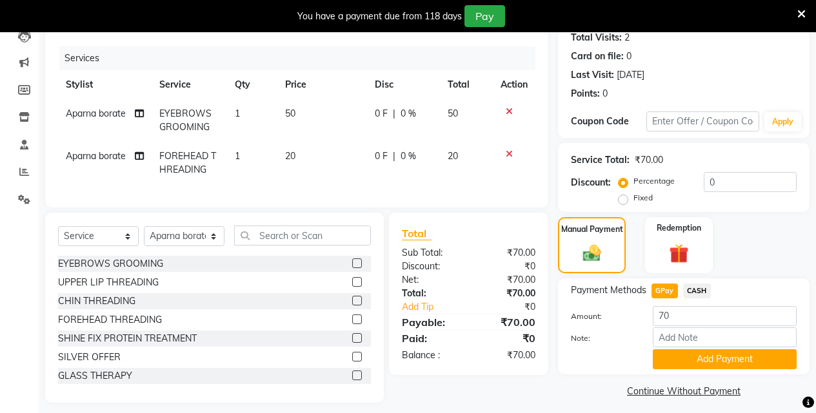
scroll to position [164, 0]
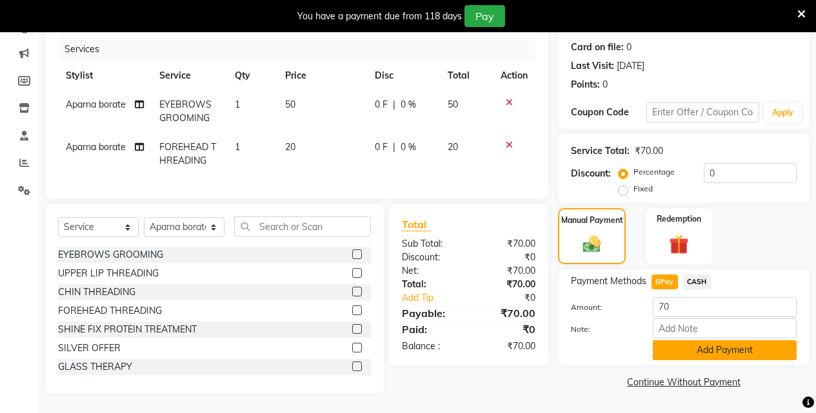
click at [694, 346] on button "Add Payment" at bounding box center [724, 350] width 144 height 20
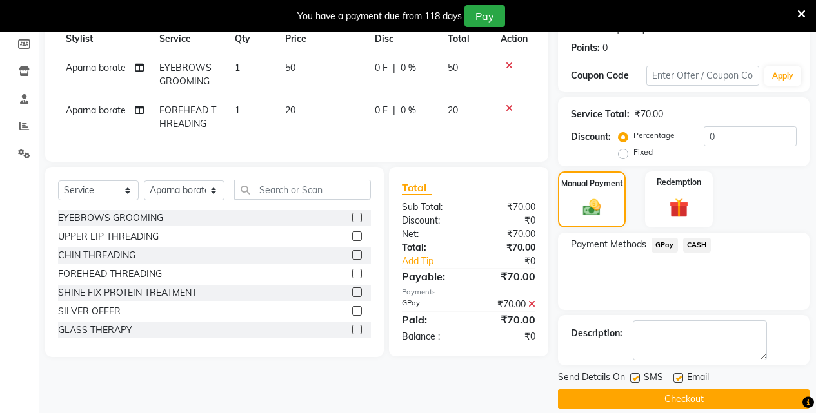
scroll to position [207, 0]
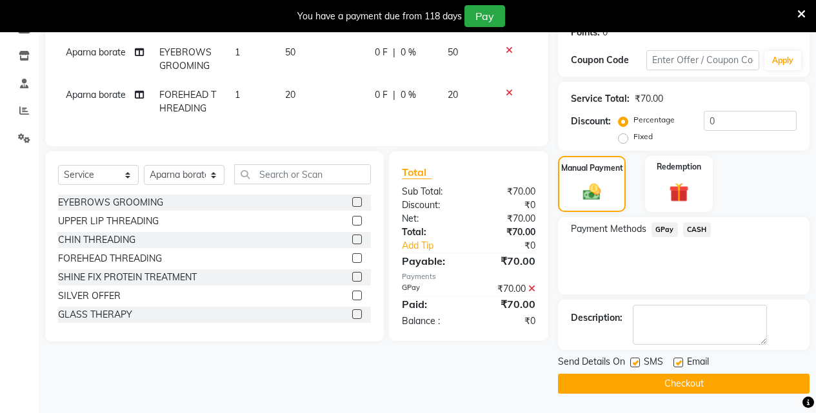
click at [691, 379] on button "Checkout" at bounding box center [683, 384] width 251 height 20
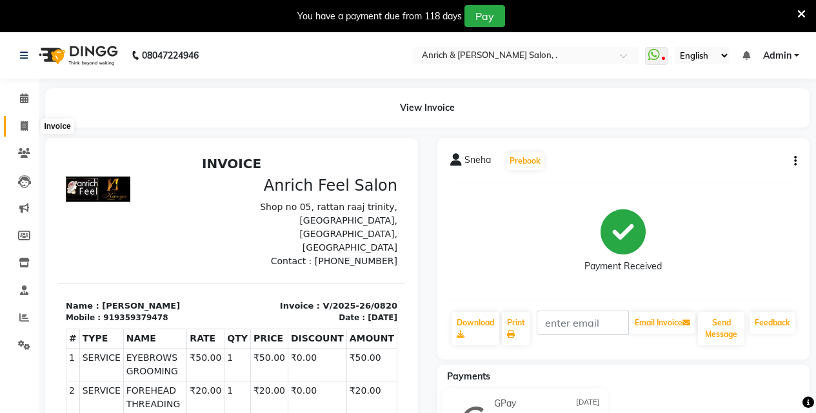
click at [24, 125] on icon at bounding box center [24, 126] width 7 height 10
select select "5924"
select select "service"
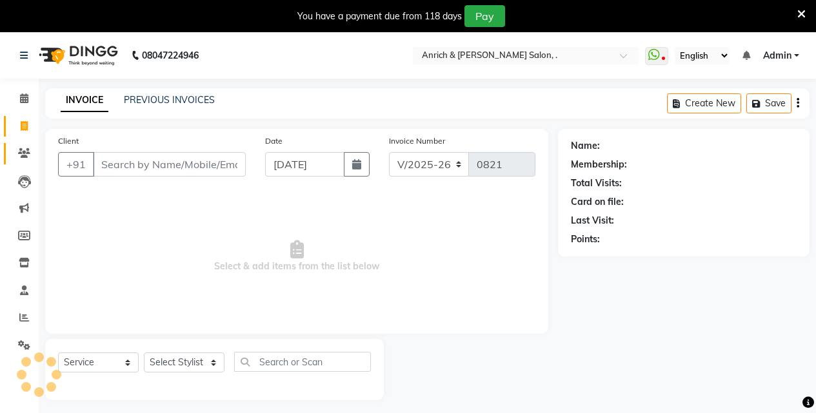
scroll to position [32, 0]
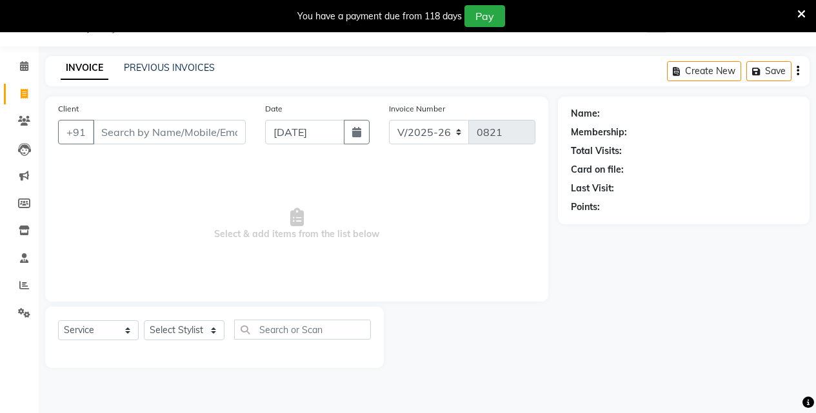
click at [162, 132] on input "Client" at bounding box center [169, 132] width 153 height 24
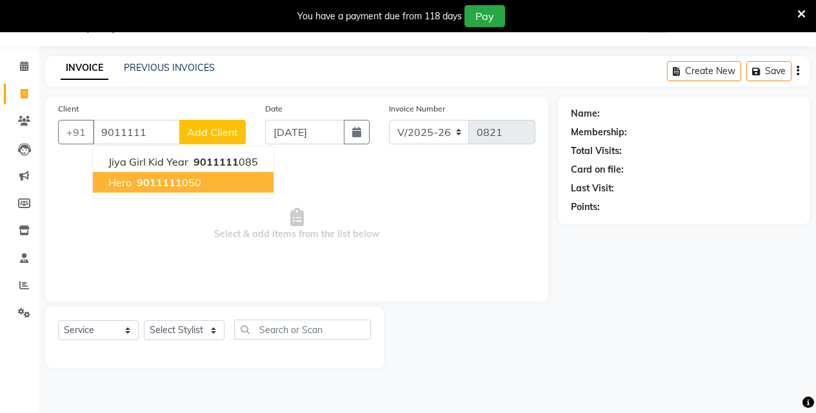
click at [155, 186] on span "9011111" at bounding box center [159, 182] width 45 height 13
type input "9011111050"
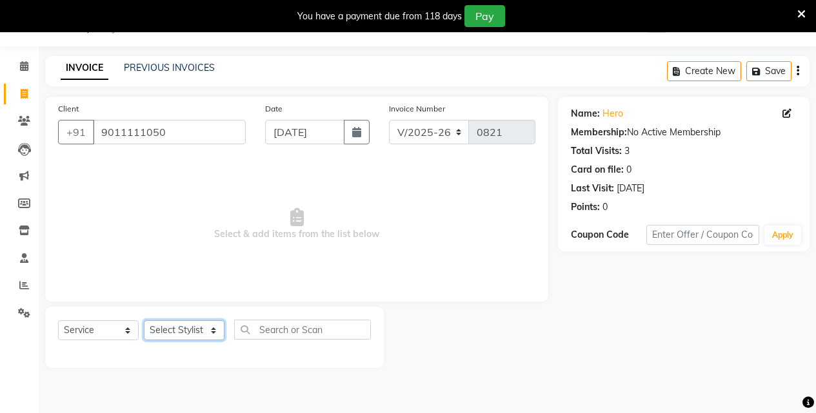
click at [208, 331] on select "Select Stylist [PERSON_NAME] Aparna borate GEETA [PERSON_NAME] [PERSON_NAME] SA…" at bounding box center [184, 330] width 81 height 20
select select "58402"
click at [144, 320] on select "Select Stylist [PERSON_NAME] Aparna borate GEETA [PERSON_NAME] [PERSON_NAME] SA…" at bounding box center [184, 330] width 81 height 20
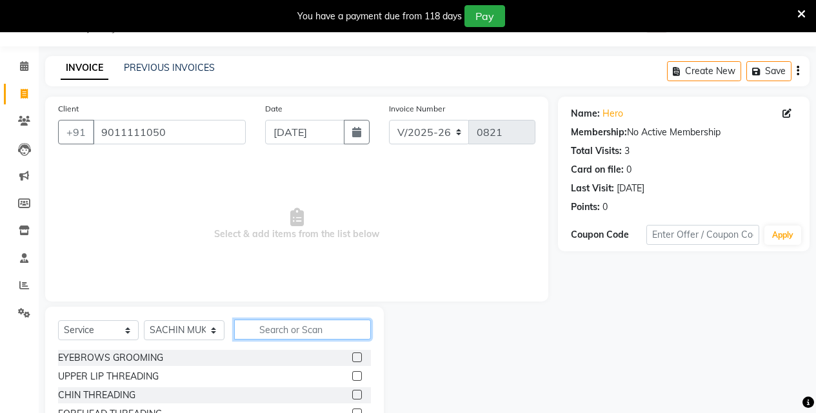
click at [260, 329] on input "text" at bounding box center [302, 330] width 137 height 20
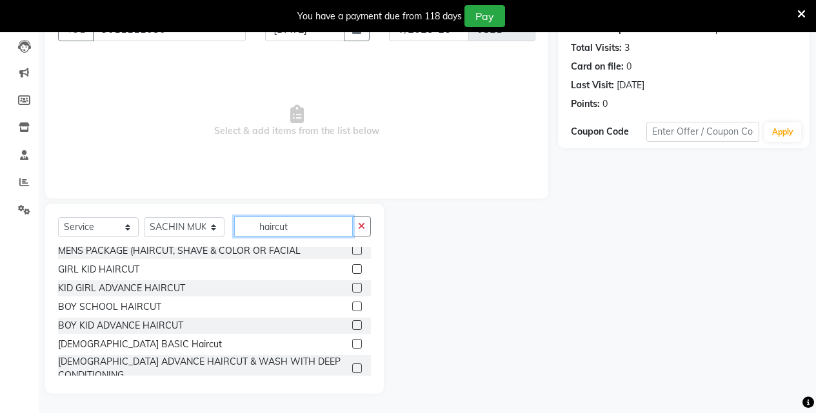
scroll to position [0, 0]
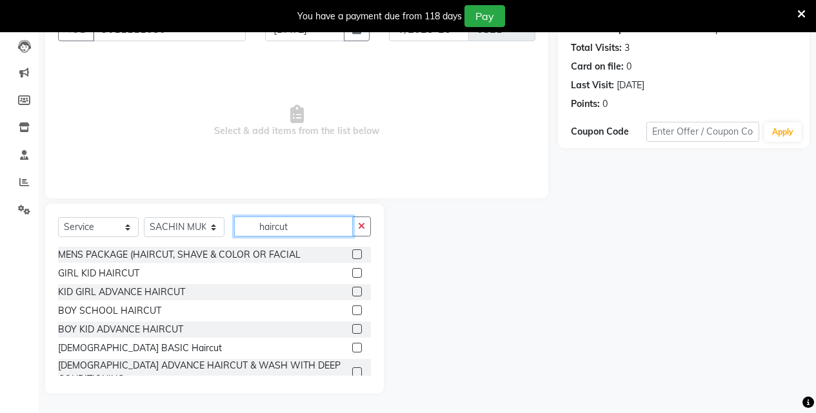
type input "haircut"
click at [352, 311] on label at bounding box center [357, 311] width 10 height 10
click at [352, 311] on input "checkbox" at bounding box center [356, 311] width 8 height 8
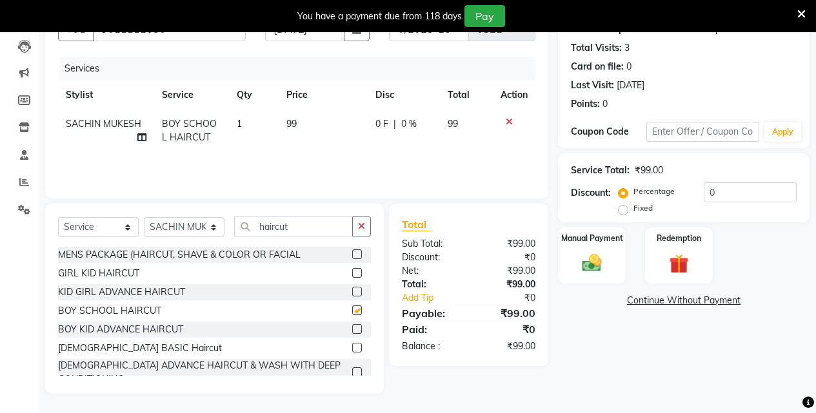
checkbox input "false"
click at [505, 120] on icon at bounding box center [508, 121] width 7 height 9
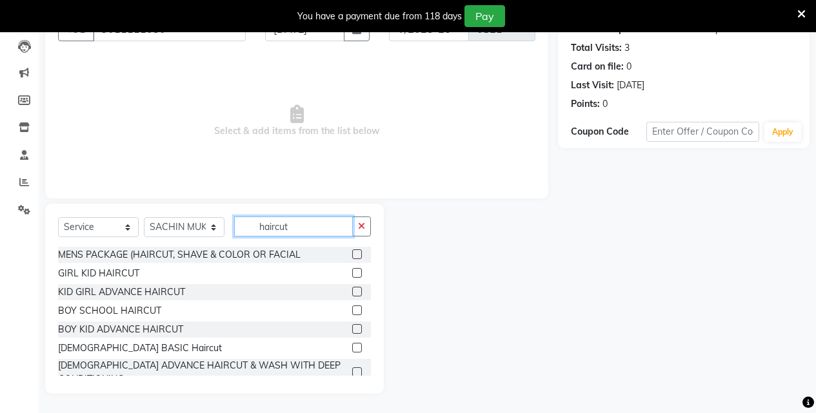
click at [314, 226] on input "haircut" at bounding box center [293, 227] width 119 height 20
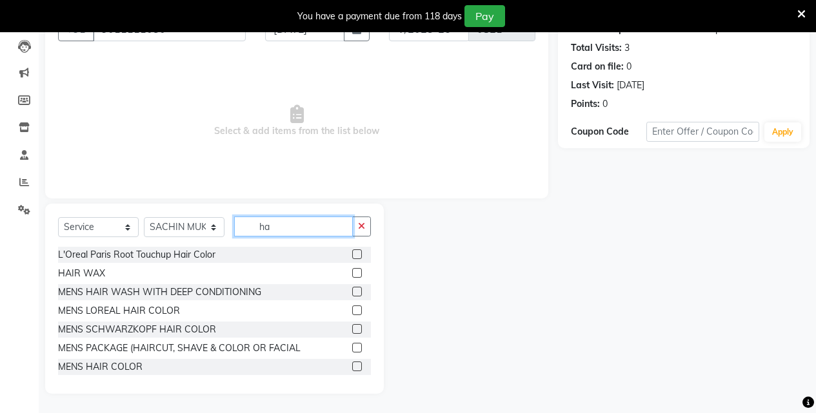
type input "h"
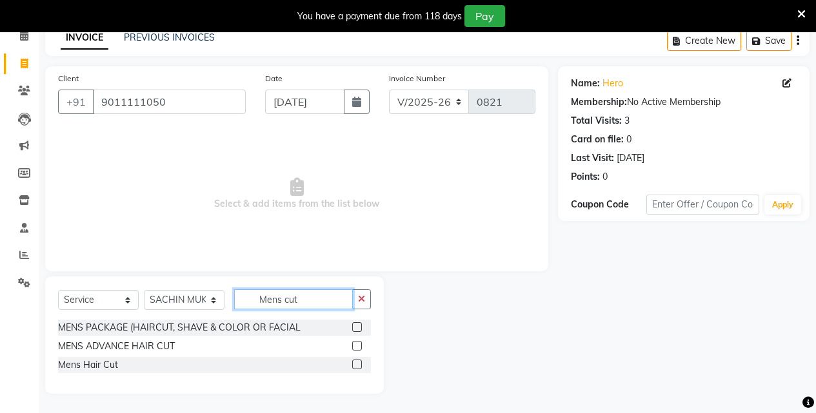
scroll to position [63, 0]
type input "Mens cut"
click at [353, 366] on label at bounding box center [357, 365] width 10 height 10
click at [353, 366] on input "checkbox" at bounding box center [356, 365] width 8 height 8
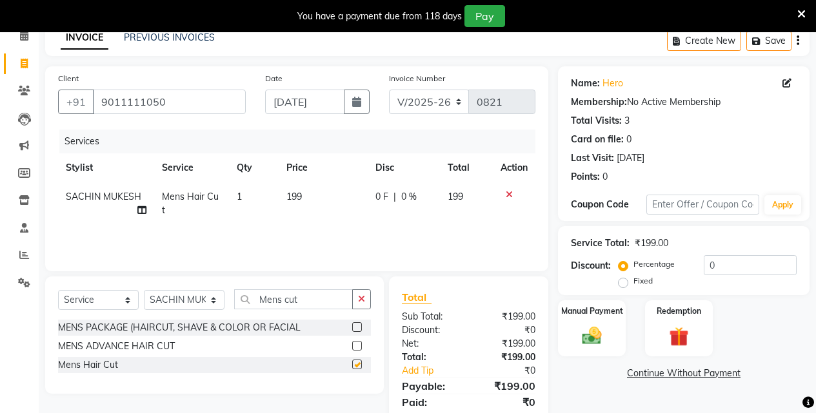
checkbox input "false"
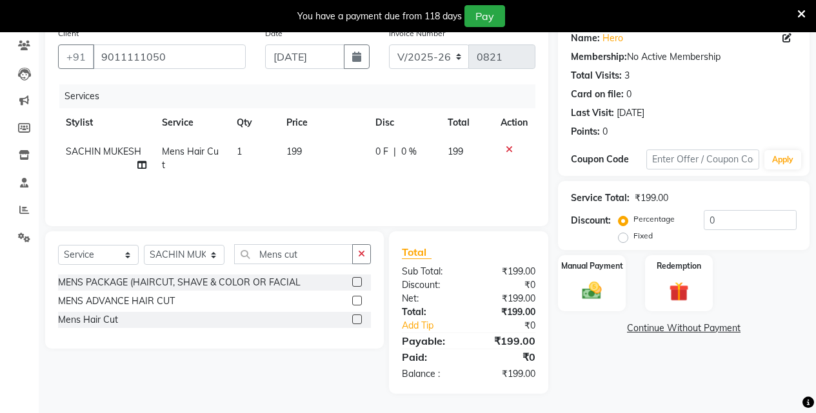
click at [359, 298] on label at bounding box center [357, 301] width 10 height 10
click at [359, 298] on input "checkbox" at bounding box center [356, 301] width 8 height 8
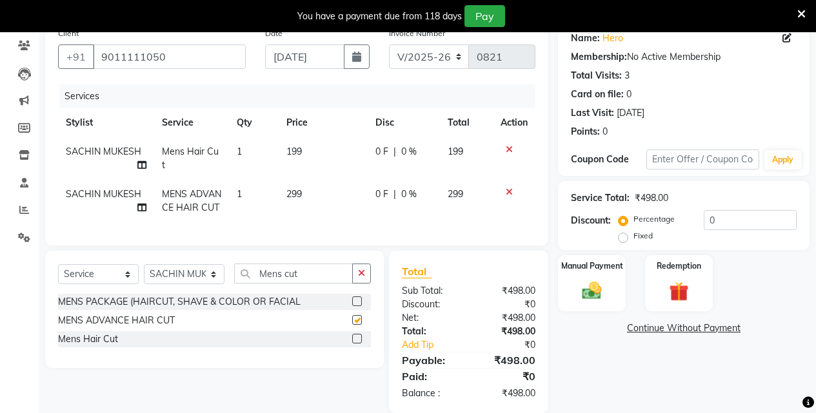
checkbox input "false"
click at [505, 145] on icon at bounding box center [508, 149] width 7 height 9
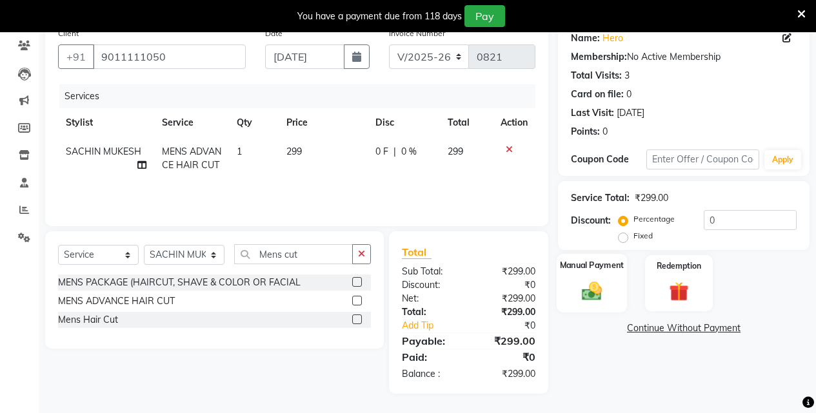
click at [603, 277] on div "Manual Payment" at bounding box center [591, 283] width 70 height 59
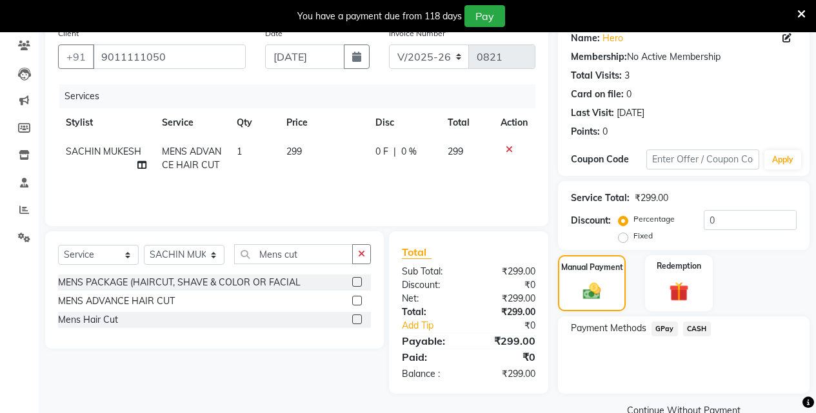
click at [697, 331] on span "CASH" at bounding box center [697, 329] width 28 height 15
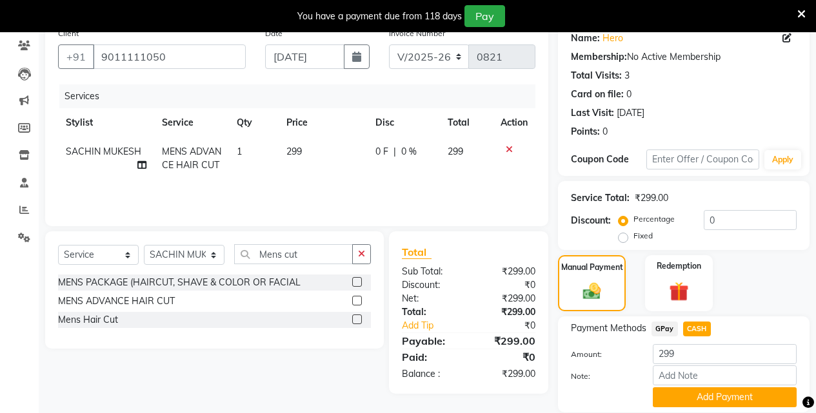
scroll to position [153, 0]
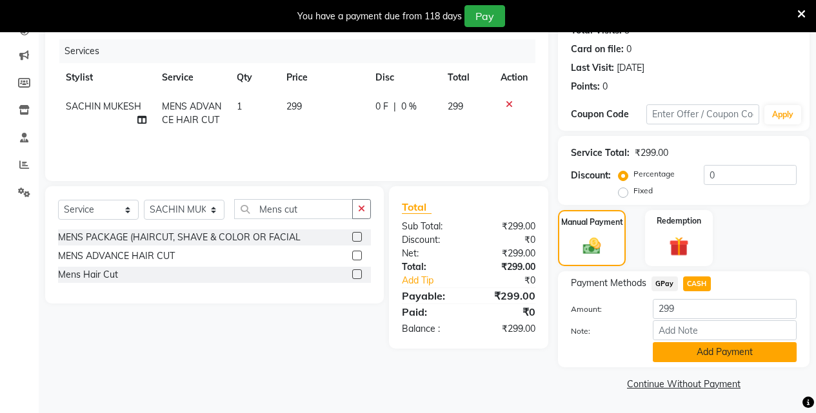
click at [694, 346] on button "Add Payment" at bounding box center [724, 352] width 144 height 20
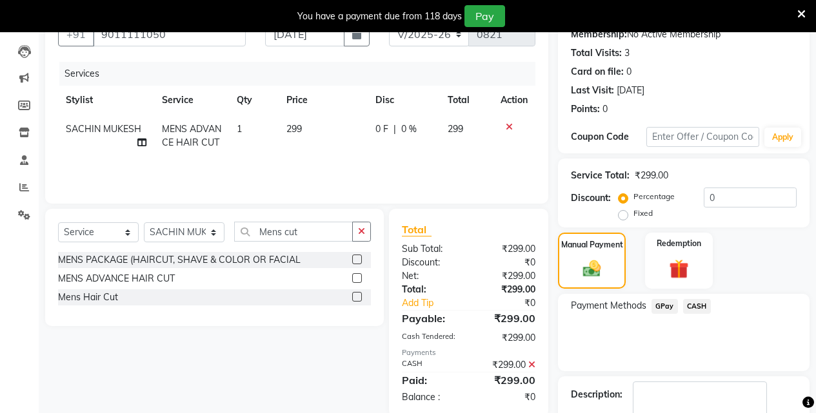
scroll to position [207, 0]
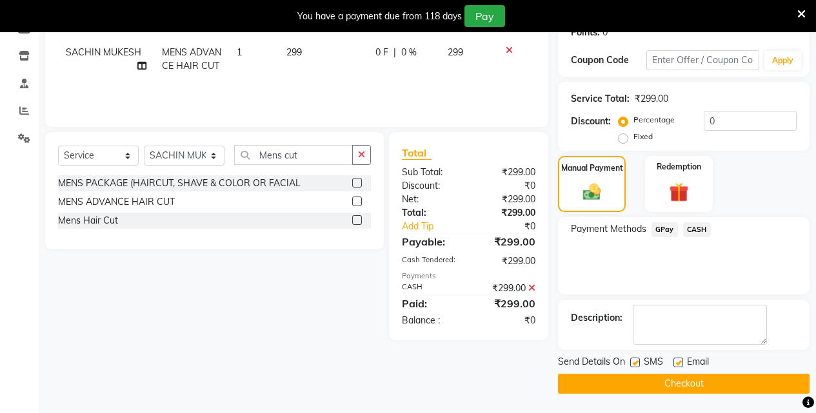
click at [681, 382] on button "Checkout" at bounding box center [683, 384] width 251 height 20
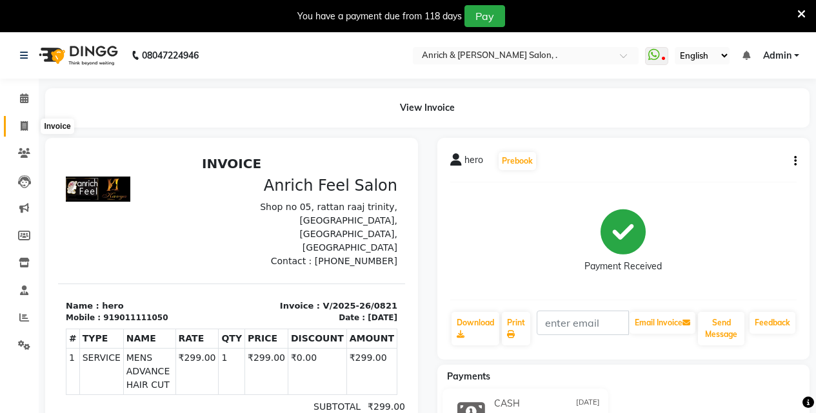
click at [23, 124] on icon at bounding box center [24, 126] width 7 height 10
select select "service"
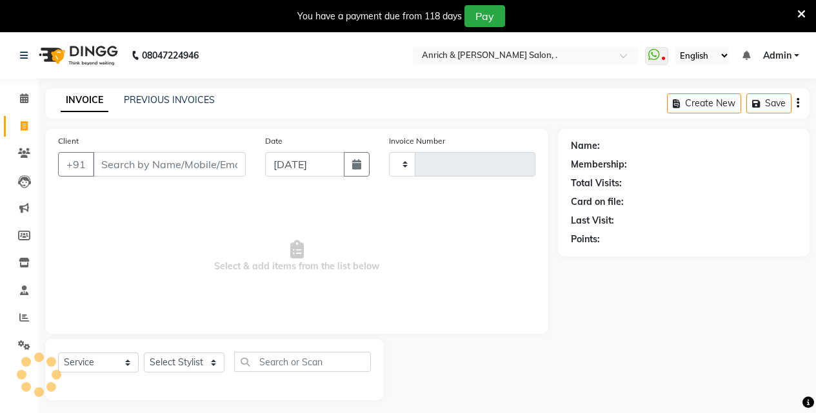
type input "0822"
select select "5924"
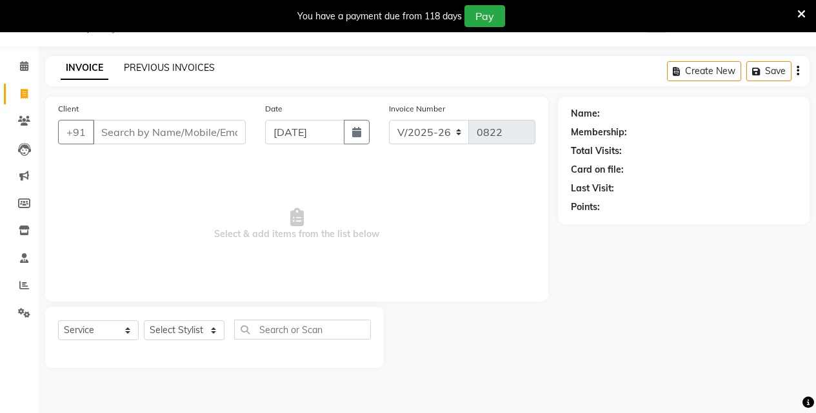
click at [179, 68] on link "PREVIOUS INVOICES" at bounding box center [169, 68] width 91 height 12
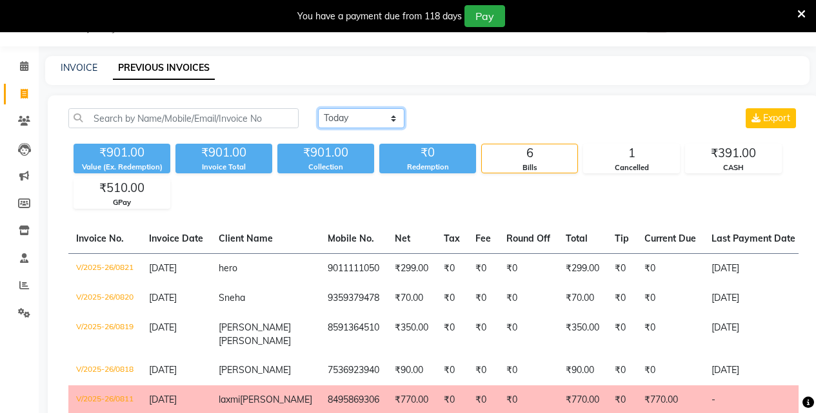
click at [344, 122] on select "[DATE] [DATE] Custom Range" at bounding box center [361, 118] width 86 height 20
select select "range"
click at [318, 108] on select "[DATE] [DATE] Custom Range" at bounding box center [361, 118] width 86 height 20
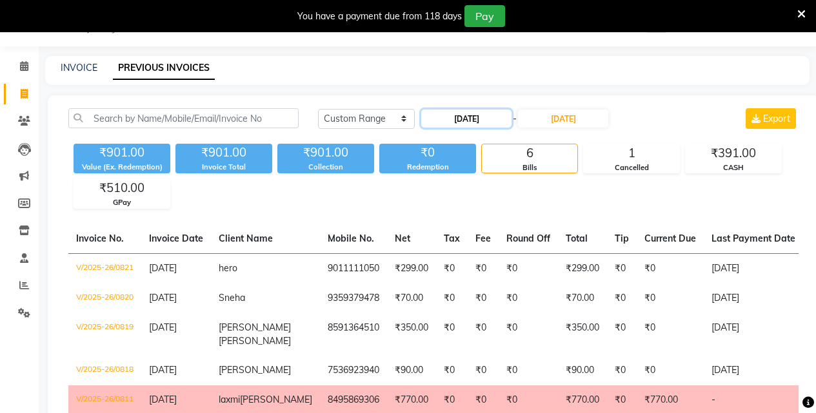
click at [498, 123] on input "[DATE]" at bounding box center [466, 119] width 90 height 18
select select "9"
select select "2025"
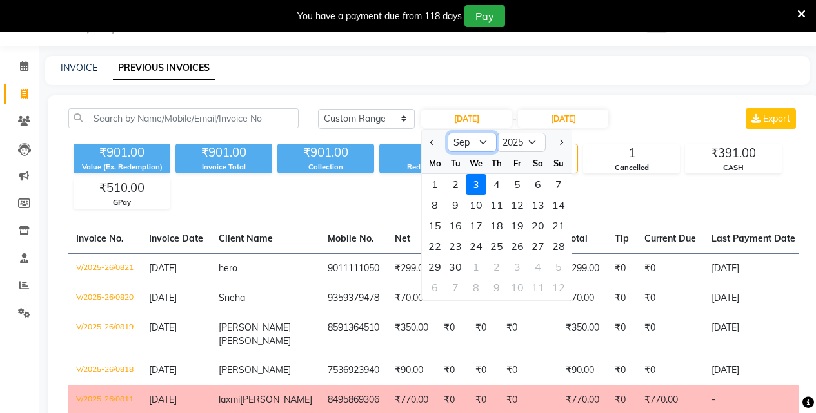
click at [480, 141] on select "Jan Feb Mar Apr May Jun [DATE] Aug Sep Oct Nov Dec" at bounding box center [471, 142] width 49 height 19
select select "8"
click at [447, 133] on select "Jan Feb Mar Apr May Jun [DATE] Aug Sep Oct Nov Dec" at bounding box center [471, 142] width 49 height 19
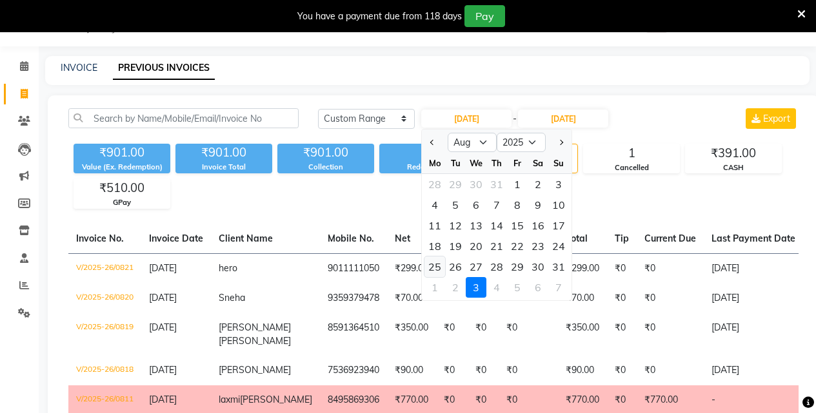
click at [434, 266] on div "25" at bounding box center [434, 267] width 21 height 21
type input "25-08-2025"
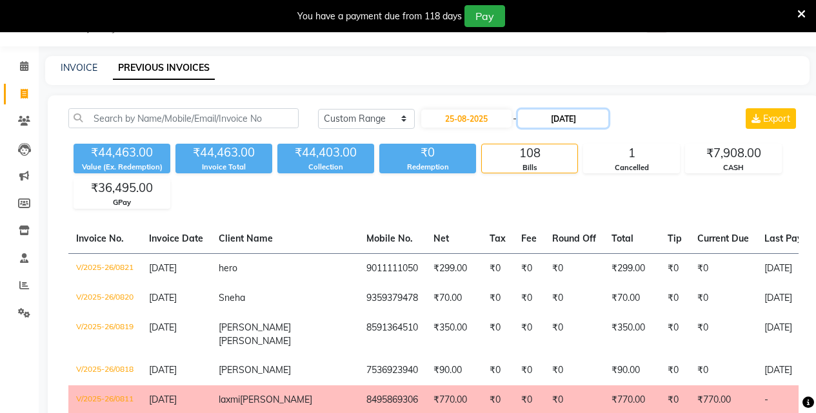
click at [577, 112] on input "[DATE]" at bounding box center [563, 119] width 90 height 18
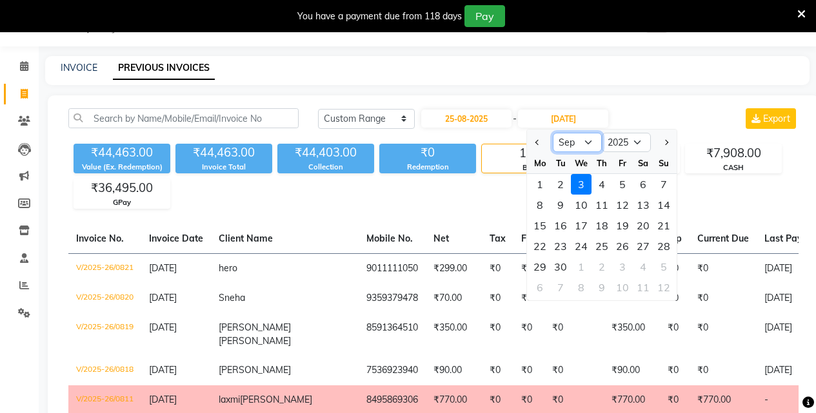
click at [586, 146] on select "Aug Sep Oct Nov Dec" at bounding box center [576, 142] width 49 height 19
select select "8"
click at [552, 133] on select "Aug Sep Oct Nov Dec" at bounding box center [576, 142] width 49 height 19
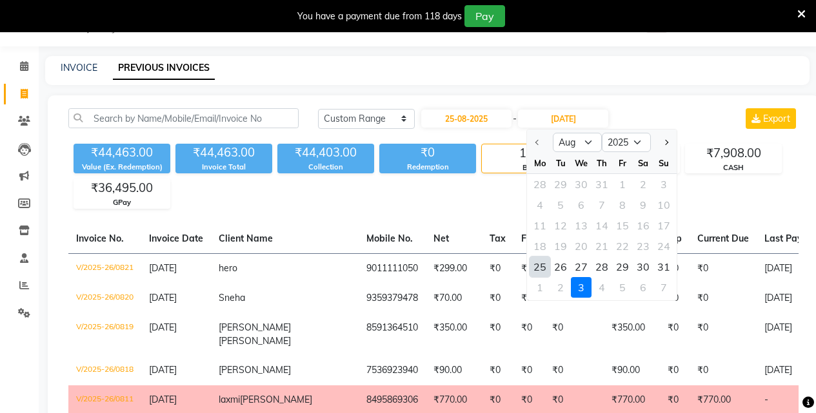
click at [543, 268] on div "25" at bounding box center [539, 267] width 21 height 21
type input "25-08-2025"
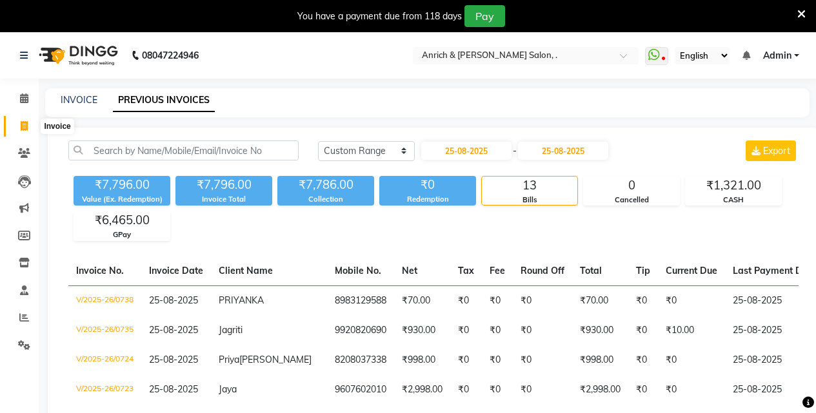
drag, startPoint x: 26, startPoint y: 127, endPoint x: 59, endPoint y: 117, distance: 34.5
click at [26, 126] on icon at bounding box center [24, 126] width 7 height 10
select select "5924"
select select "service"
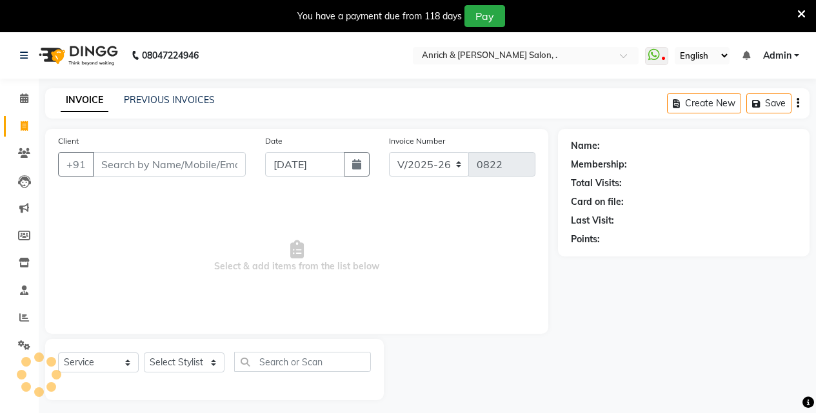
scroll to position [32, 0]
select select "5924"
select select "service"
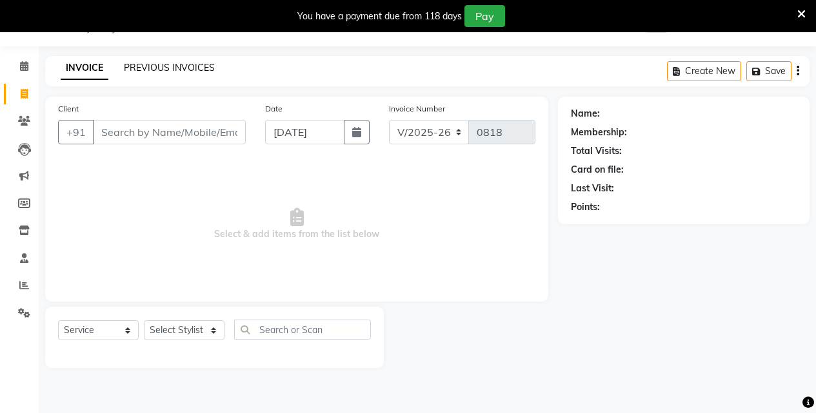
click at [159, 71] on link "PREVIOUS INVOICES" at bounding box center [169, 68] width 91 height 12
click at [198, 74] on div "PREVIOUS INVOICES" at bounding box center [169, 68] width 91 height 14
click at [197, 69] on link "PREVIOUS INVOICES" at bounding box center [169, 68] width 91 height 12
click at [152, 134] on input "Client" at bounding box center [169, 132] width 153 height 24
click at [179, 63] on link "PREVIOUS INVOICES" at bounding box center [169, 68] width 91 height 12
